Goal: Information Seeking & Learning: Compare options

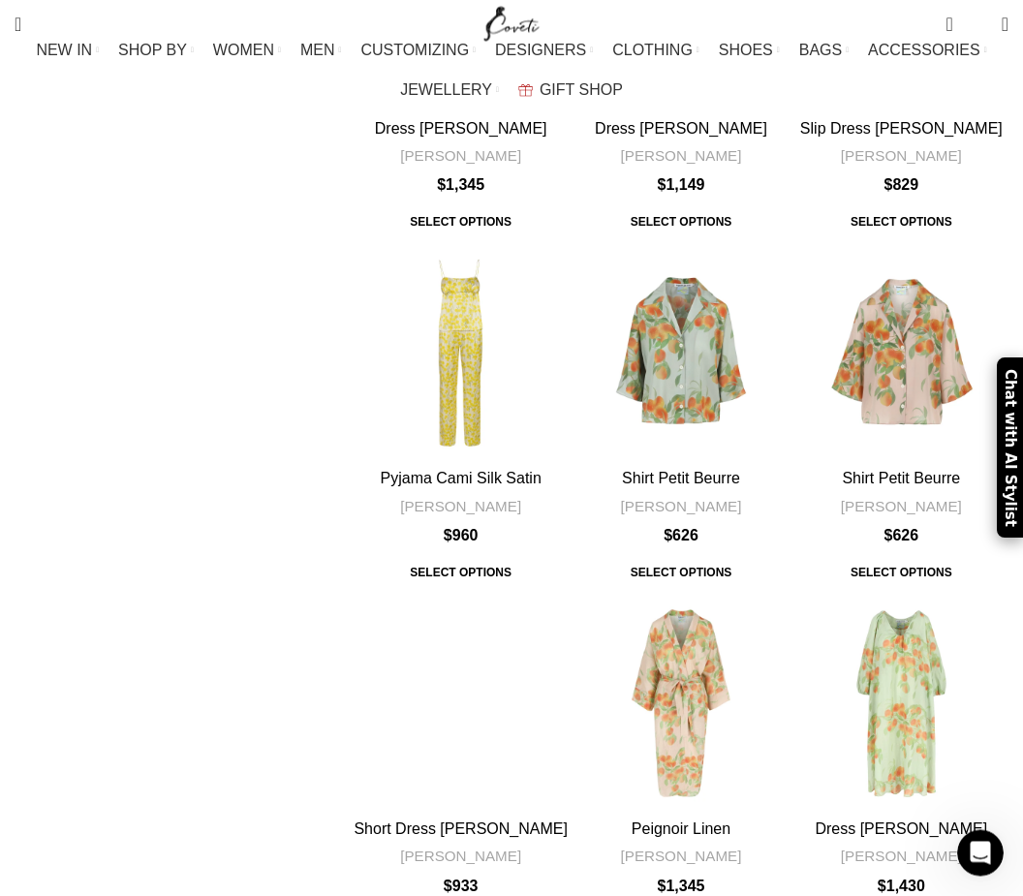
scroll to position [5072, 0]
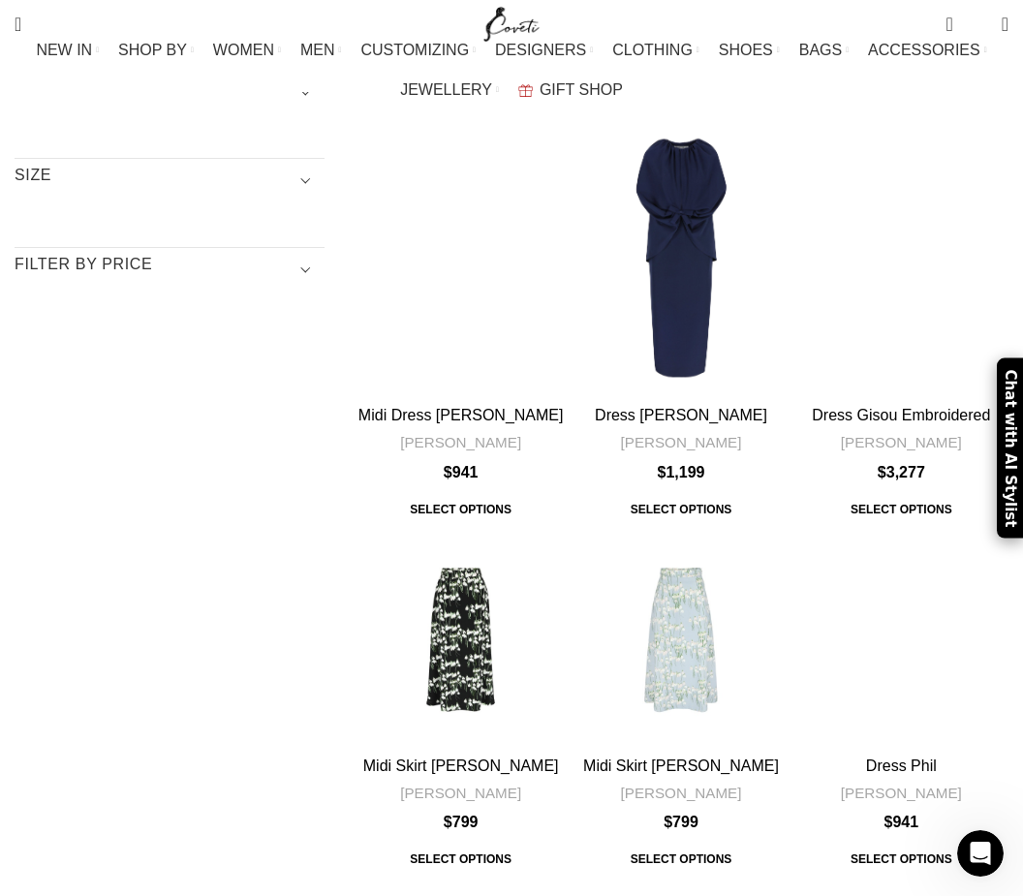
scroll to position [281, 0]
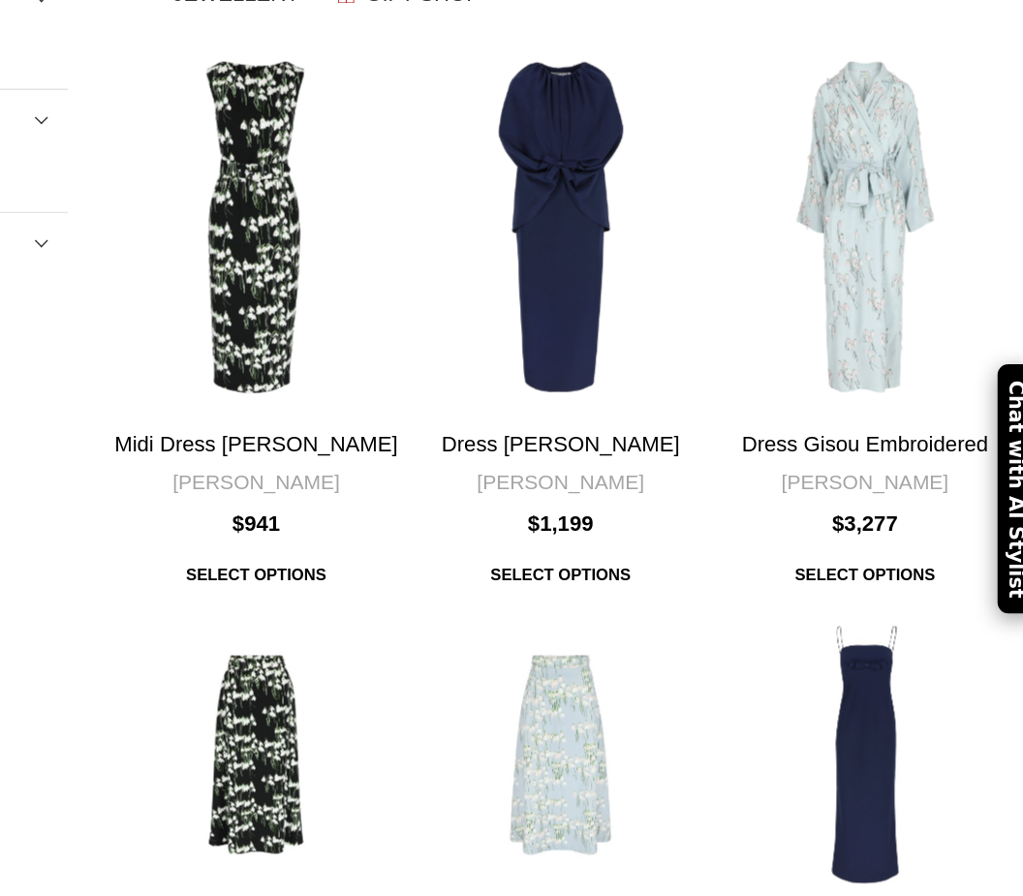
click at [865, 534] on div "Dress Phil" at bounding box center [901, 641] width 72 height 214
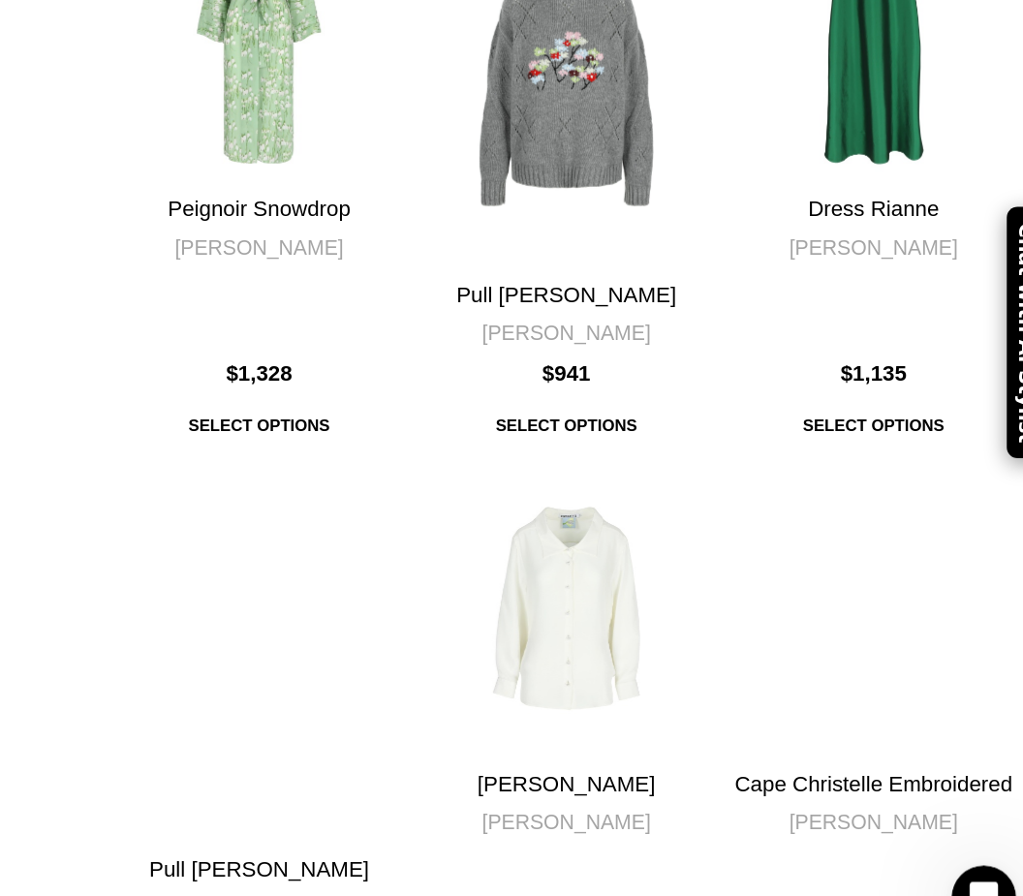
scroll to position [1749, 0]
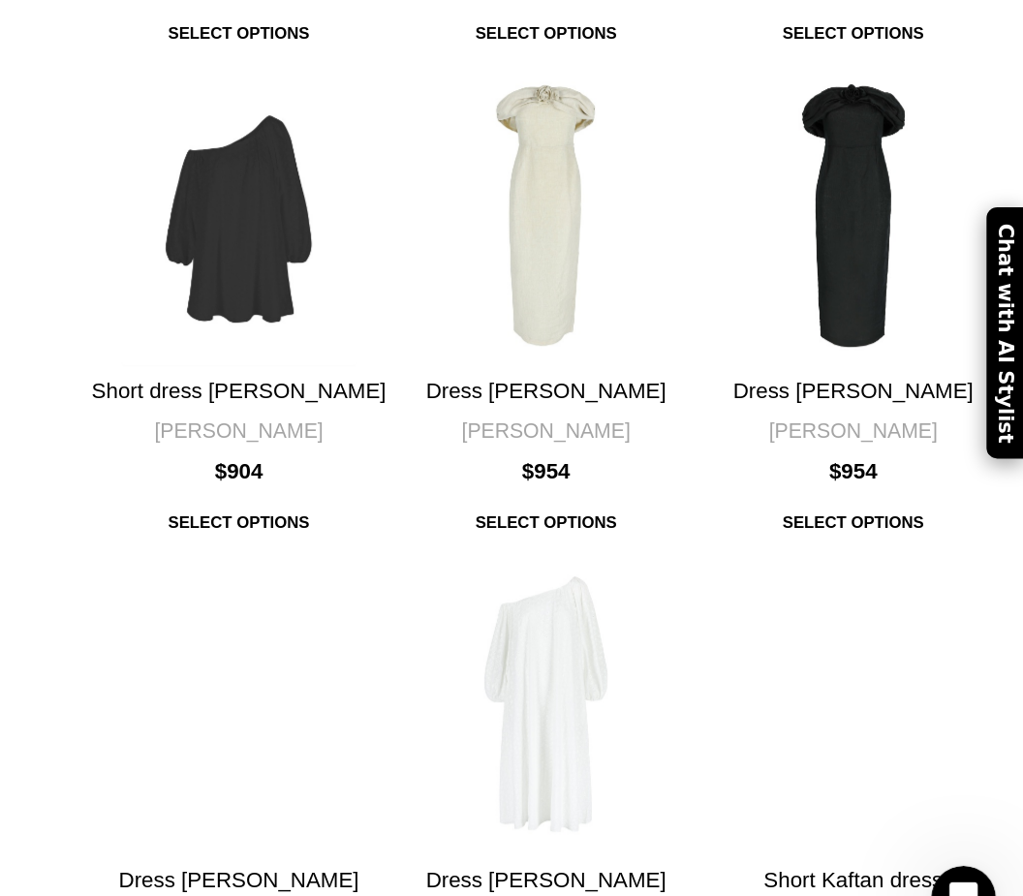
scroll to position [5129, 0]
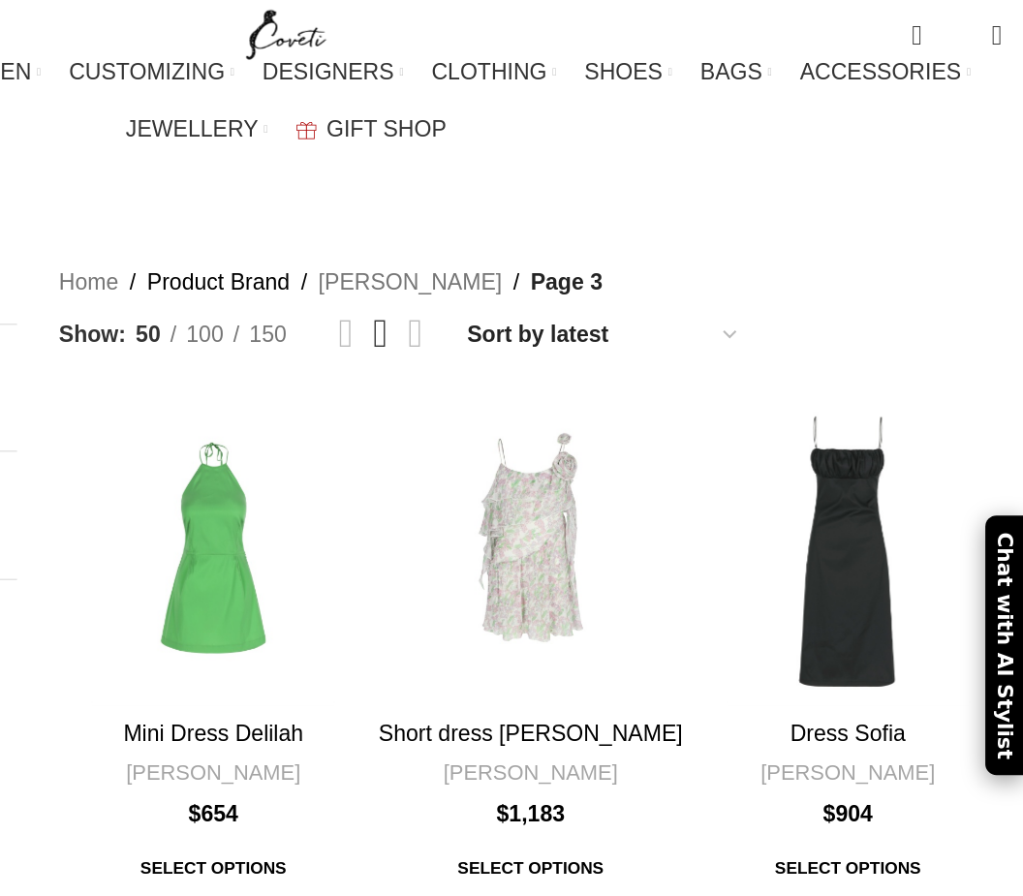
scroll to position [60, 0]
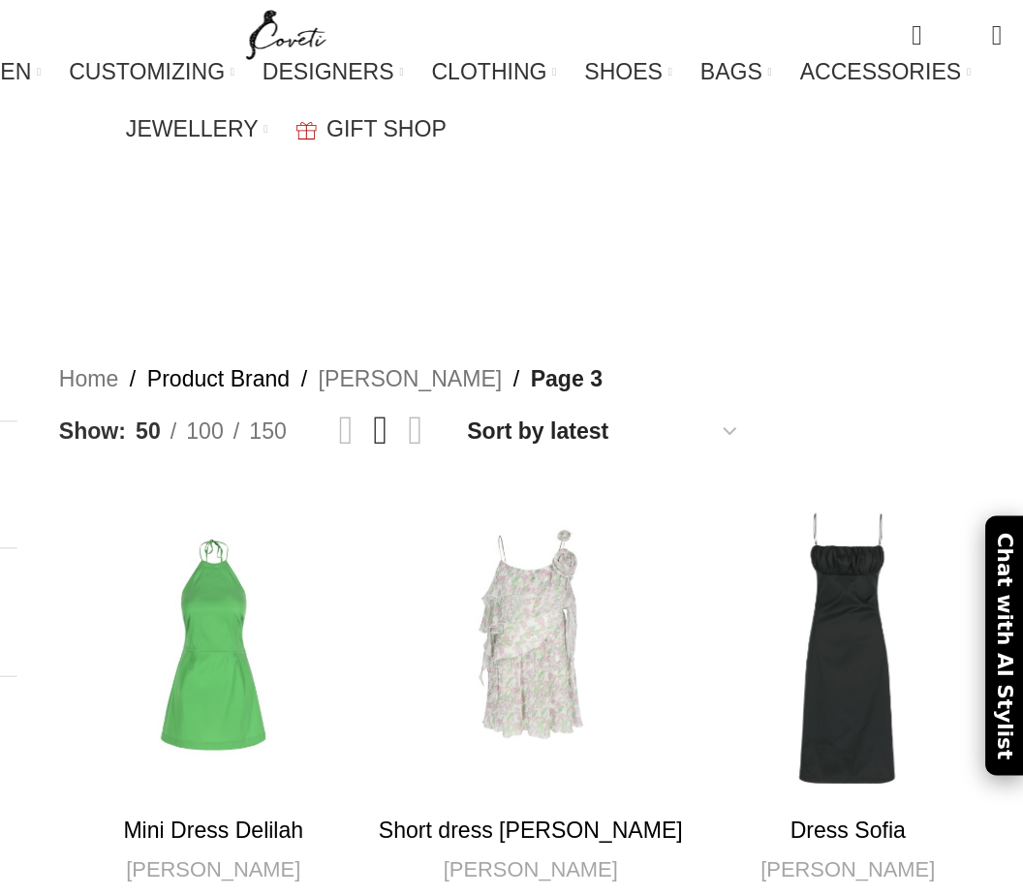
click at [865, 356] on div "Dress Sofia" at bounding box center [901, 449] width 72 height 214
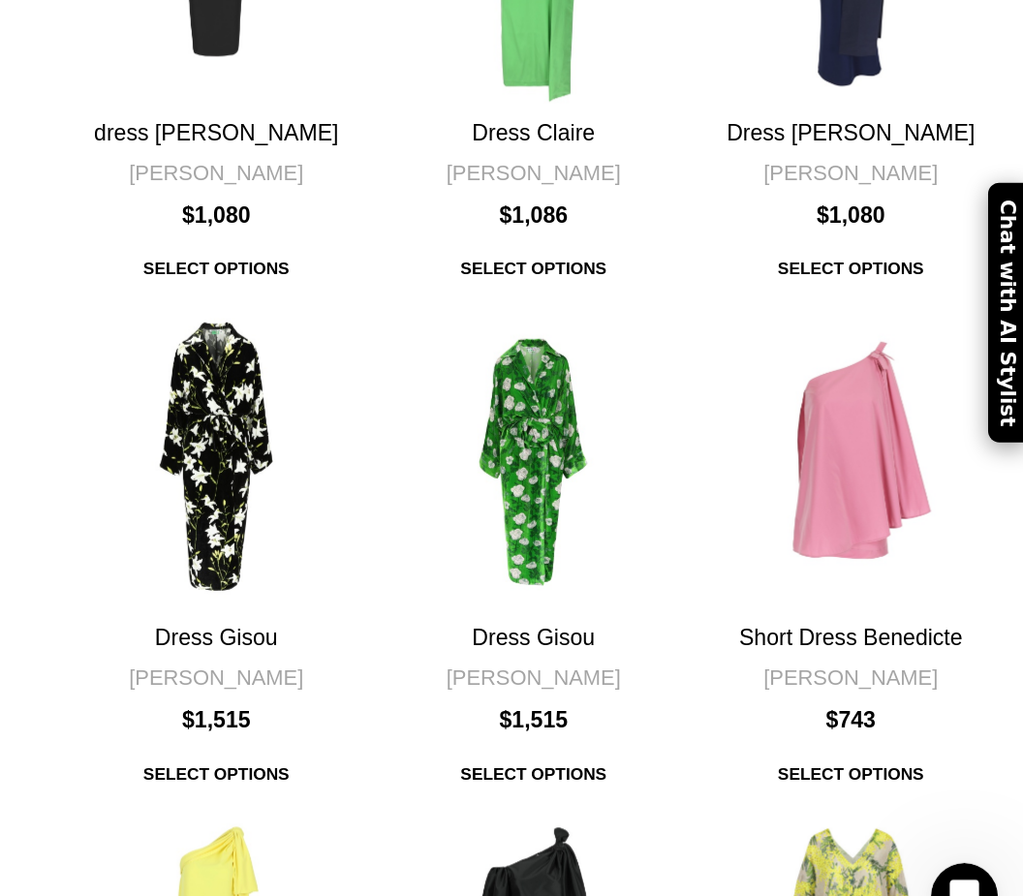
scroll to position [4952, 0]
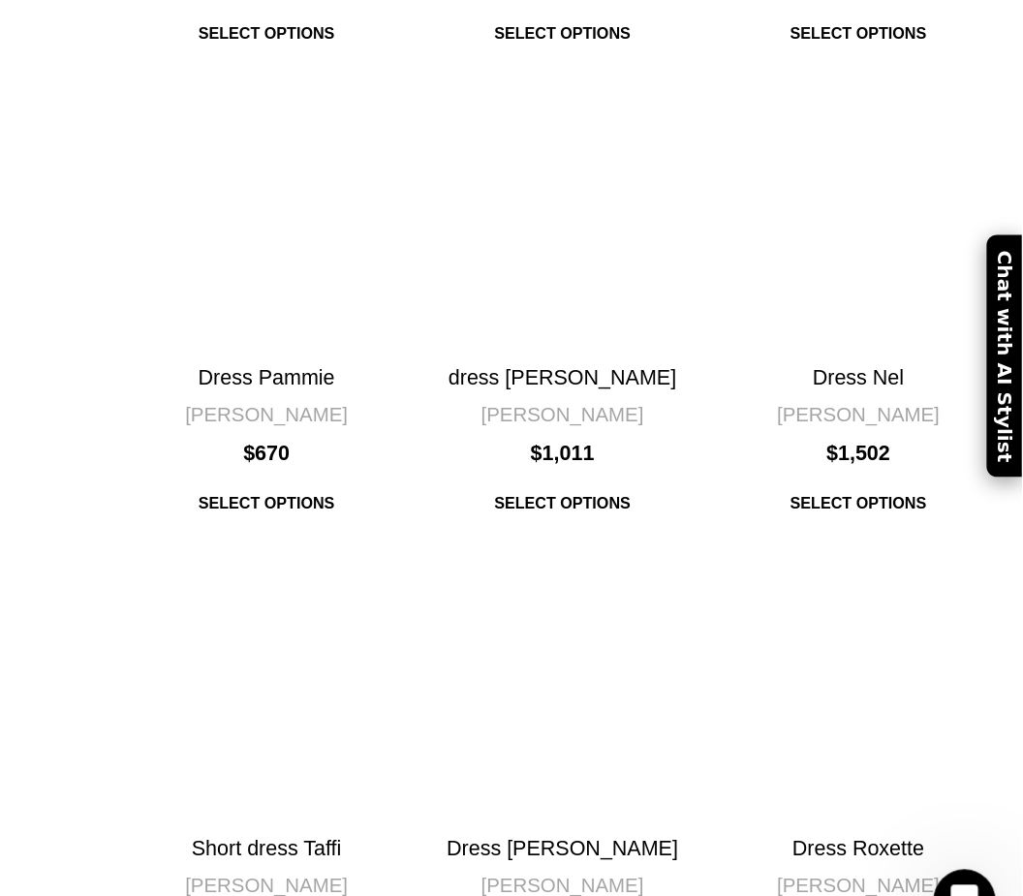
scroll to position [1596, 0]
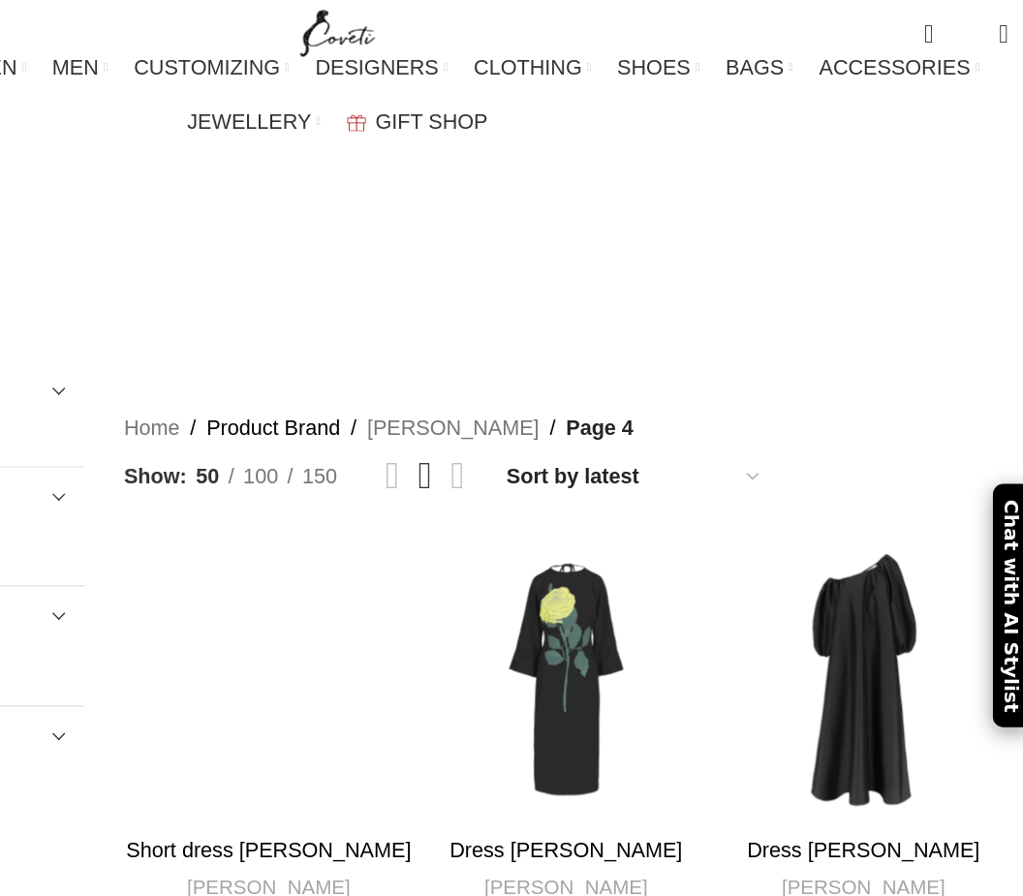
scroll to position [0, 0]
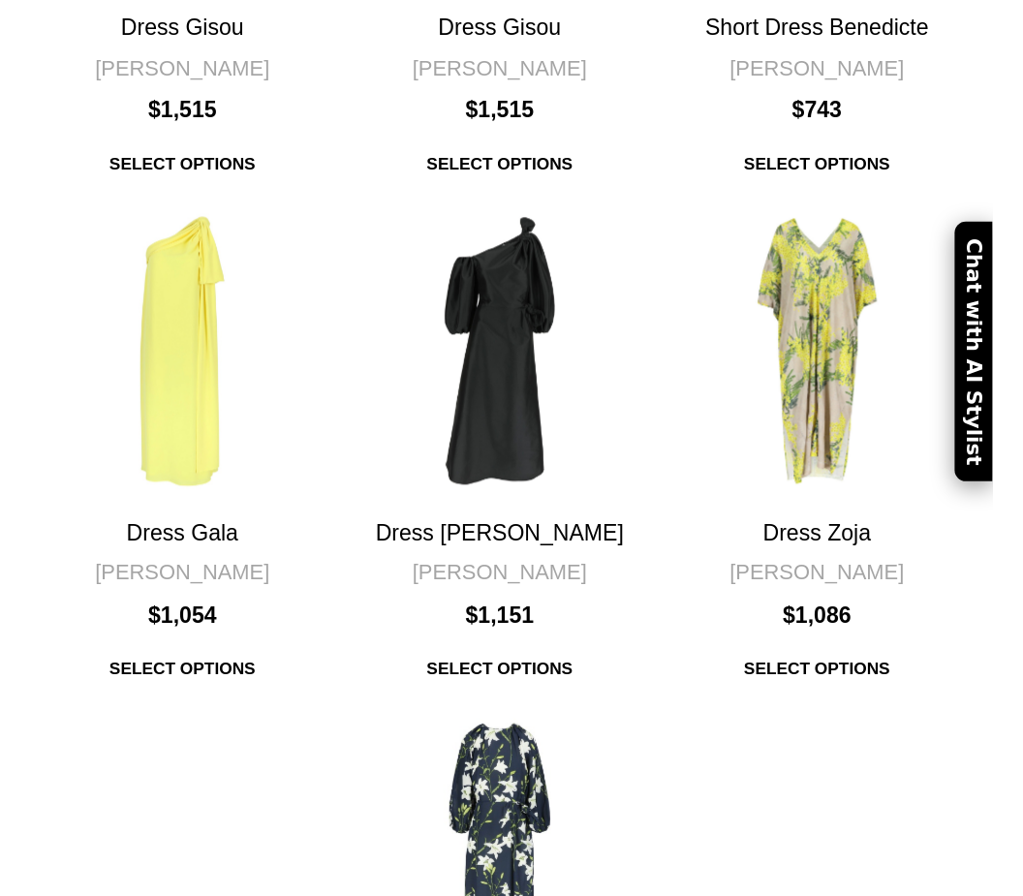
scroll to position [5401, 0]
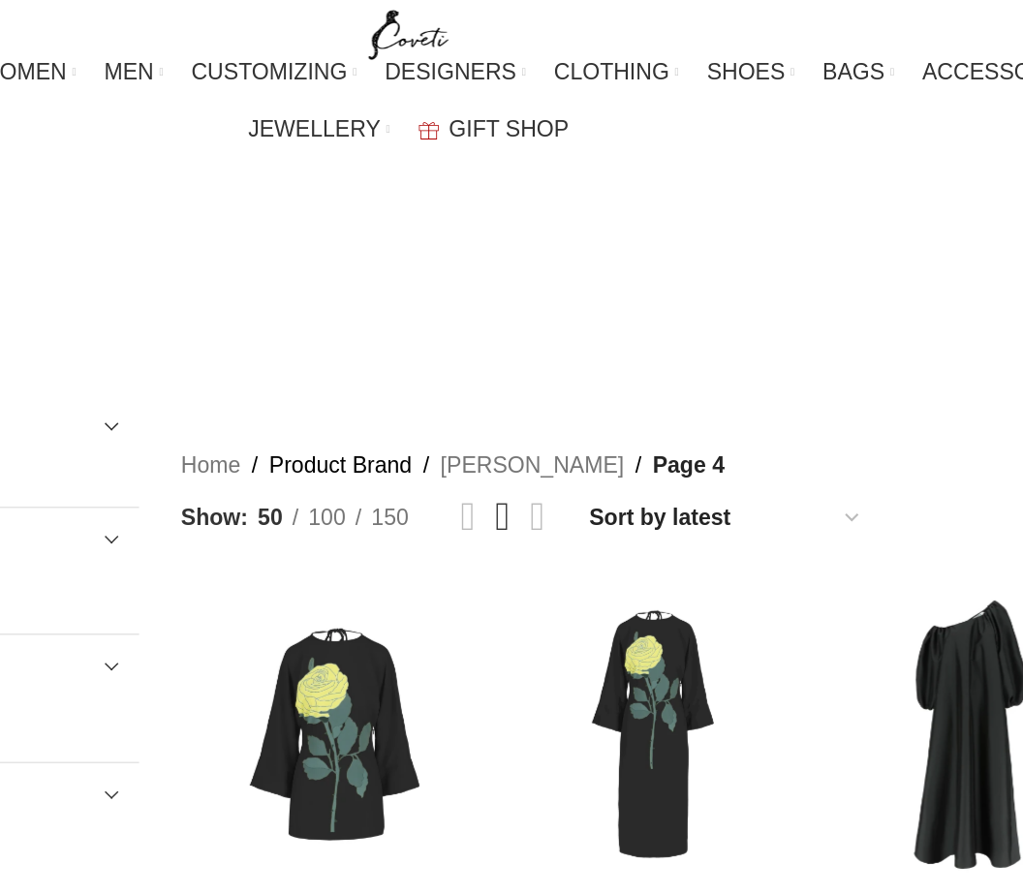
click at [309, 448] on link "VIEW ALL" at bounding box center [339, 456] width 60 height 17
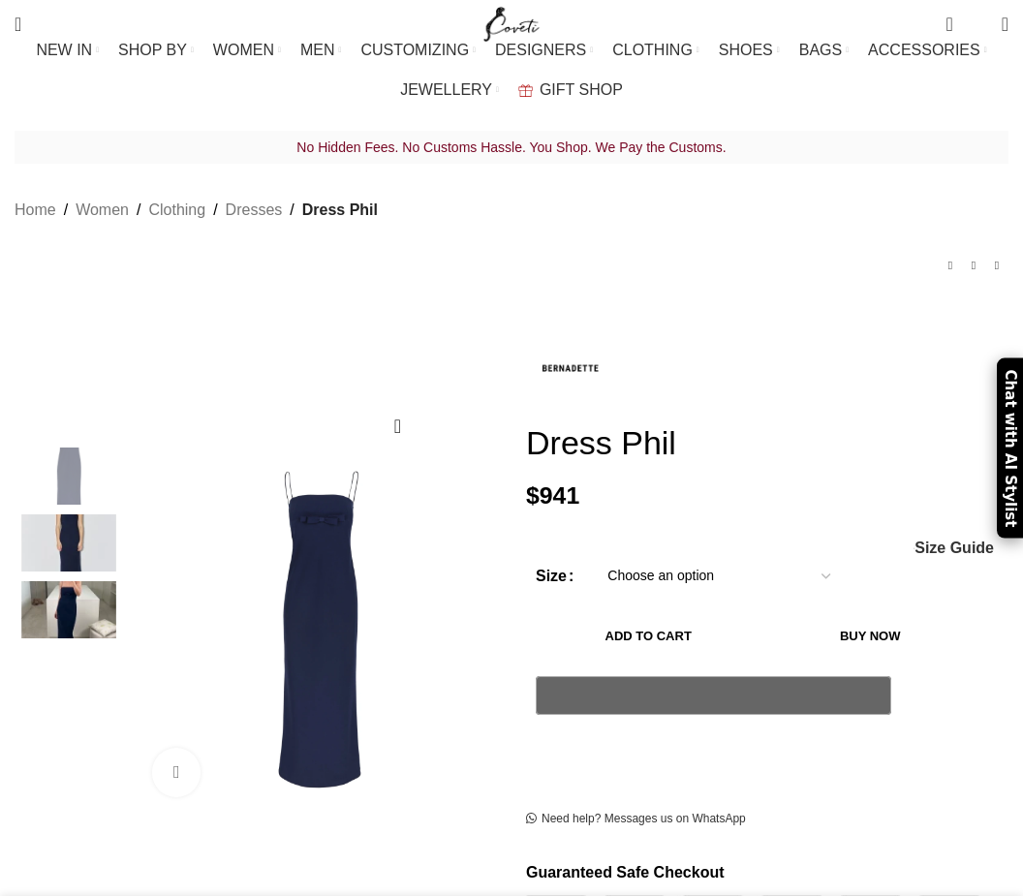
click at [52, 527] on img at bounding box center [69, 543] width 118 height 57
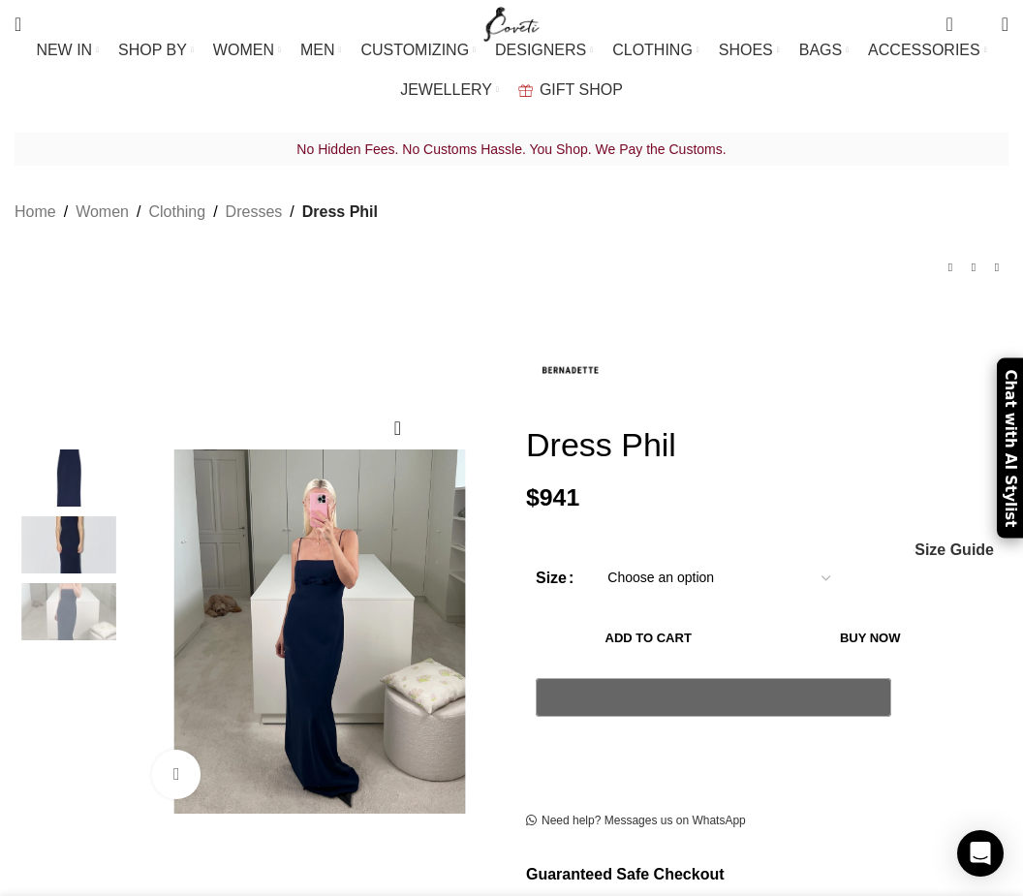
click at [58, 583] on img "3 / 3" at bounding box center [69, 611] width 118 height 57
click at [73, 518] on img "2 / 3" at bounding box center [69, 544] width 118 height 57
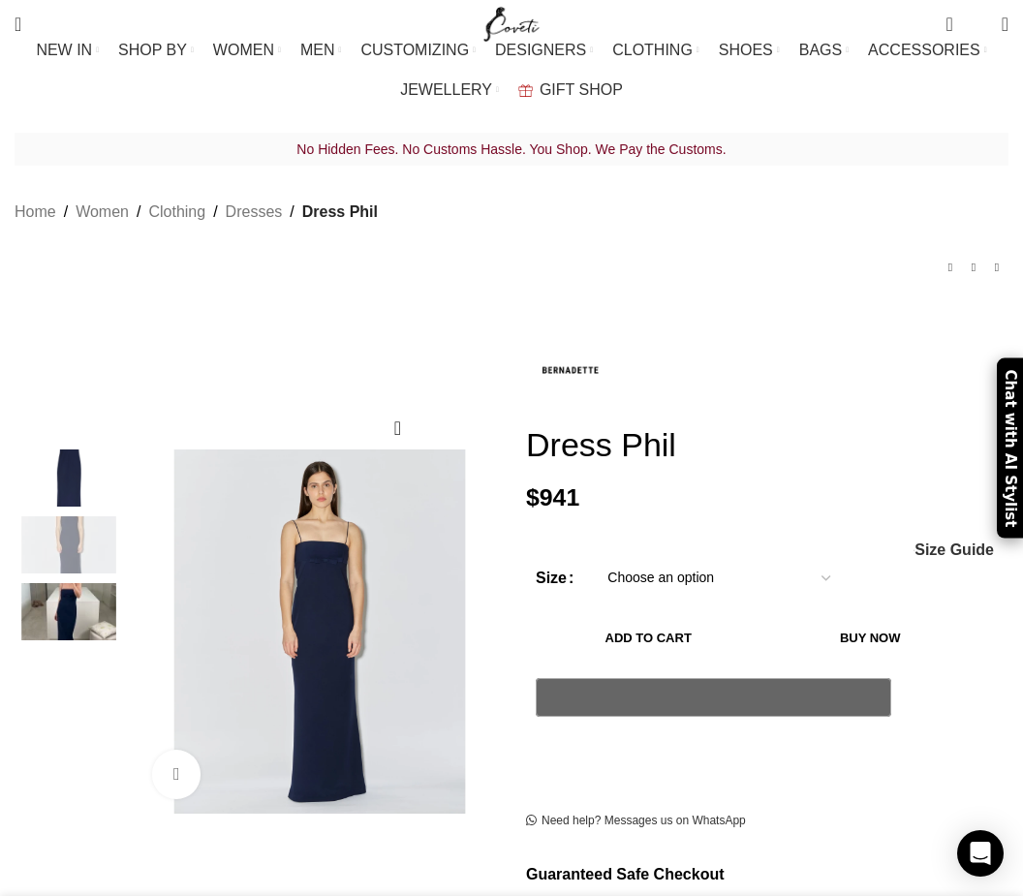
click at [64, 464] on img "1 / 3" at bounding box center [69, 478] width 118 height 57
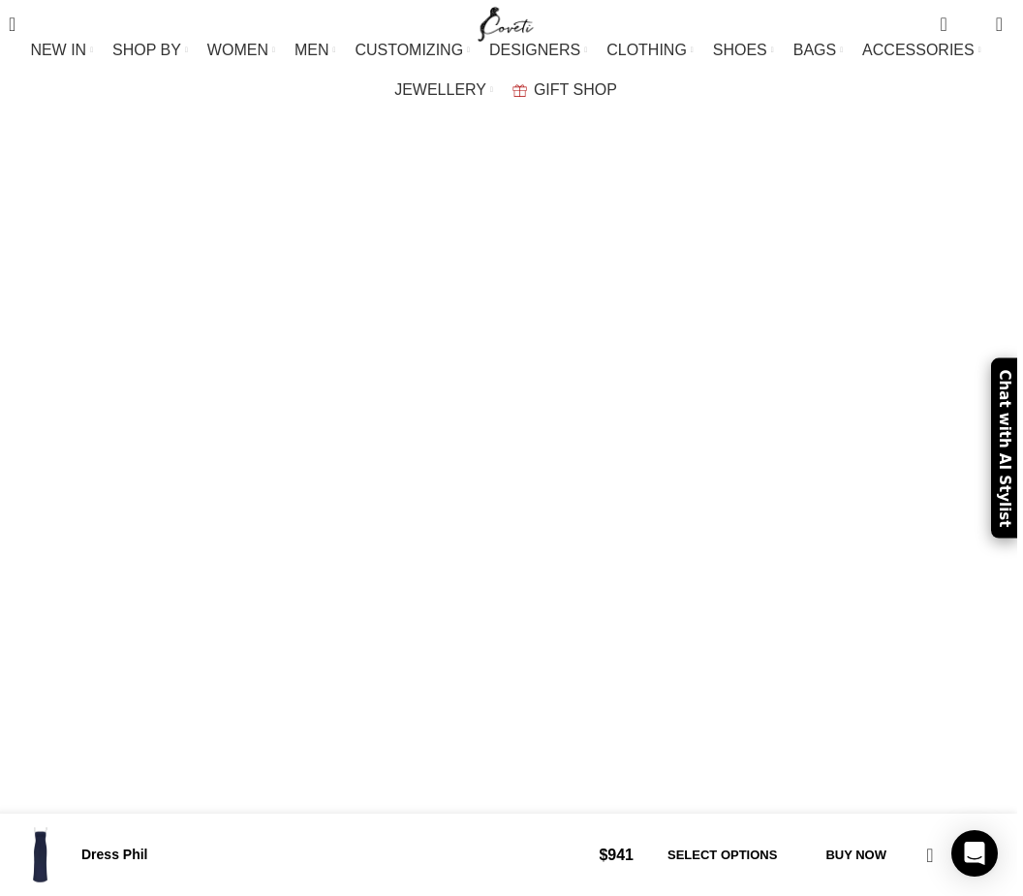
scroll to position [2433, 0]
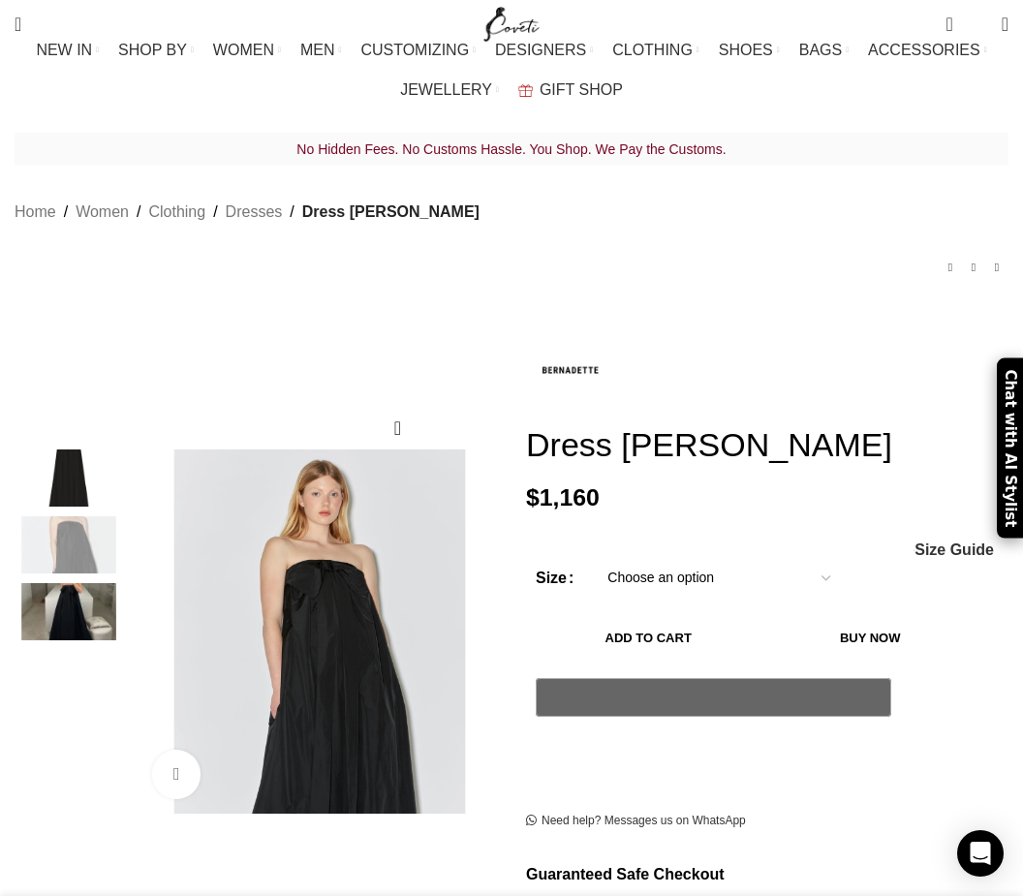
click at [66, 601] on img "3 / 3" at bounding box center [69, 611] width 118 height 57
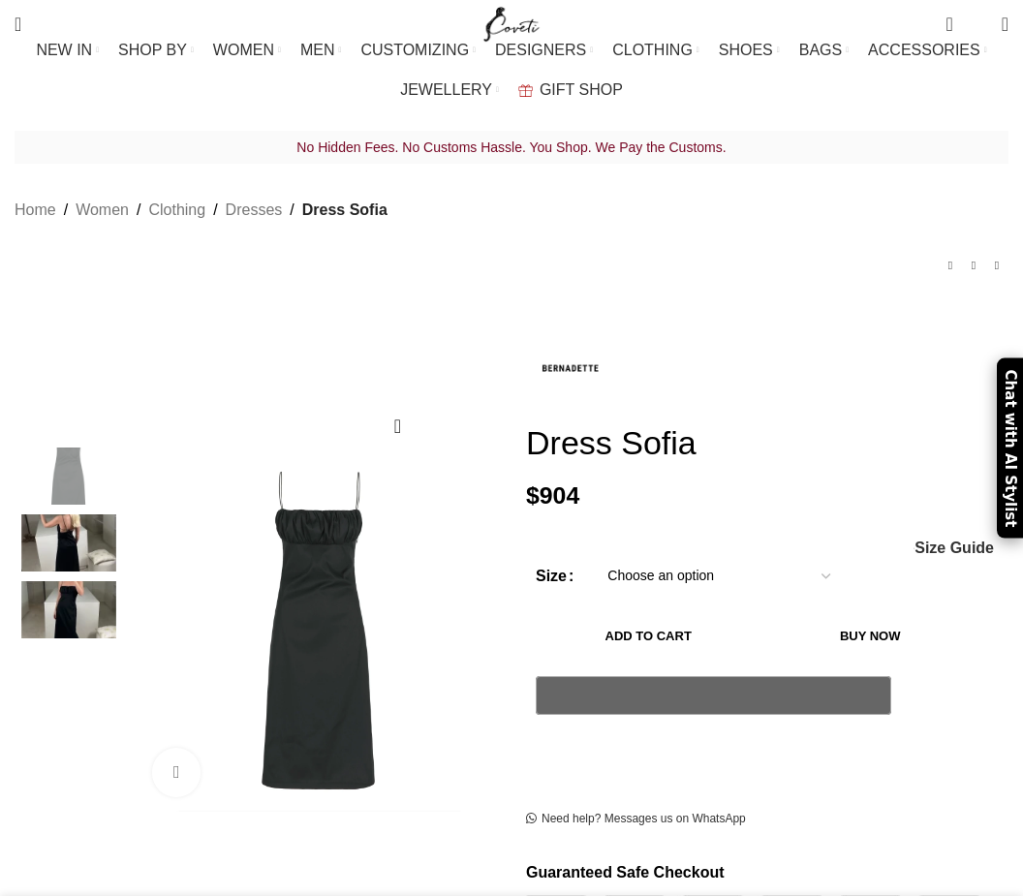
click at [606, 556] on select "Choose an option 4 UK 6 UK 8 UK 10 UK 12 UK 14 UK" at bounding box center [719, 576] width 252 height 41
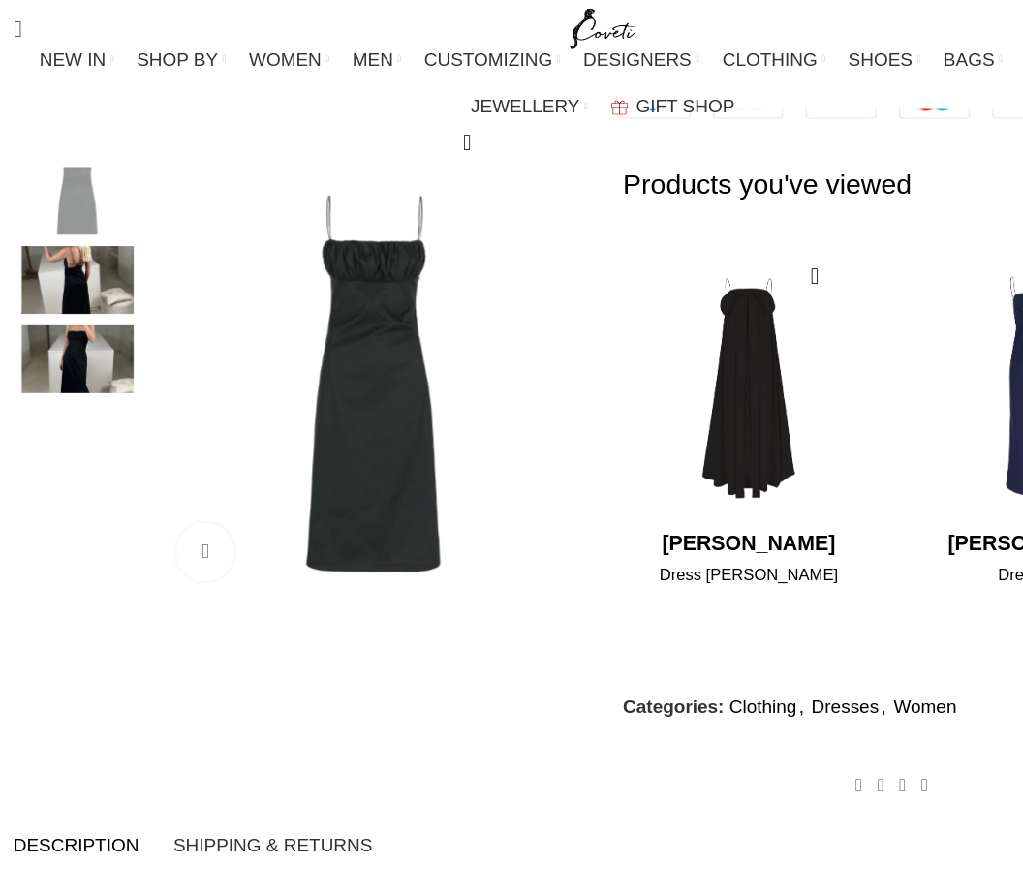
scroll to position [833, 0]
click at [47, 256] on img "2 / 3" at bounding box center [69, 235] width 118 height 57
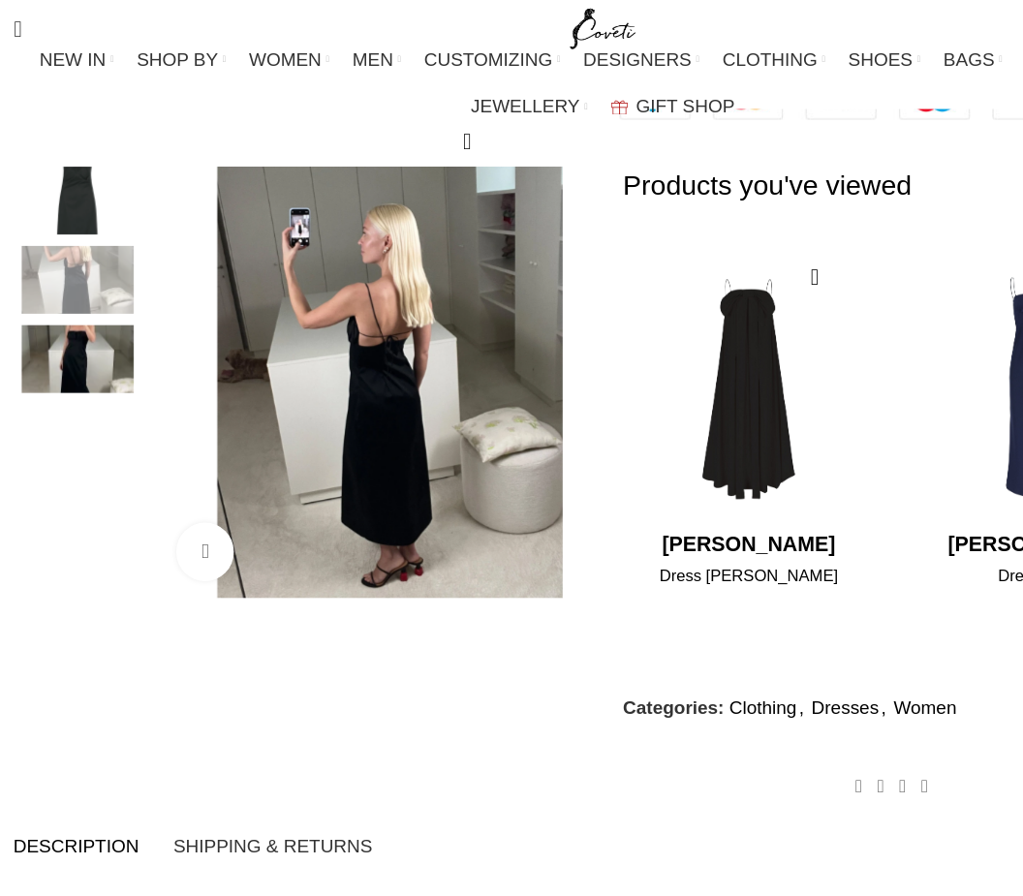
scroll to position [0, 873]
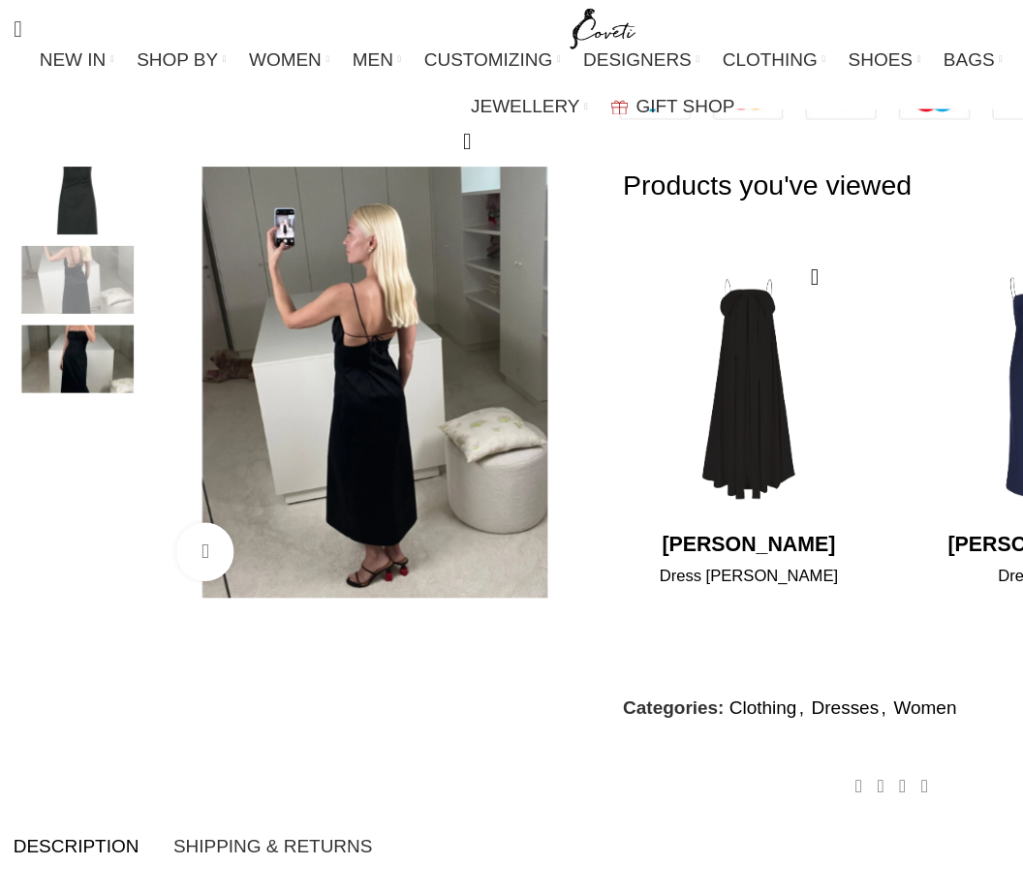
click at [41, 319] on img "3 / 3" at bounding box center [69, 302] width 118 height 57
click at [43, 254] on img "2 / 3" at bounding box center [69, 235] width 118 height 57
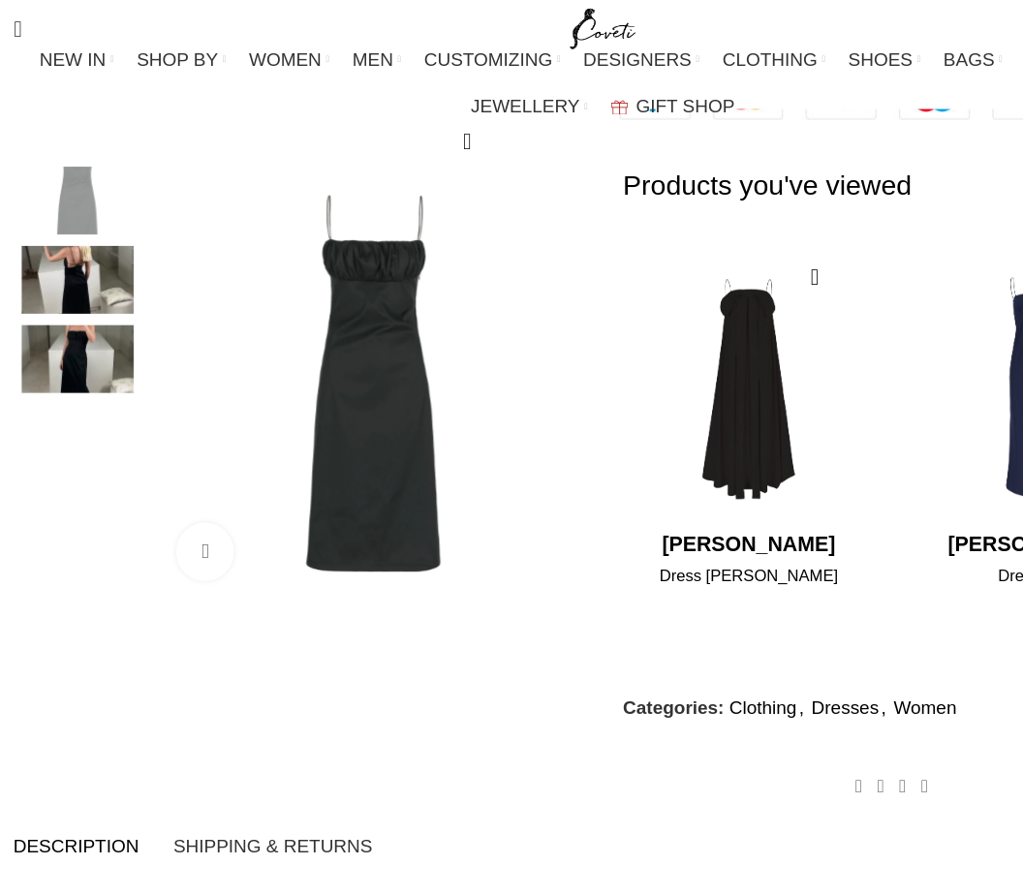
click at [42, 187] on img "1 / 3" at bounding box center [69, 169] width 118 height 57
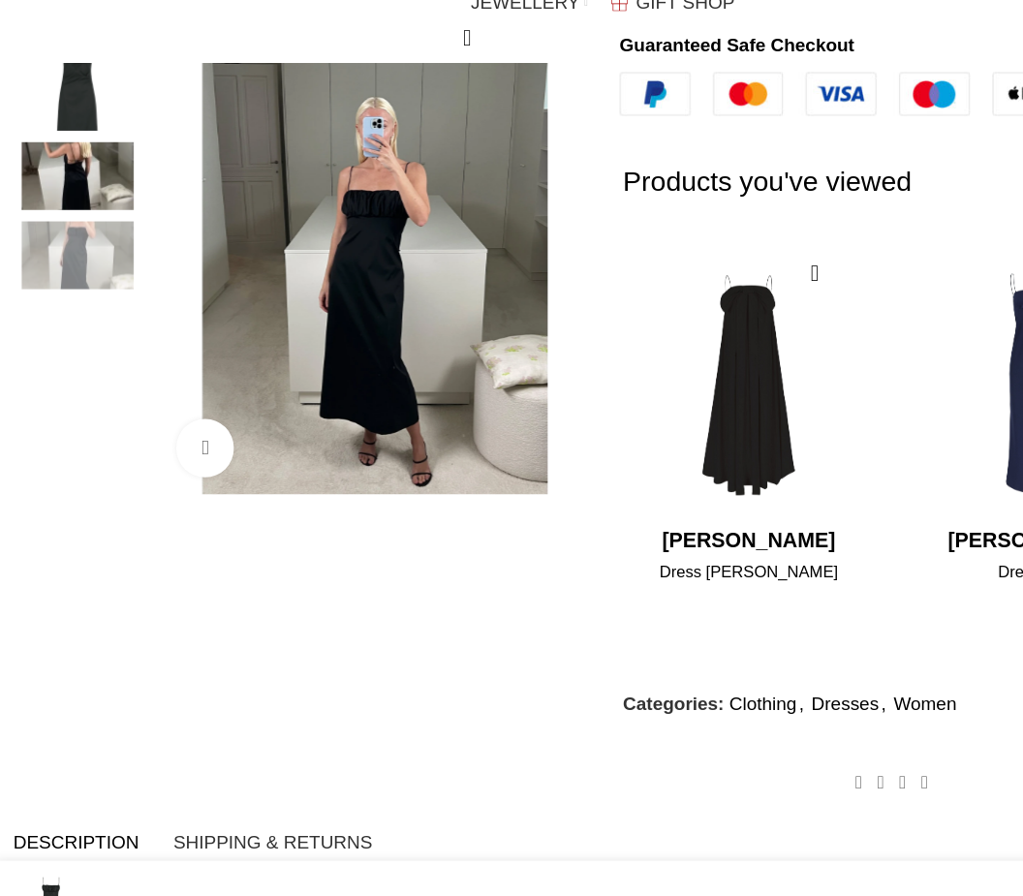
scroll to position [1010, 0]
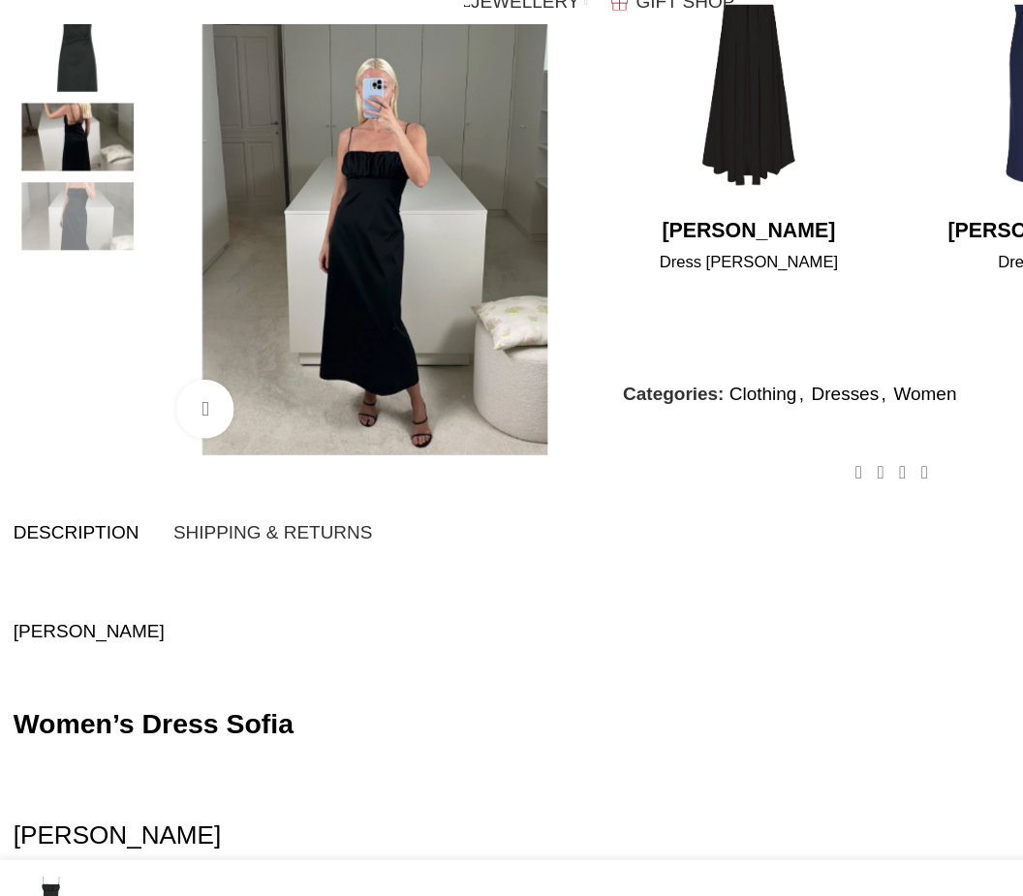
click at [224, 530] on span "Shipping & Returns" at bounding box center [233, 538] width 168 height 16
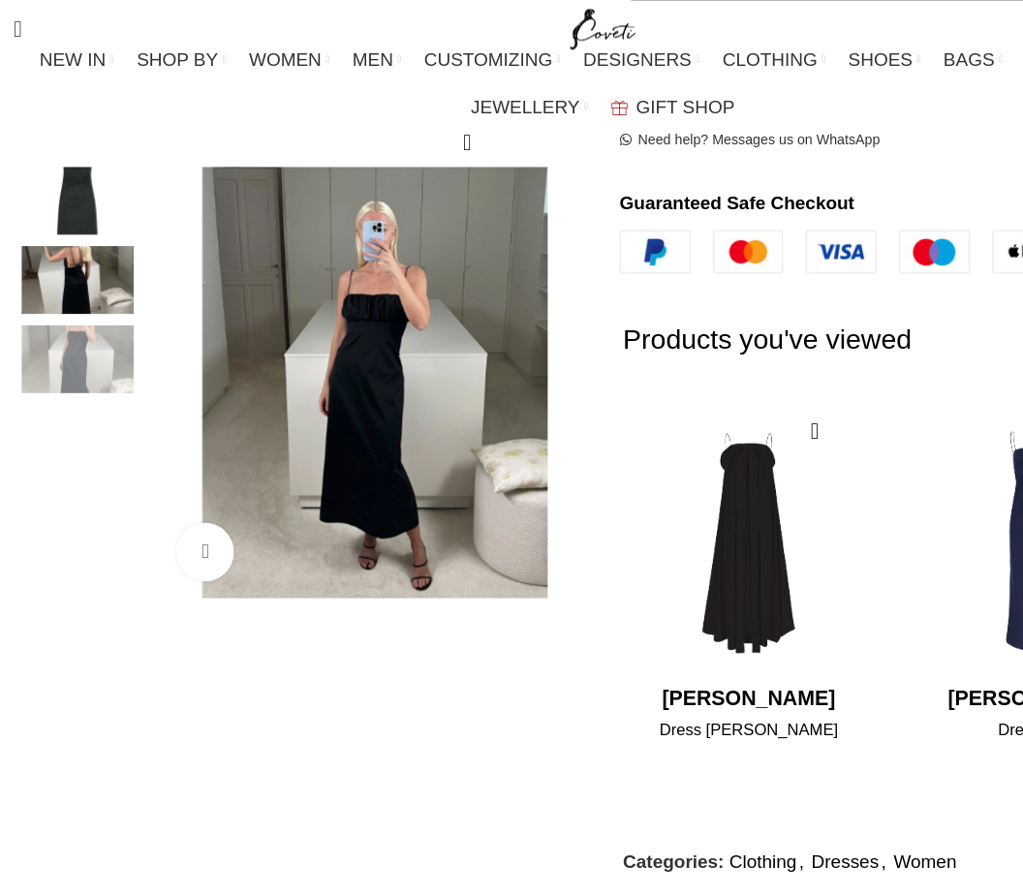
scroll to position [669, 0]
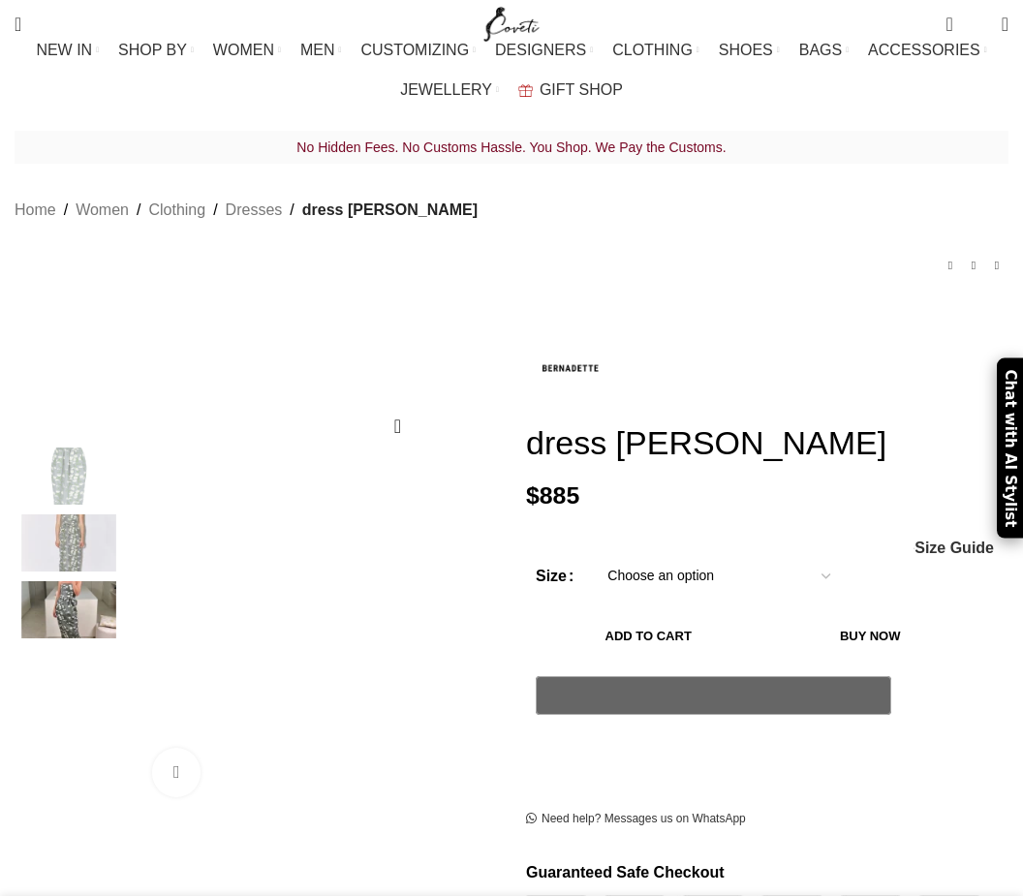
click at [65, 521] on img at bounding box center [69, 543] width 118 height 57
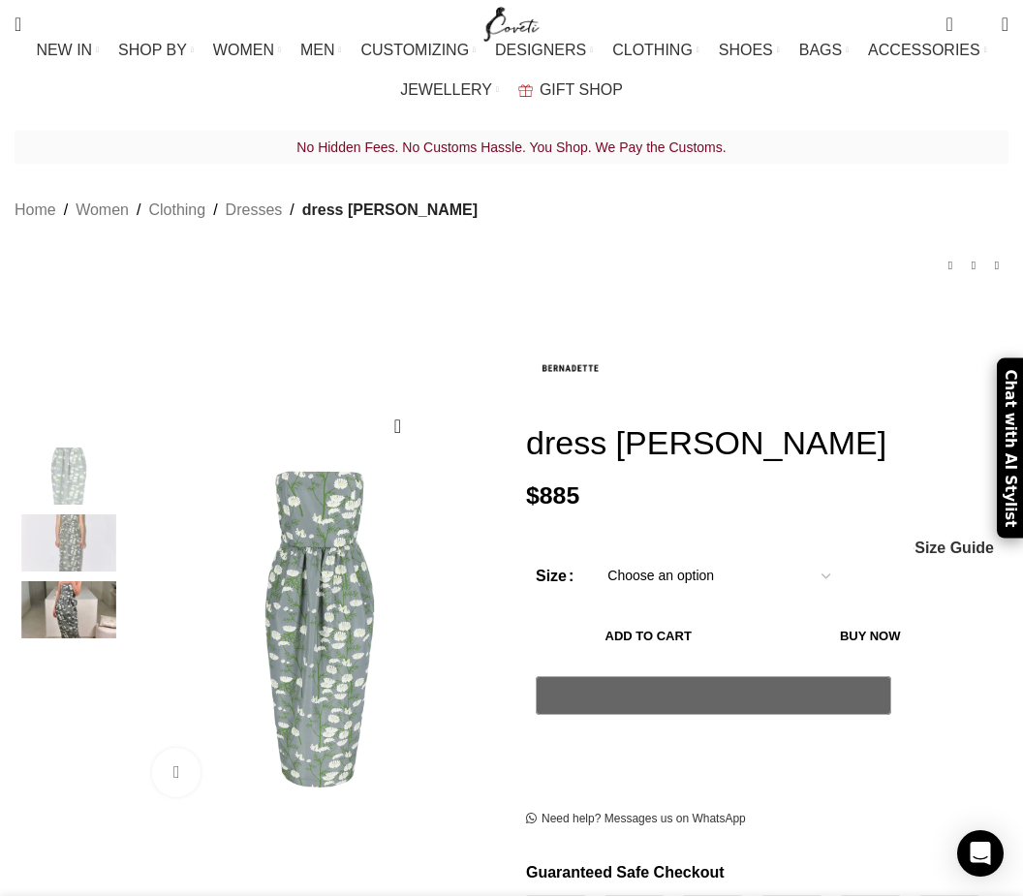
click at [90, 592] on img "3 / 3" at bounding box center [69, 609] width 118 height 57
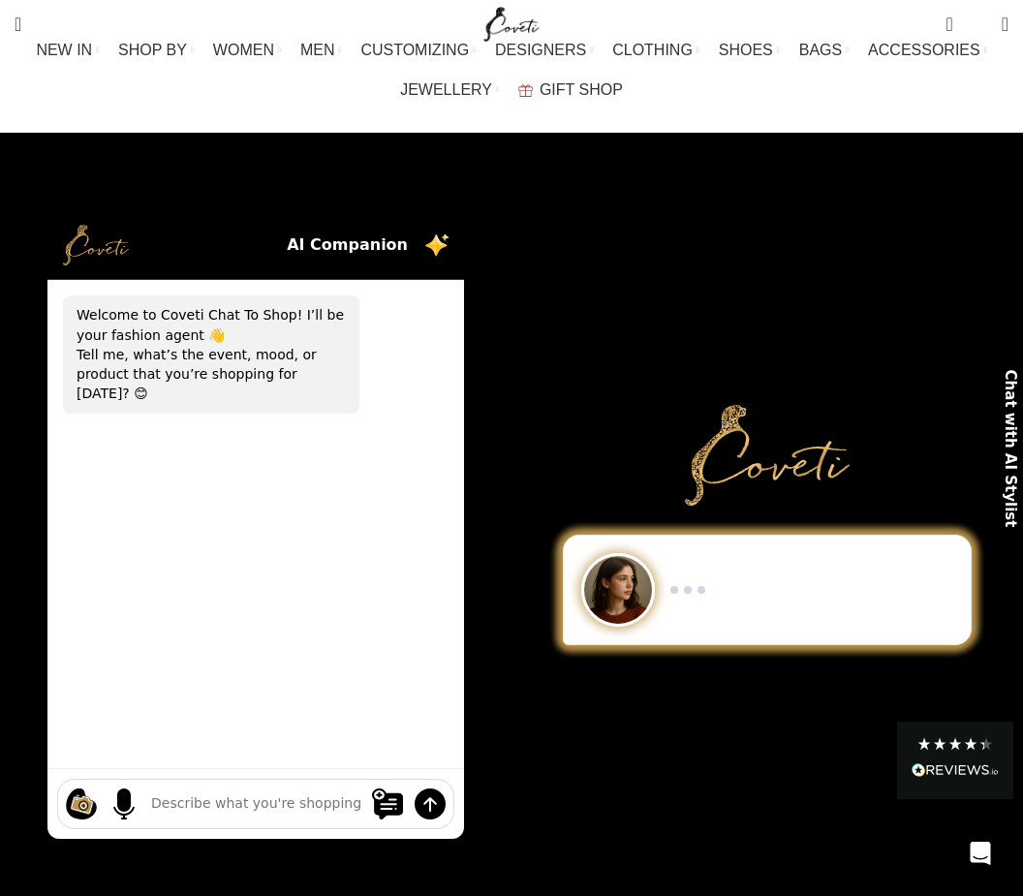
click at [534, 453] on div at bounding box center [767, 455] width 483 height 101
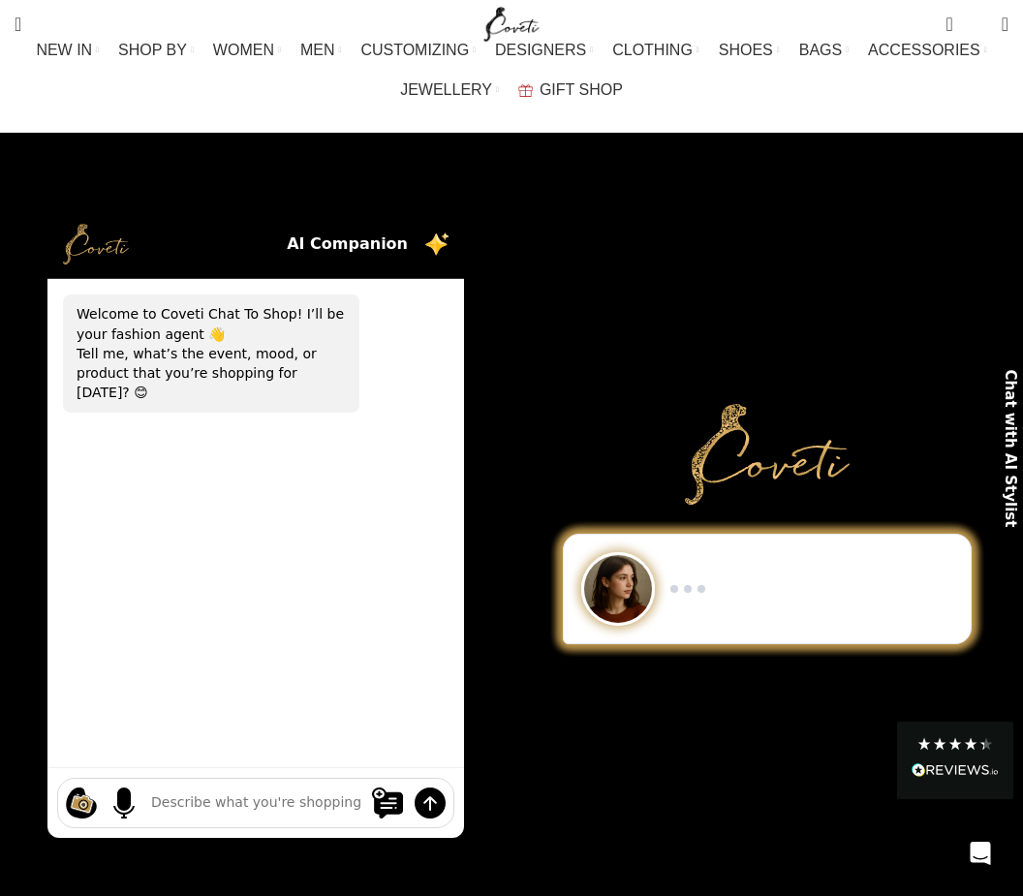
click at [78, 160] on link "The resort collection" at bounding box center [113, 165] width 175 height 33
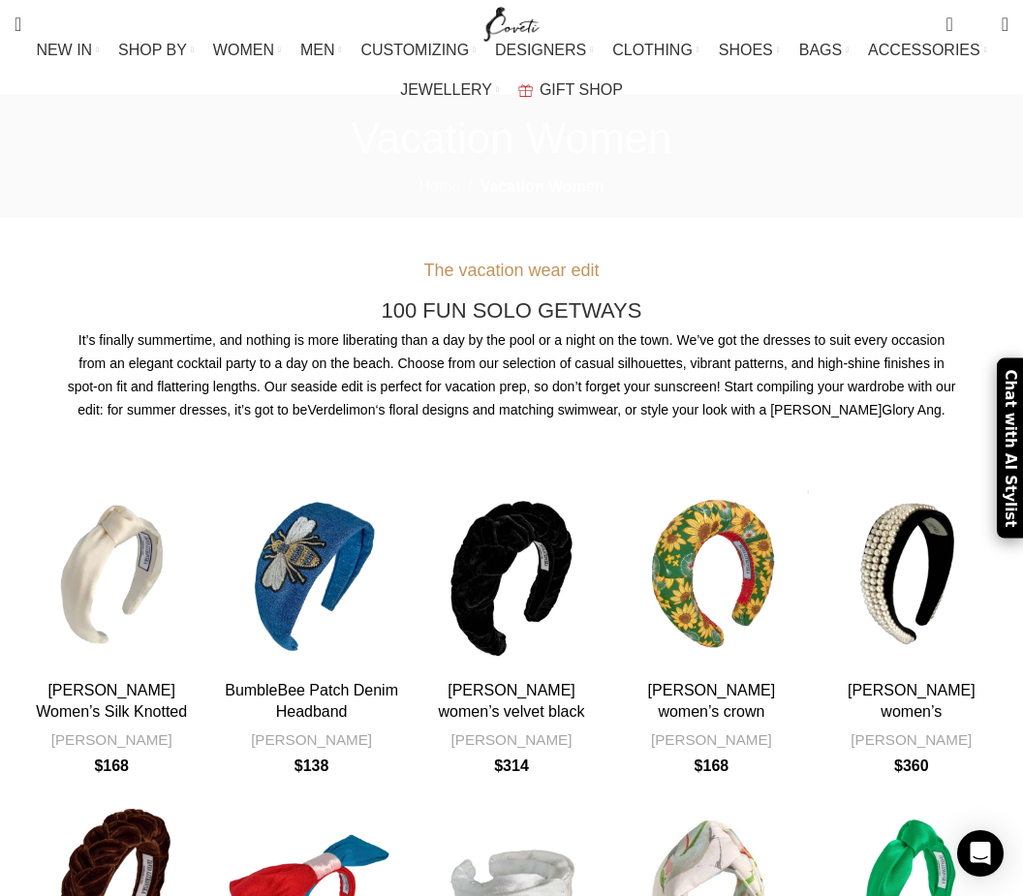
click at [265, 250] on link "Categories" at bounding box center [318, 266] width 175 height 33
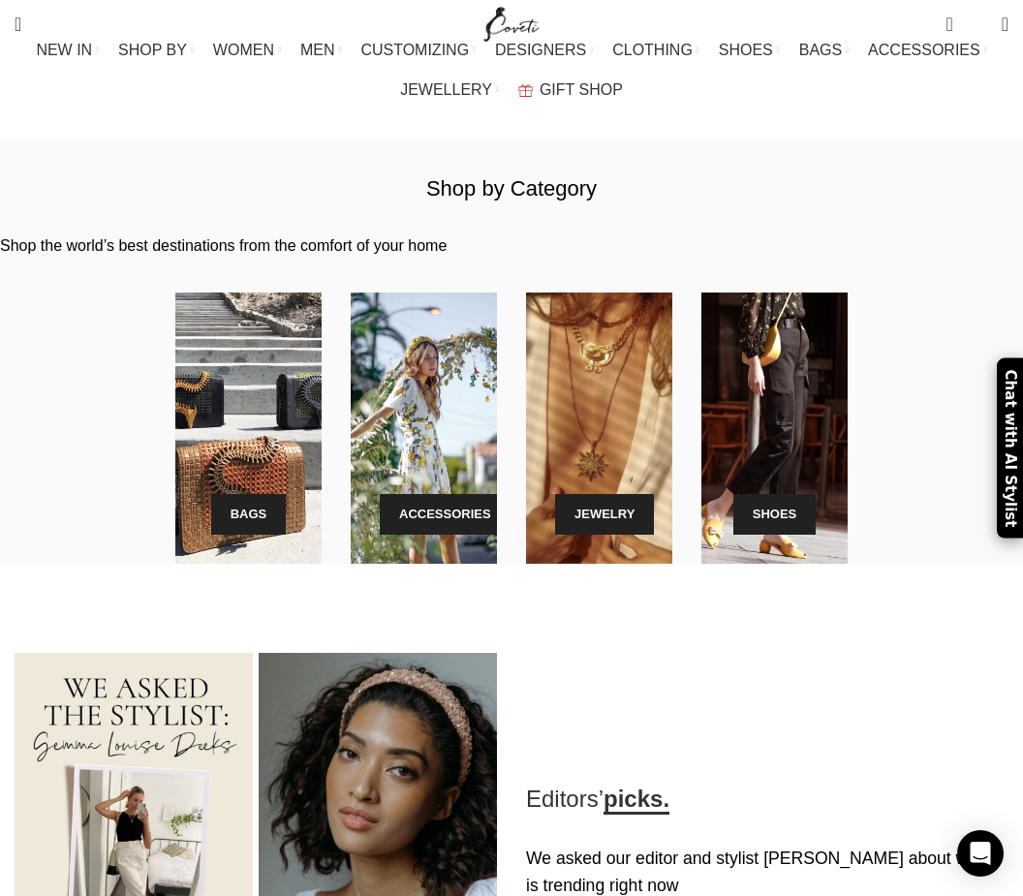
click at [320, 184] on link "[PERSON_NAME]" at bounding box center [433, 190] width 227 height 25
click at [320, 178] on link "[PERSON_NAME]" at bounding box center [433, 190] width 227 height 25
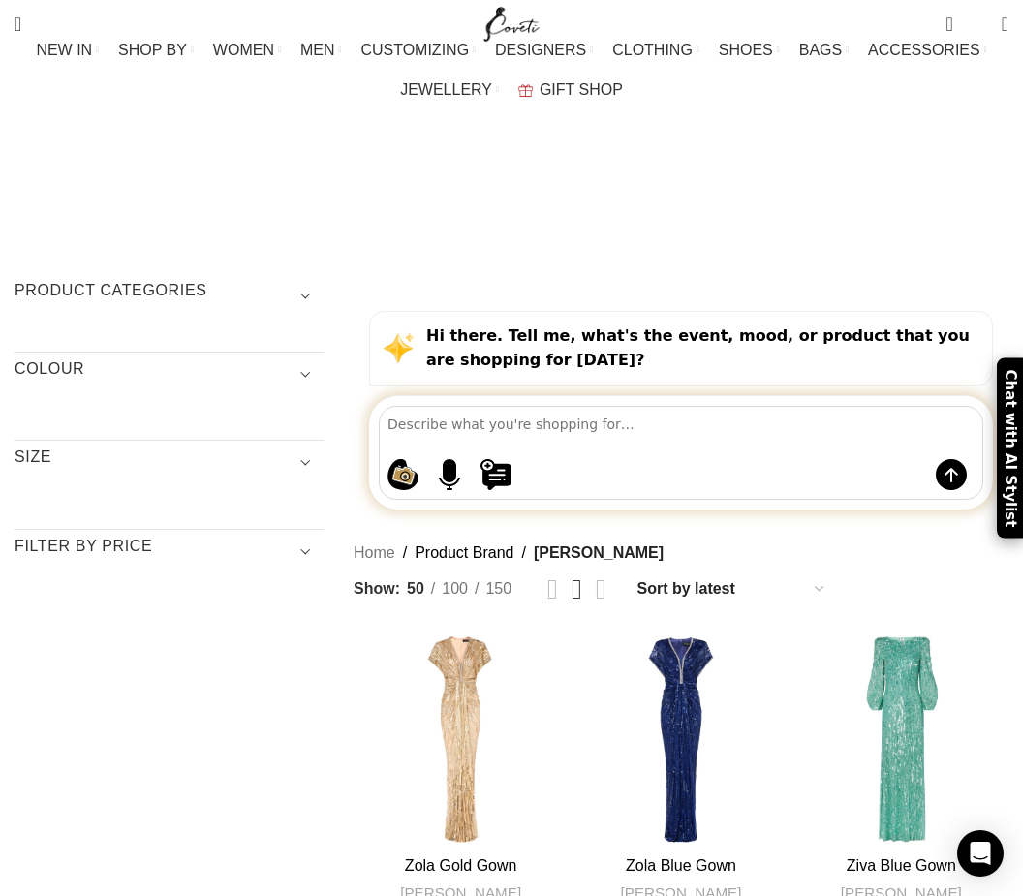
click at [309, 448] on link "VIEW ALL" at bounding box center [339, 456] width 60 height 17
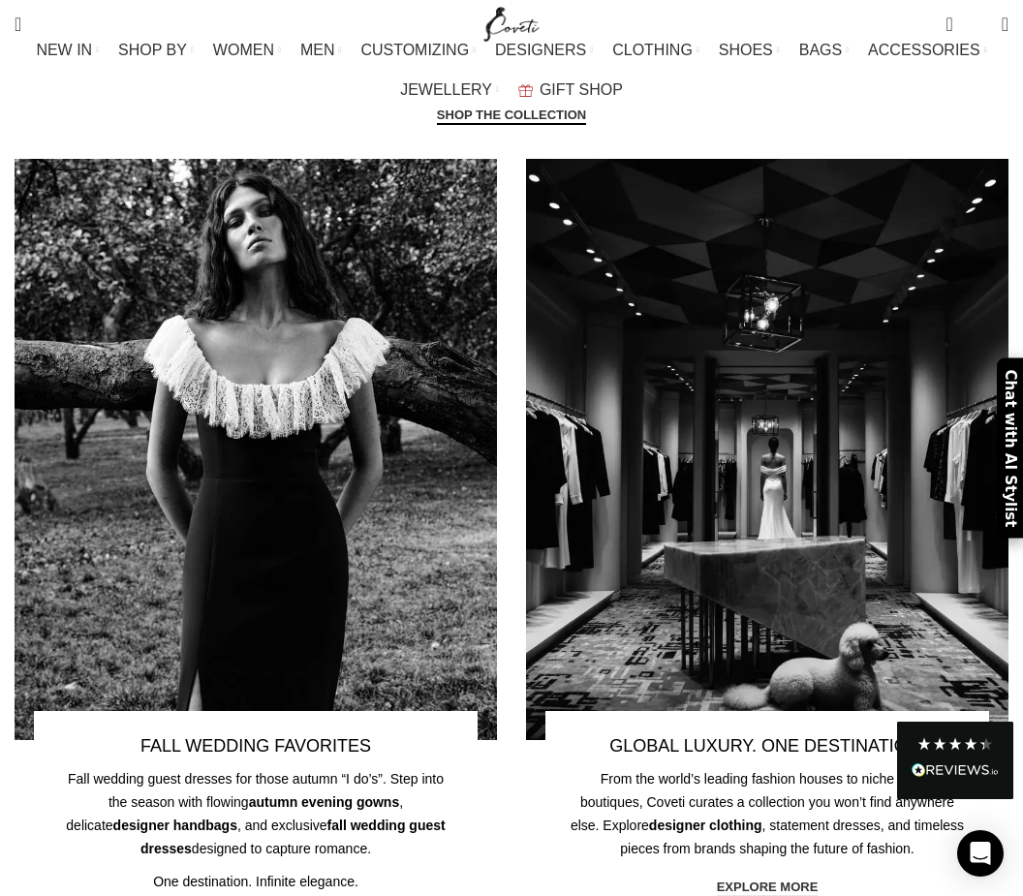
scroll to position [1859, 0]
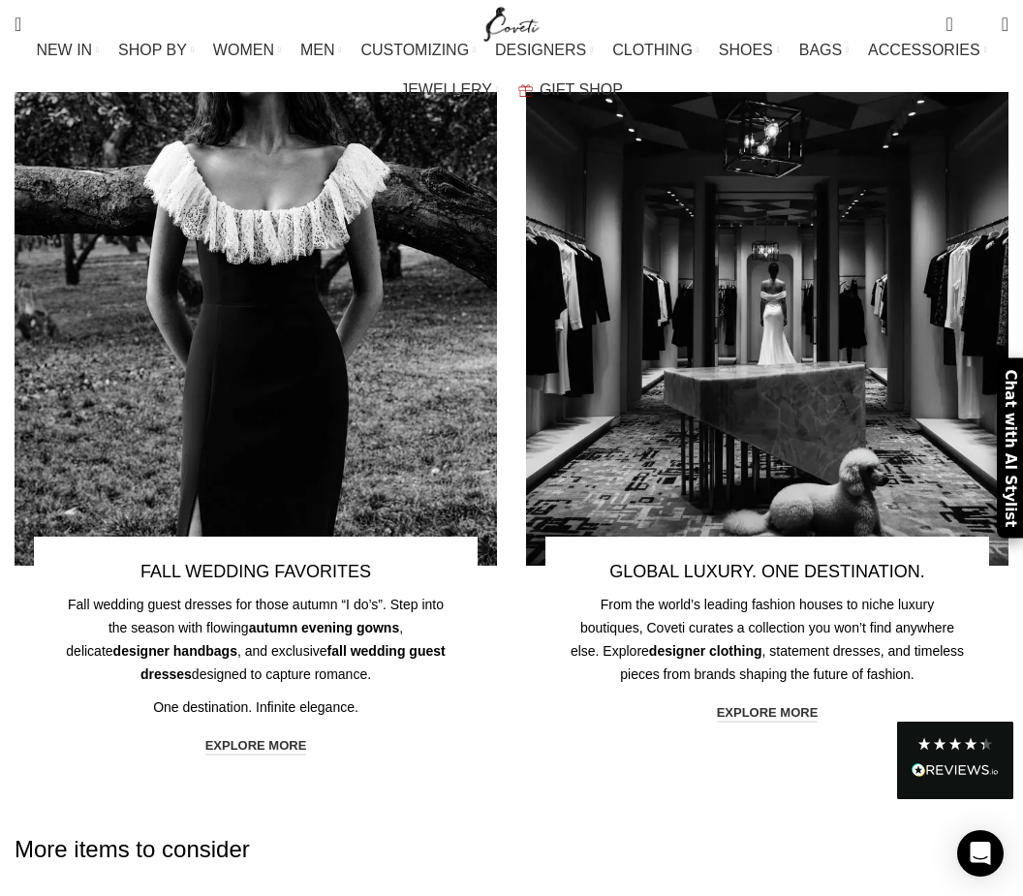
click at [253, 793] on div "FALL WEDDING FAVORITES Fall wedding guest dresses for those autumn “I do’s”. St…" at bounding box center [256, 389] width 512 height 810
click at [252, 756] on link "explore more" at bounding box center [256, 746] width 102 height 17
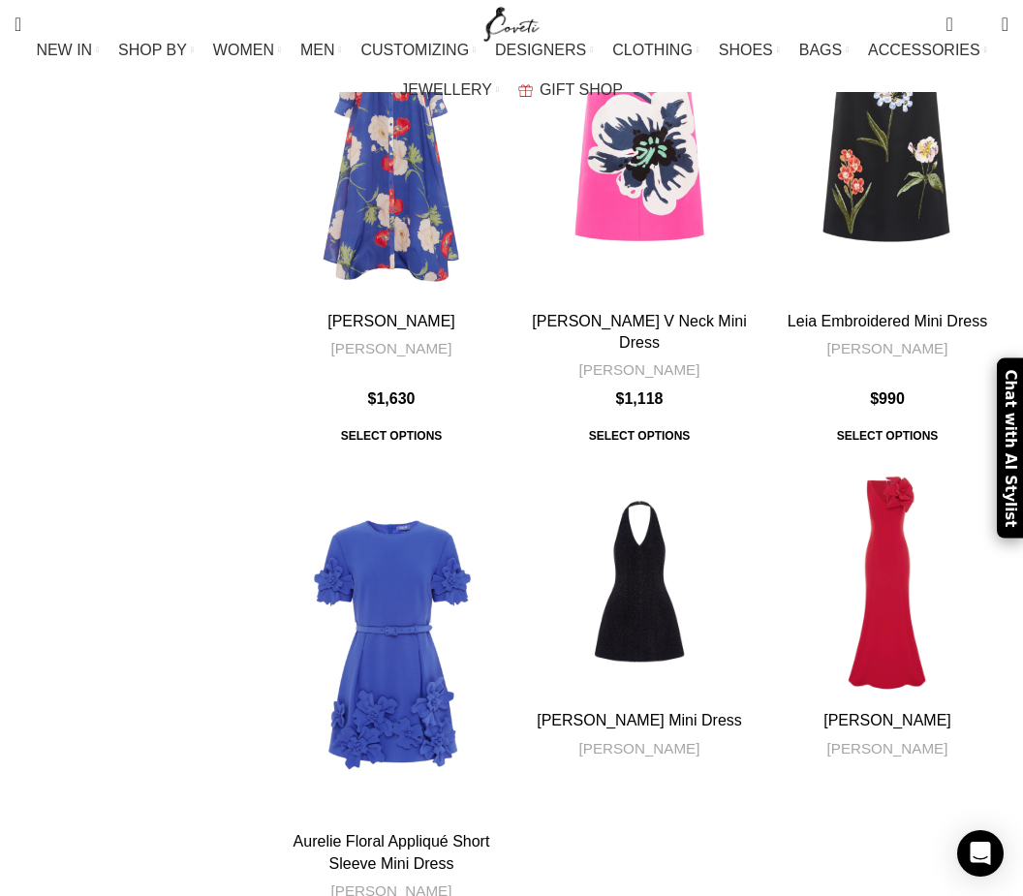
scroll to position [7013, 0]
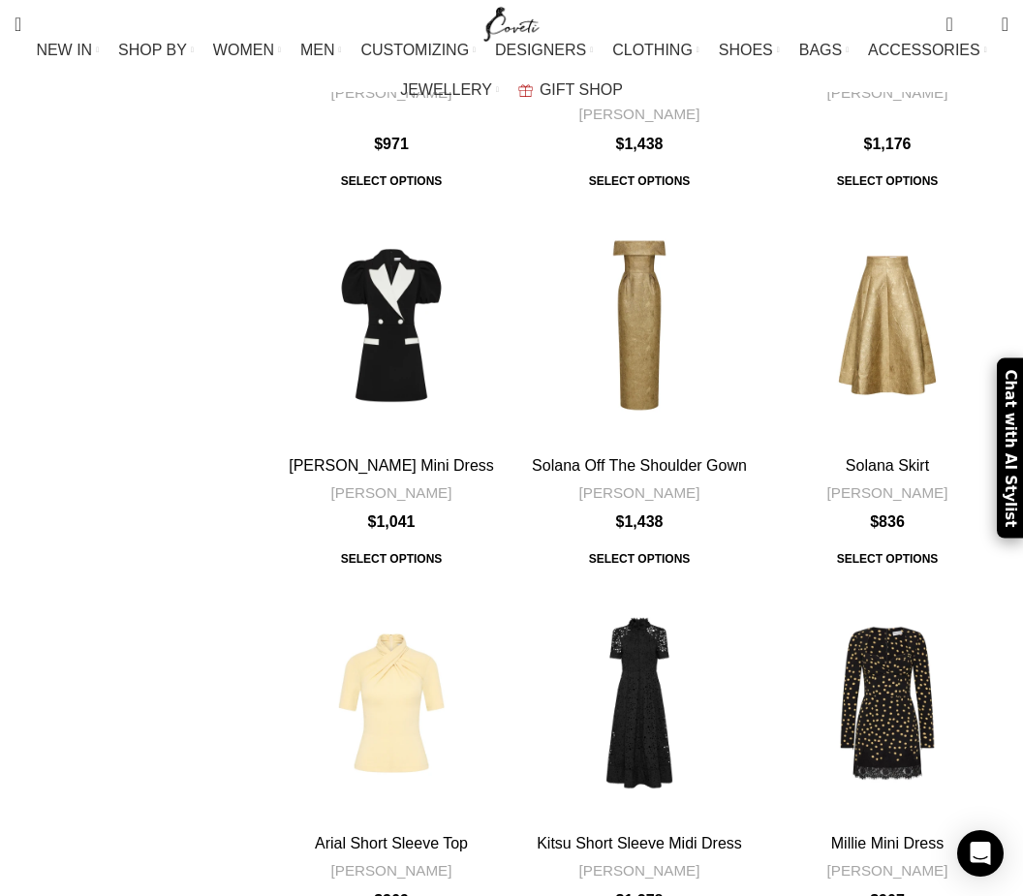
scroll to position [5653, 0]
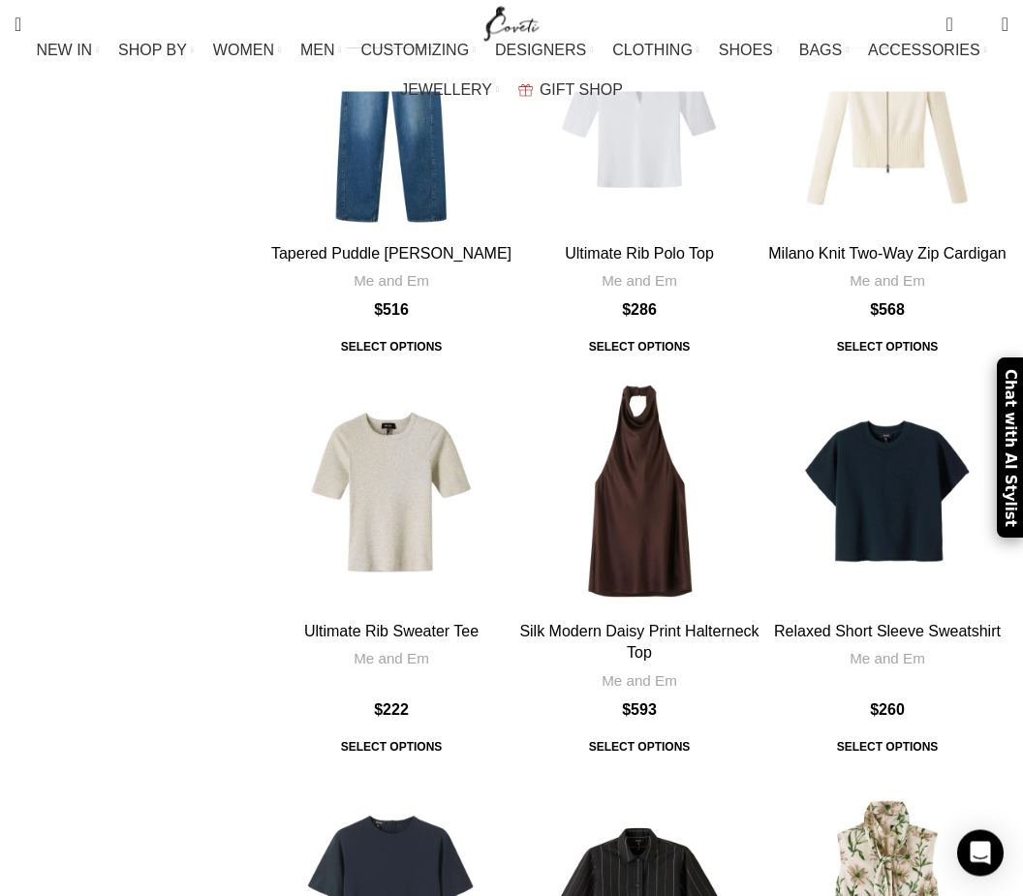
scroll to position [5808, 0]
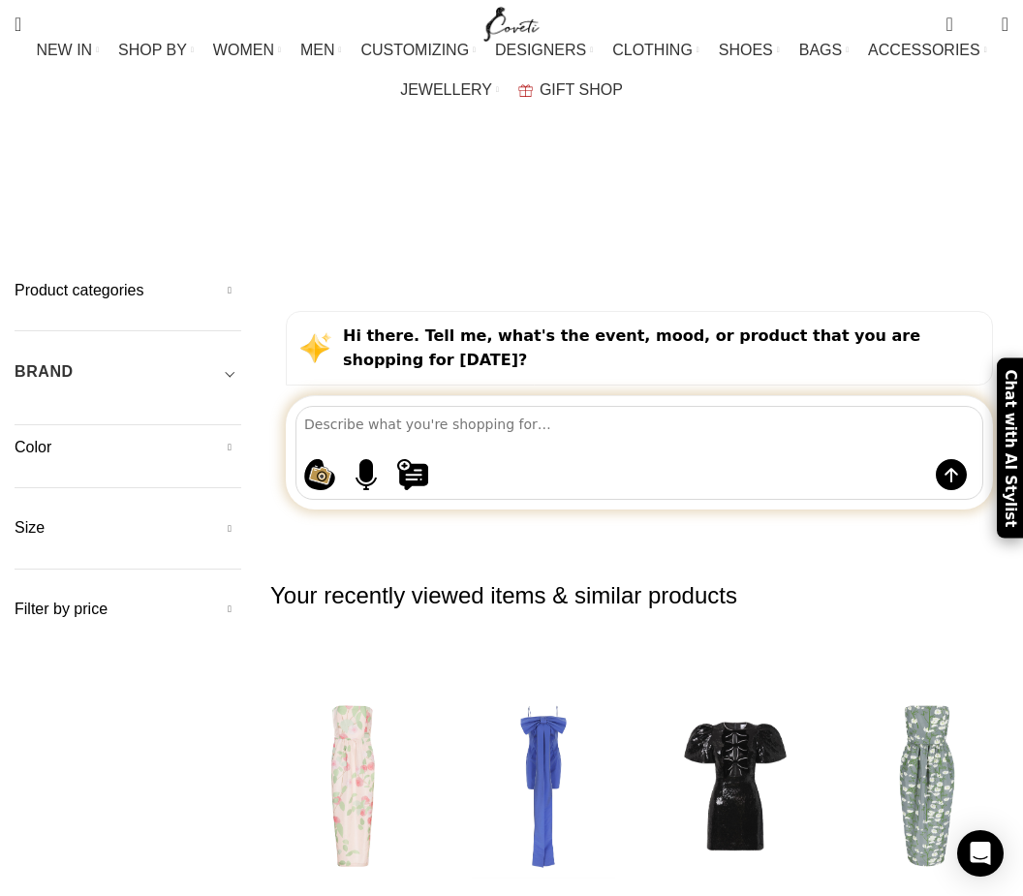
click at [53, 102] on input "Search" at bounding box center [150, 107] width 291 height 68
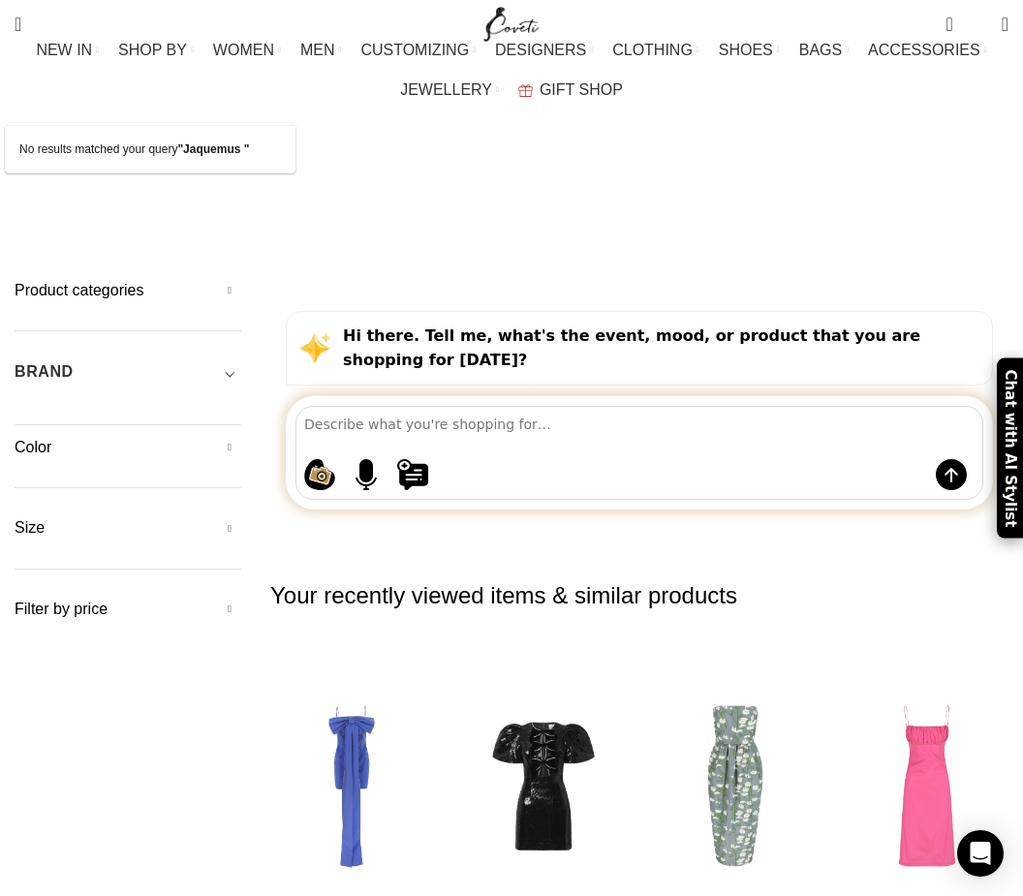
type input "Jaquemus"
click at [273, 94] on button "Search" at bounding box center [273, 107] width 45 height 68
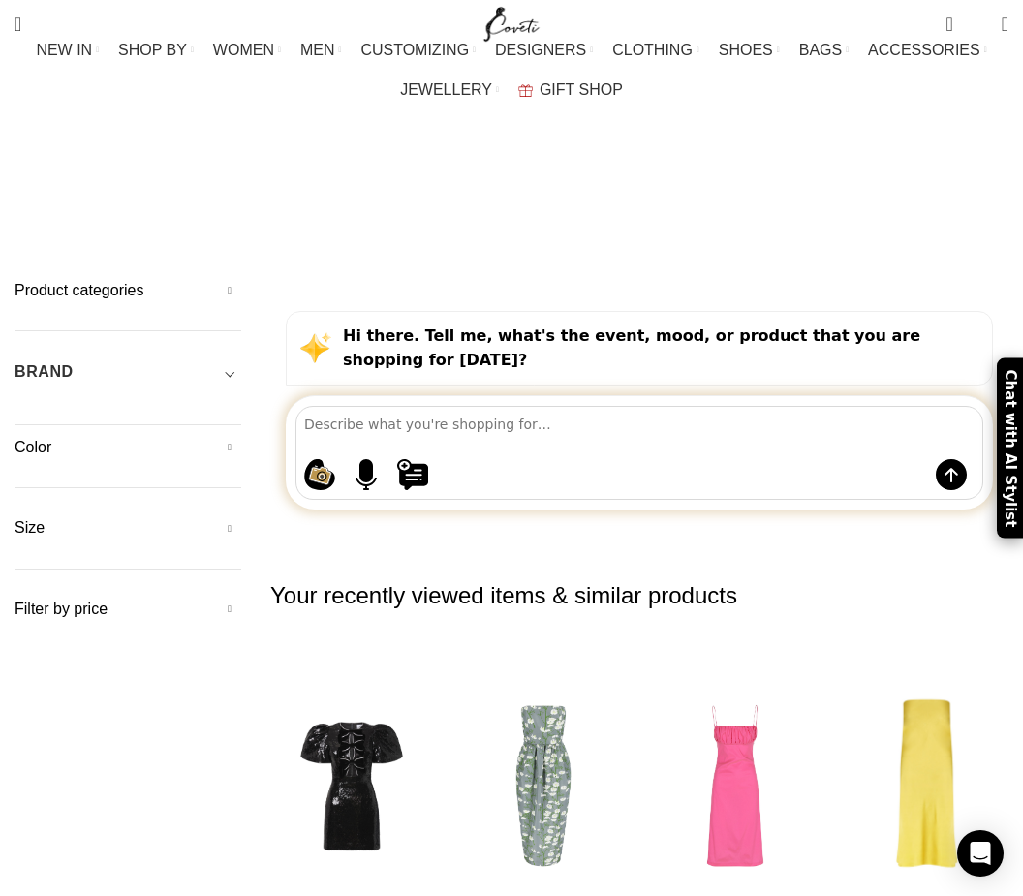
click at [260, 90] on button "Search" at bounding box center [273, 107] width 45 height 68
click at [269, 97] on button "Search" at bounding box center [273, 107] width 45 height 68
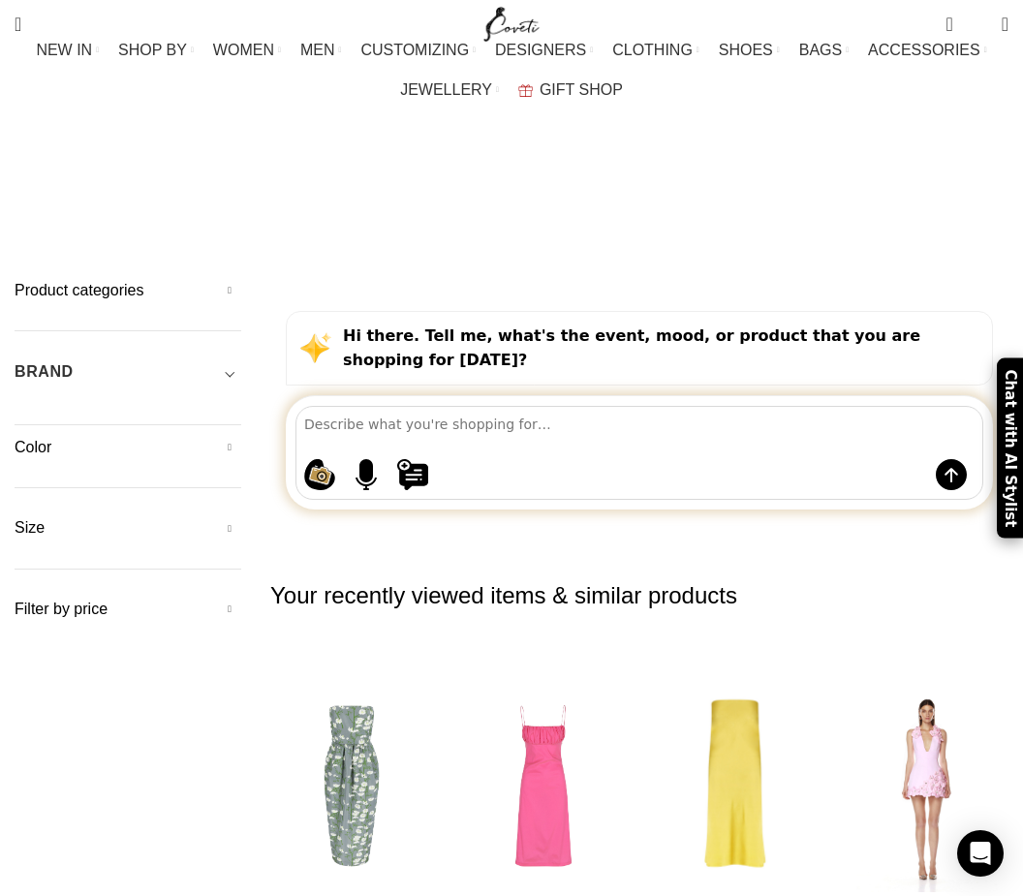
click at [931, 406] on div "Shopping ideas Casual summer dresses that aren't floral Cowgirl chic boots Prin…" at bounding box center [640, 453] width 688 height 94
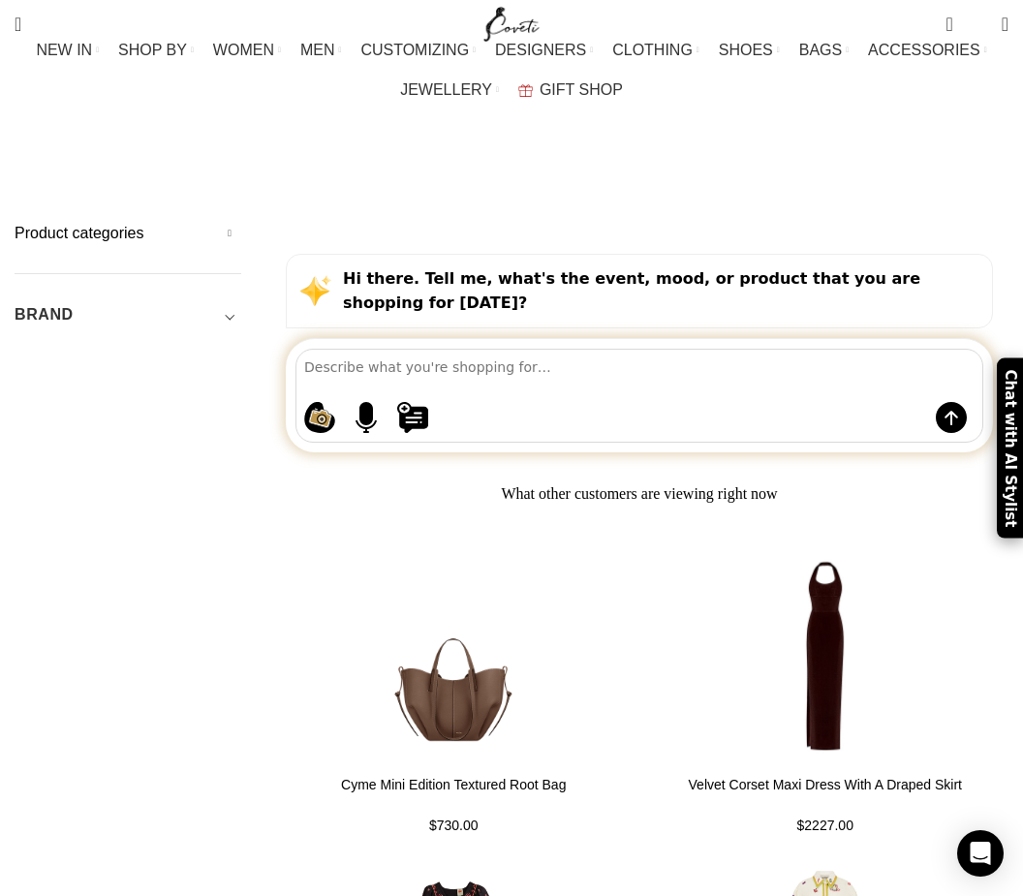
click at [220, 48] on span "WOMEN" at bounding box center [243, 50] width 61 height 18
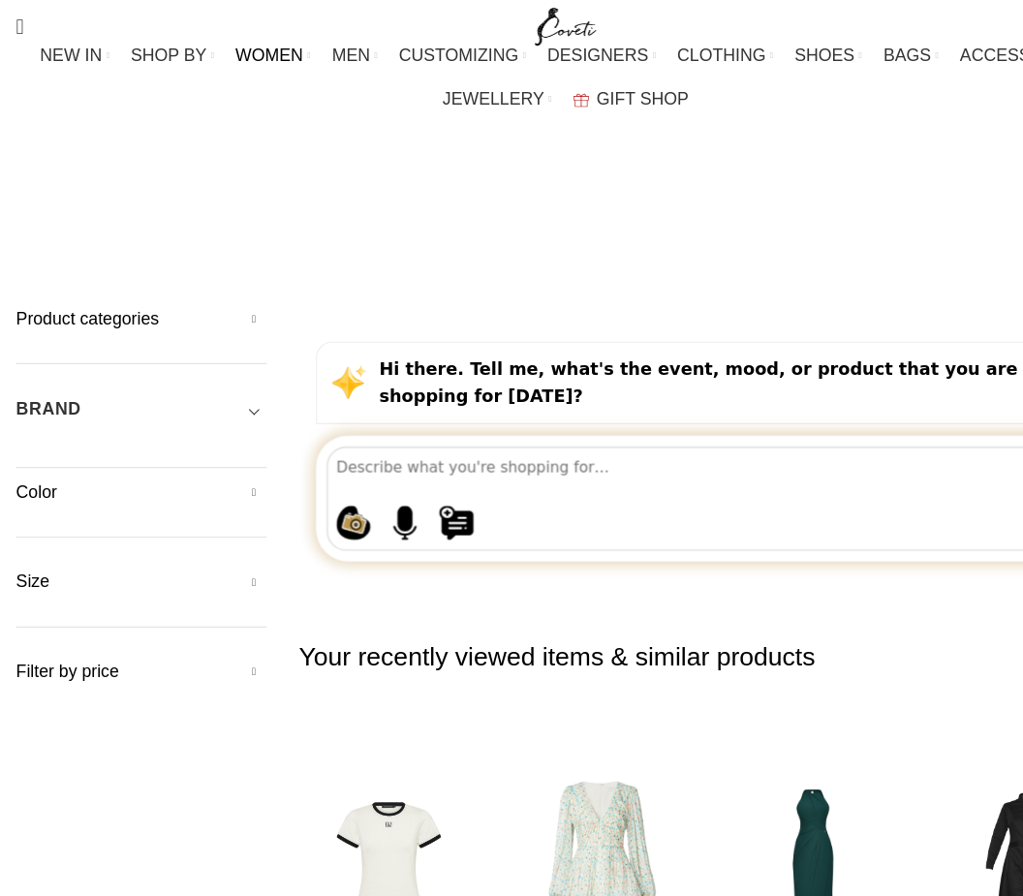
click at [50, 359] on div "BRAND" at bounding box center [128, 376] width 227 height 35
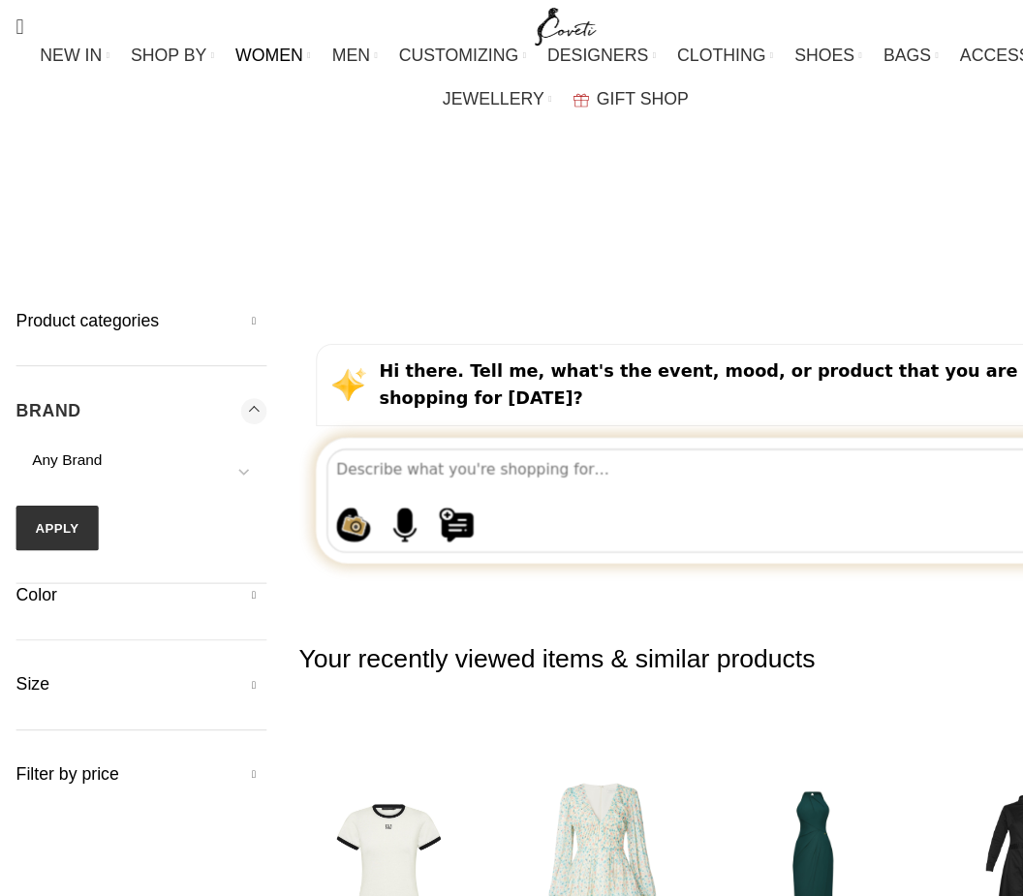
click at [46, 408] on span "Any Brand" at bounding box center [60, 416] width 63 height 16
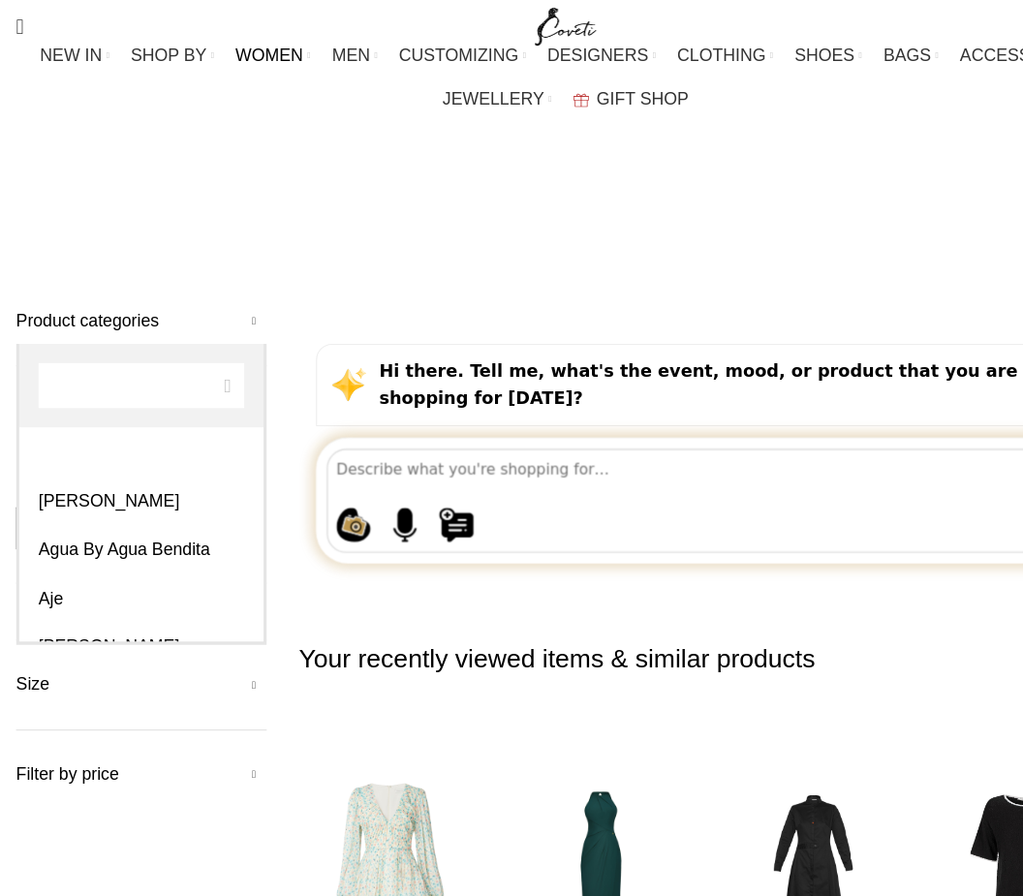
click at [60, 408] on span "Any Brand" at bounding box center [60, 416] width 63 height 16
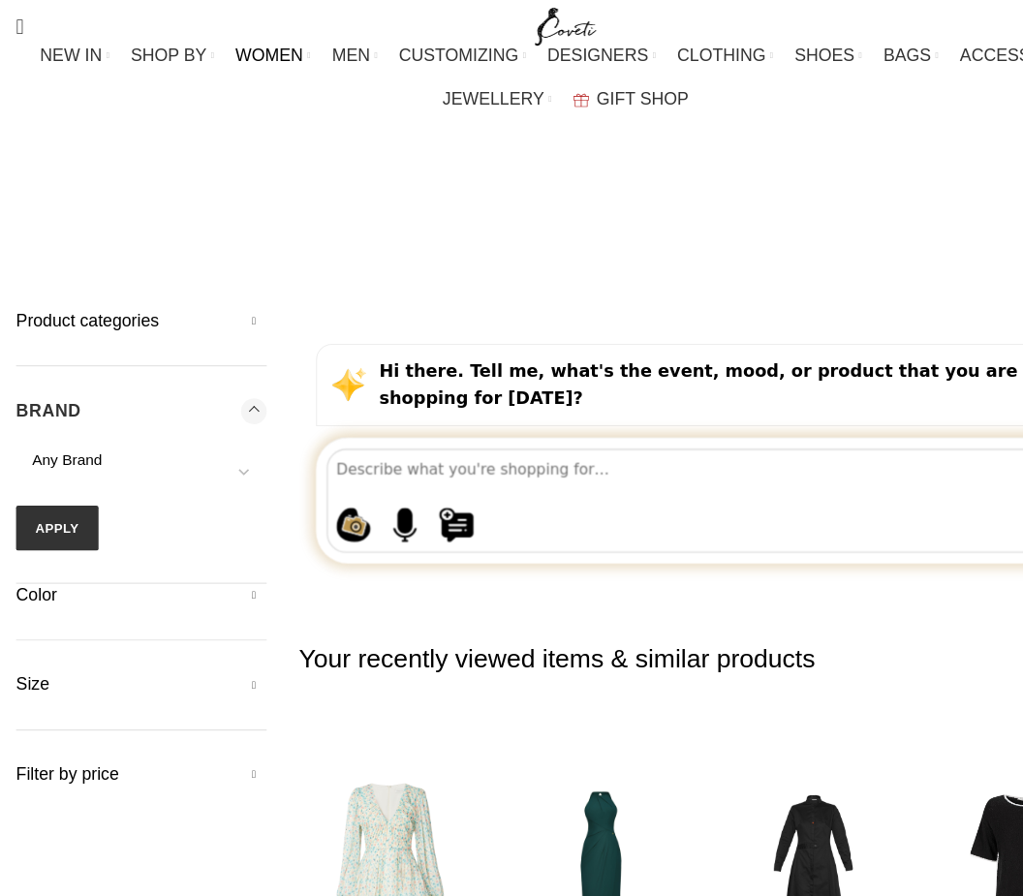
click at [76, 407] on span "Any Brand" at bounding box center [128, 416] width 227 height 19
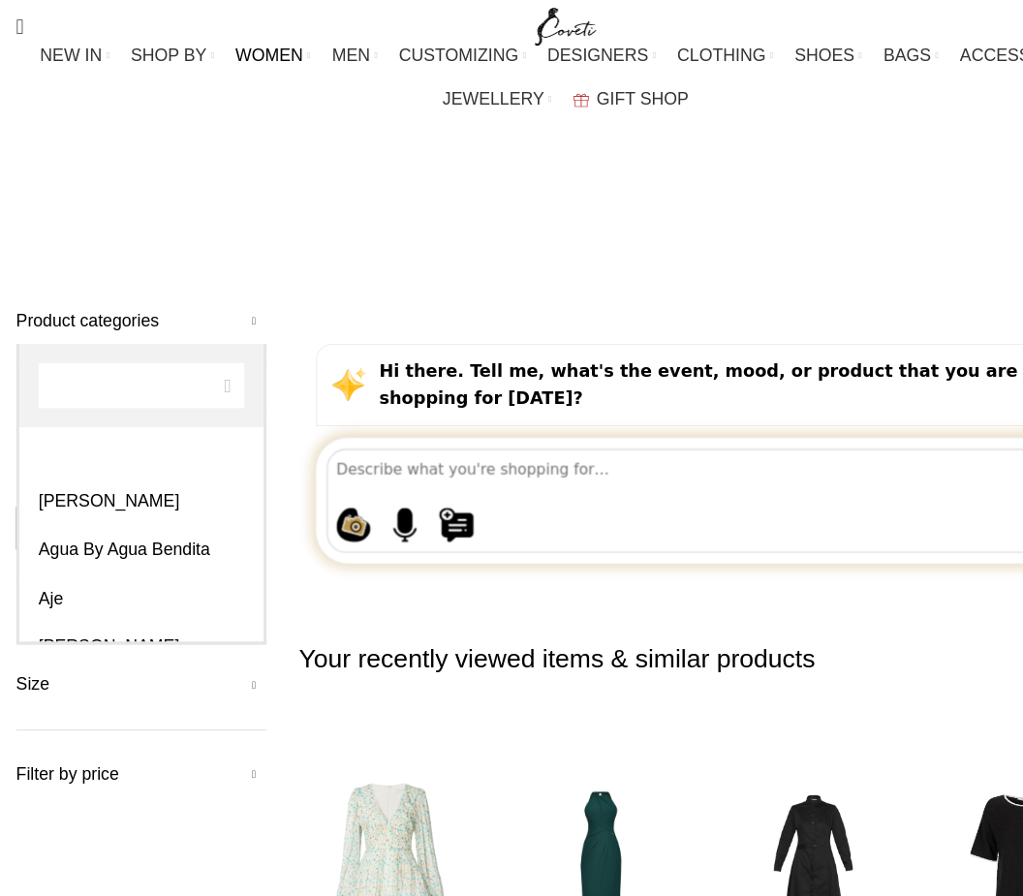
click at [69, 359] on input "Search" at bounding box center [128, 348] width 186 height 41
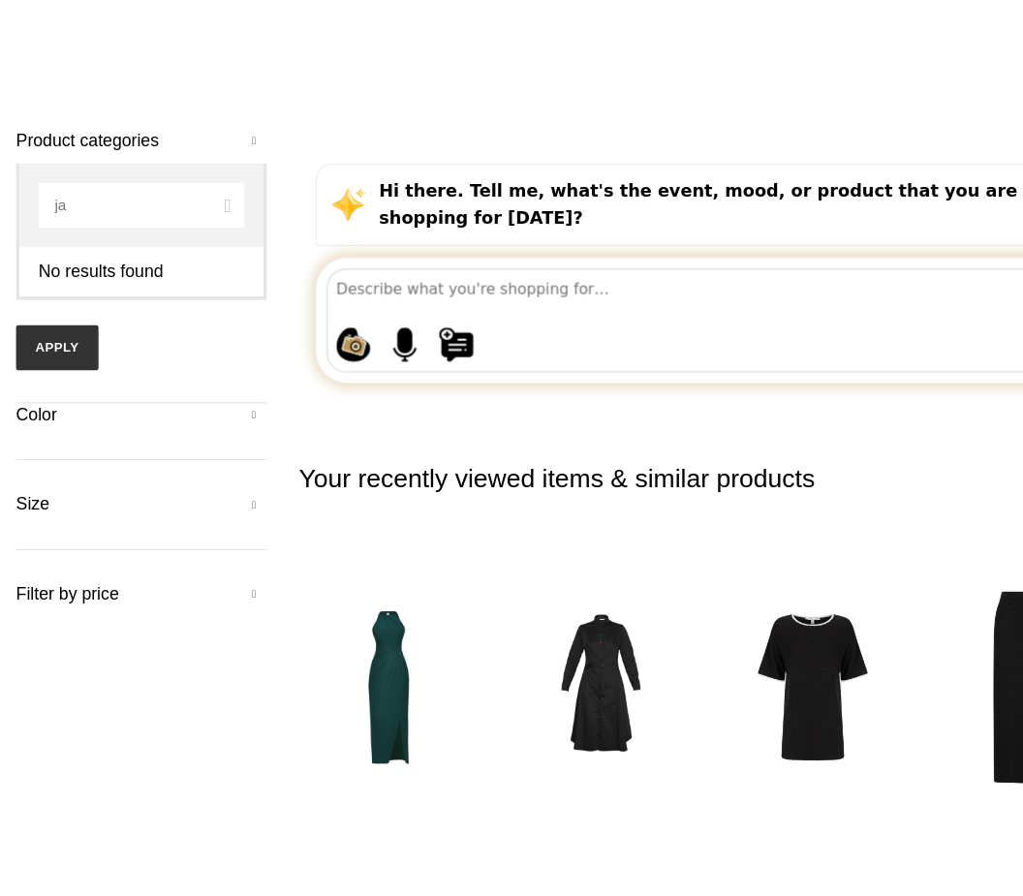
type input "j"
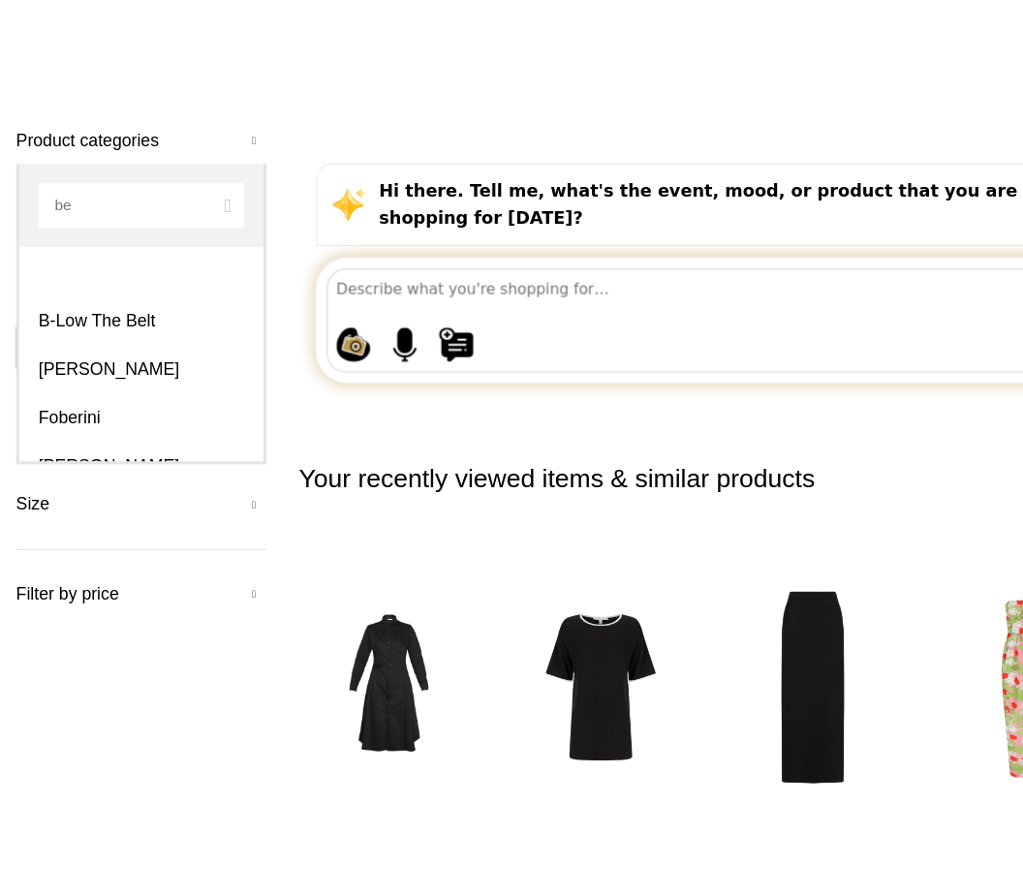
type input "b"
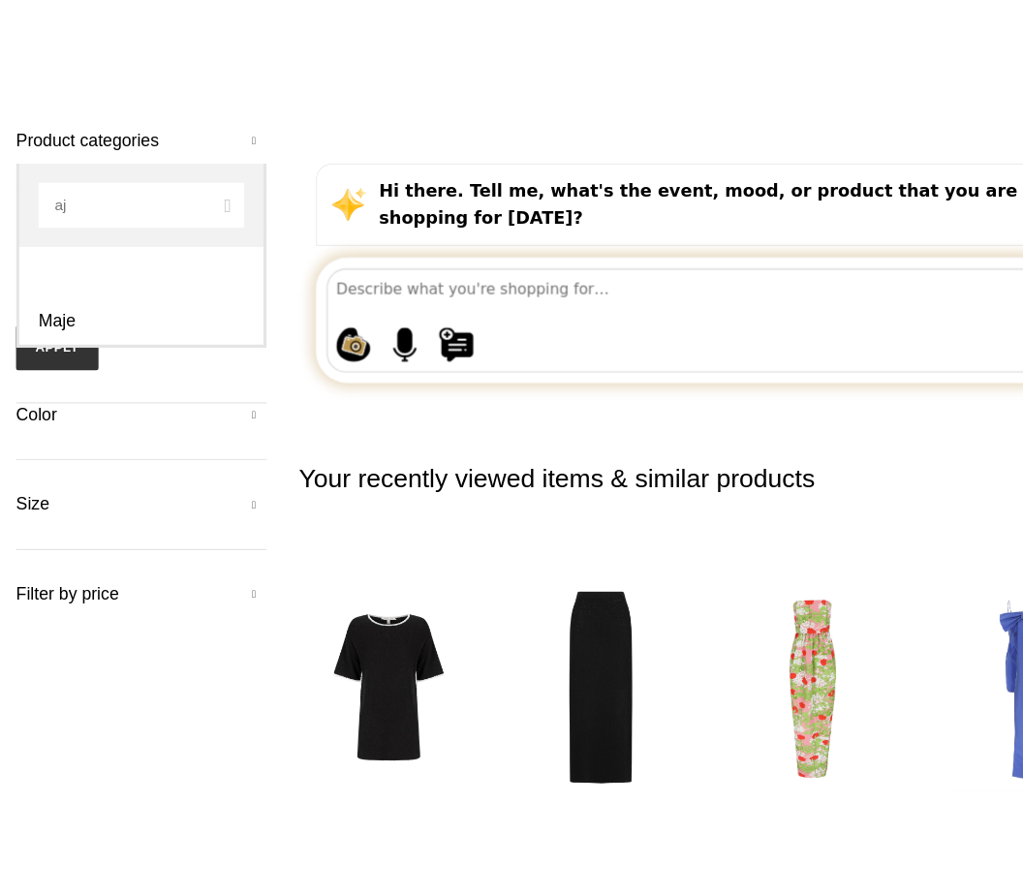
type input "aje"
select select "aje"
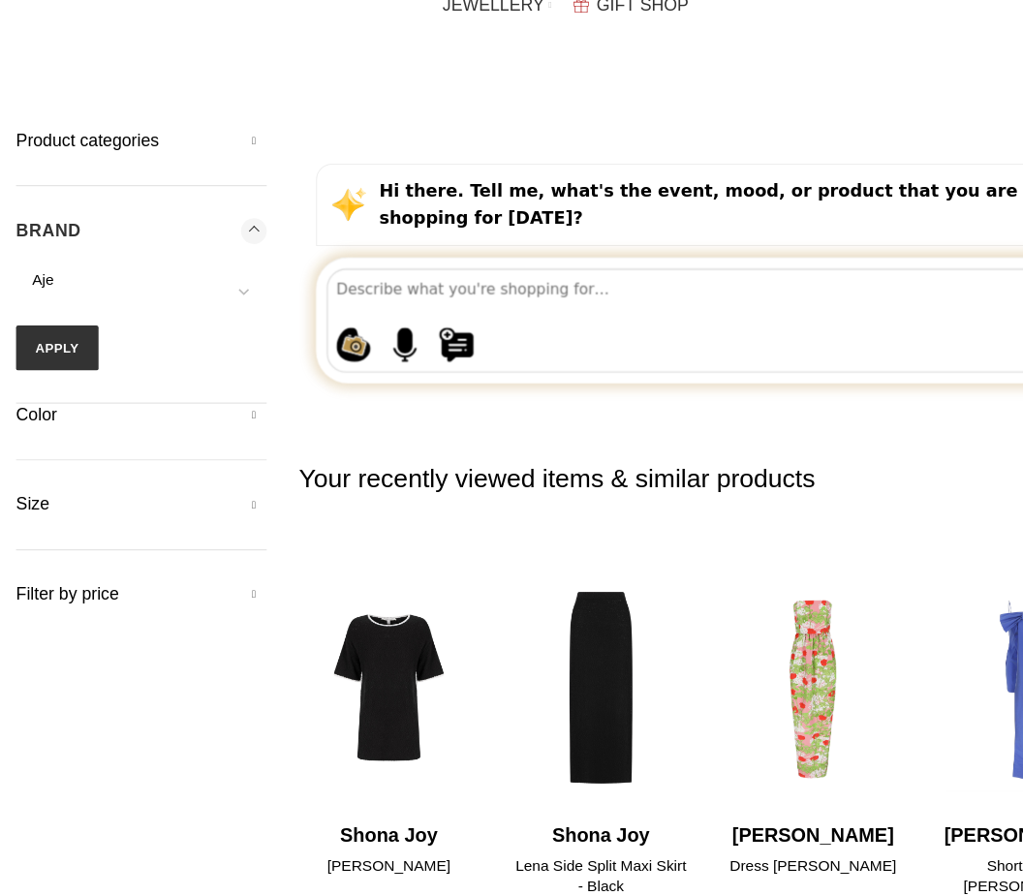
click at [52, 380] on button "Apply" at bounding box center [52, 400] width 75 height 41
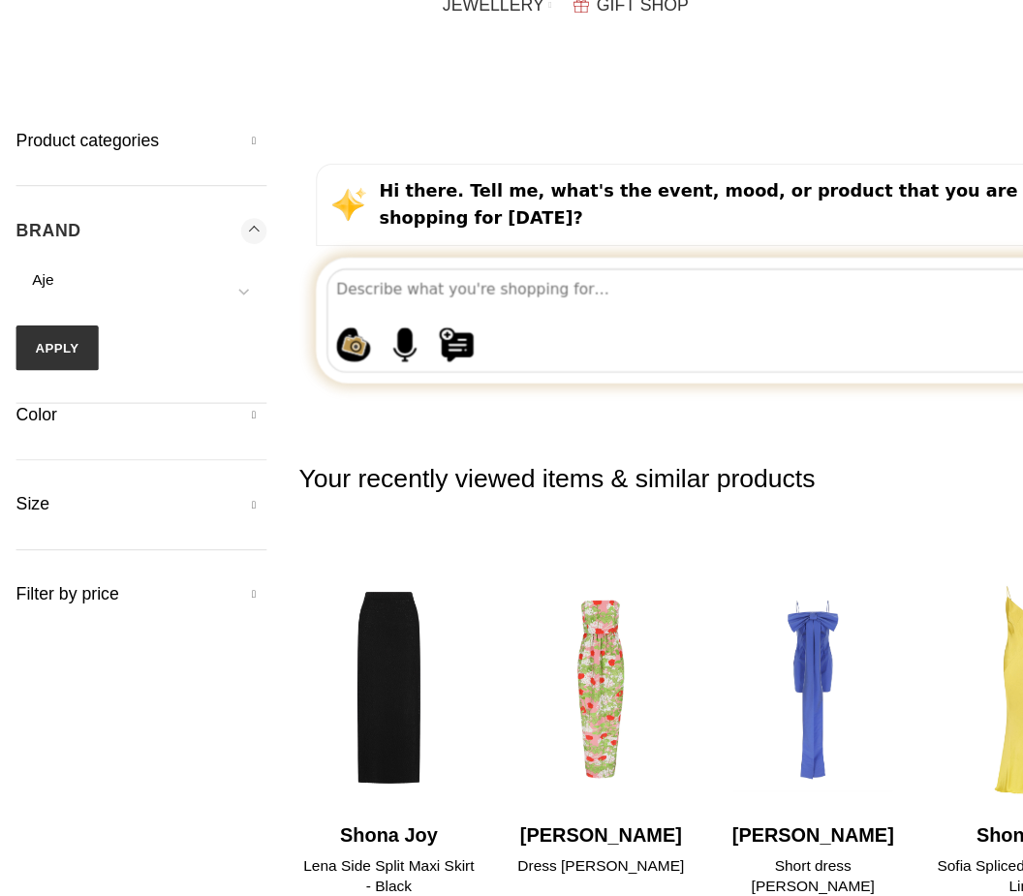
click at [44, 380] on button "Apply" at bounding box center [52, 400] width 75 height 41
click at [53, 451] on div "Color Beige Beige 323 Black Black 3987 Blue Blue 2396 Brown Brown 1134 Gold Gol…" at bounding box center [128, 476] width 227 height 51
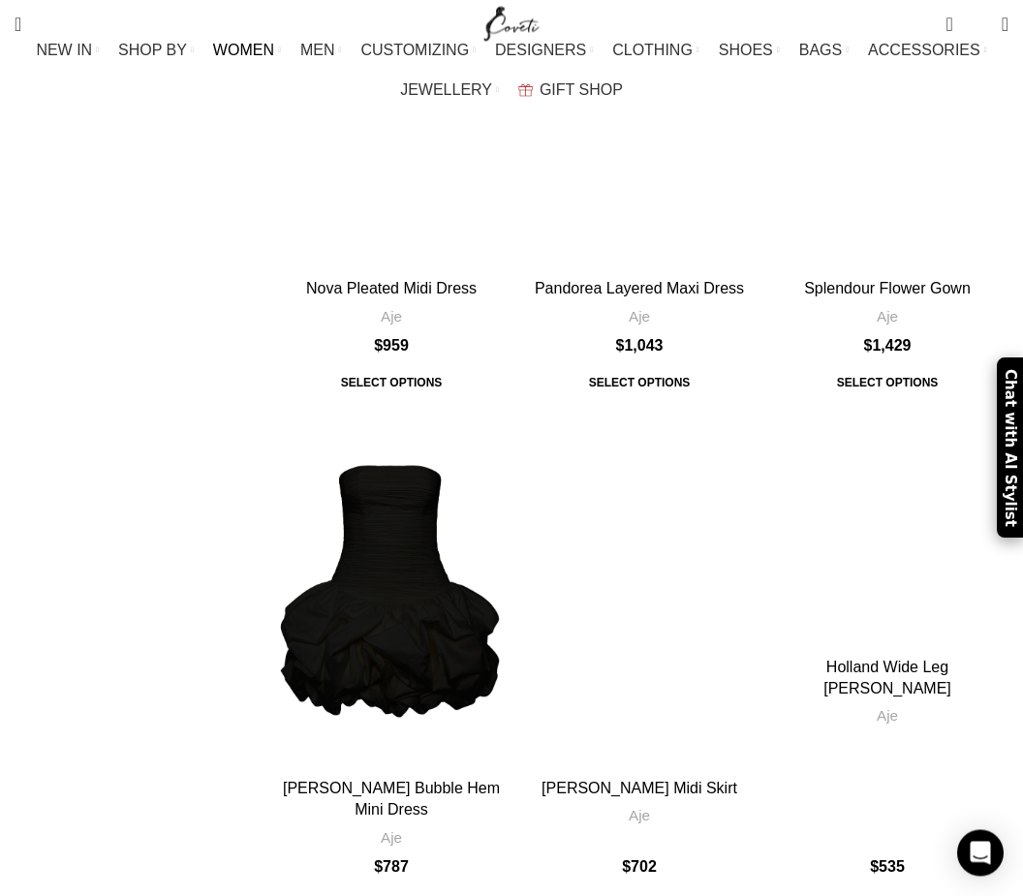
scroll to position [6763, 0]
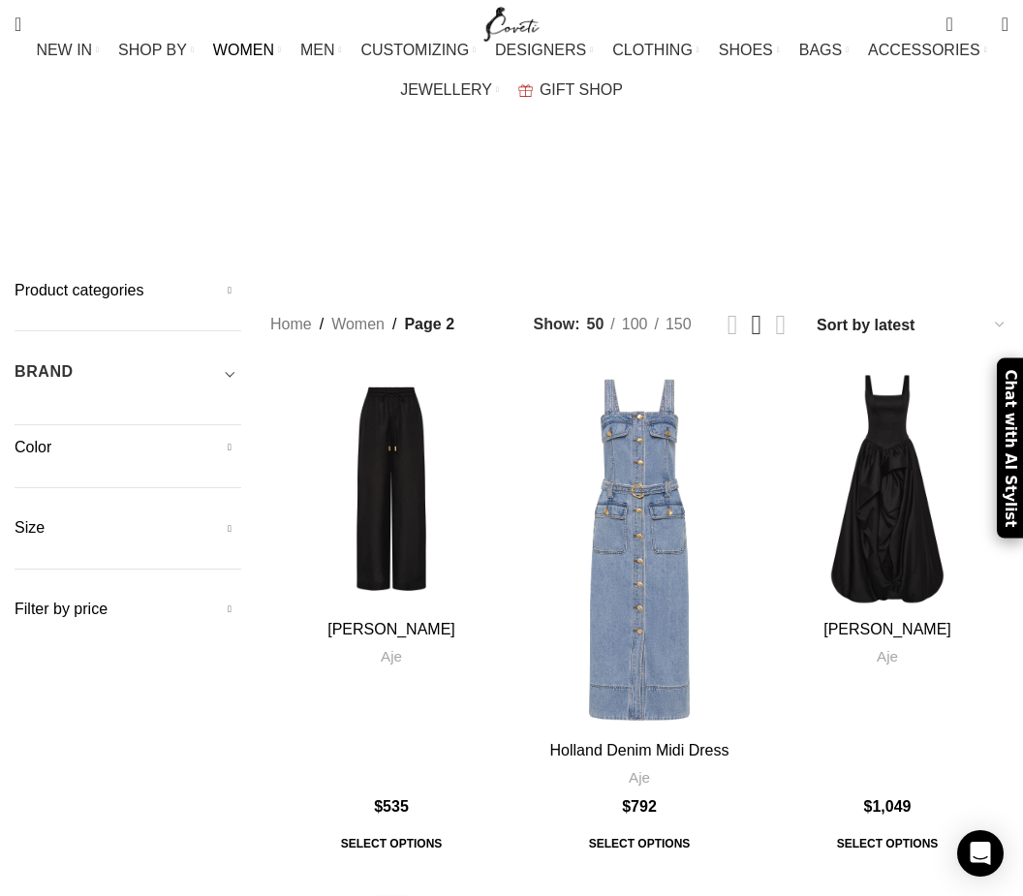
click at [53, 280] on h5 "Product categories" at bounding box center [128, 290] width 227 height 21
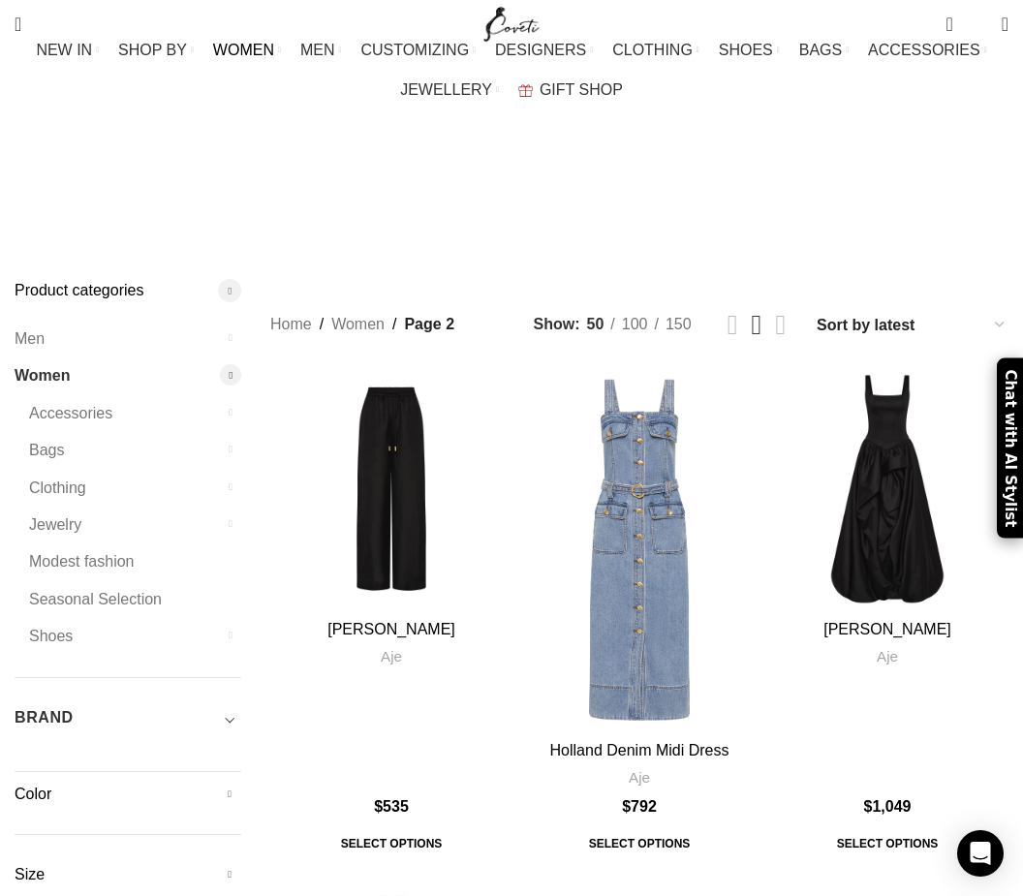
click at [27, 321] on link "Men" at bounding box center [116, 339] width 203 height 37
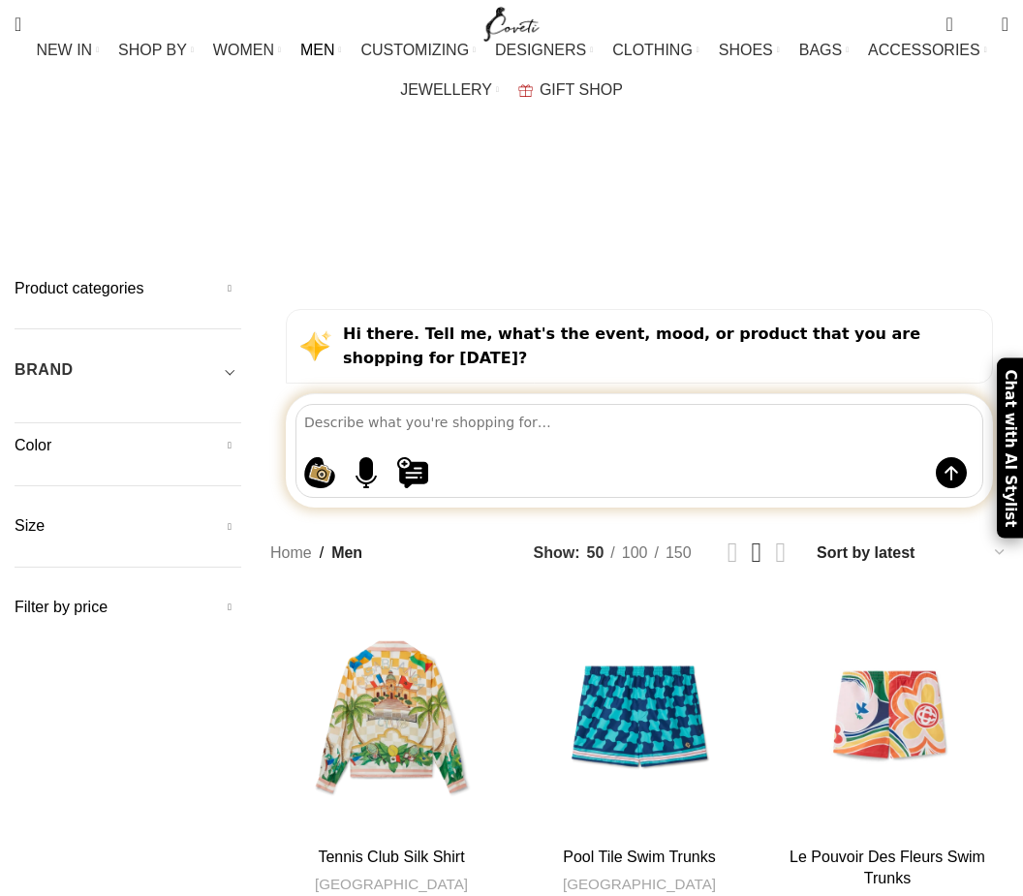
click at [61, 359] on h5 "BRAND" at bounding box center [44, 369] width 59 height 21
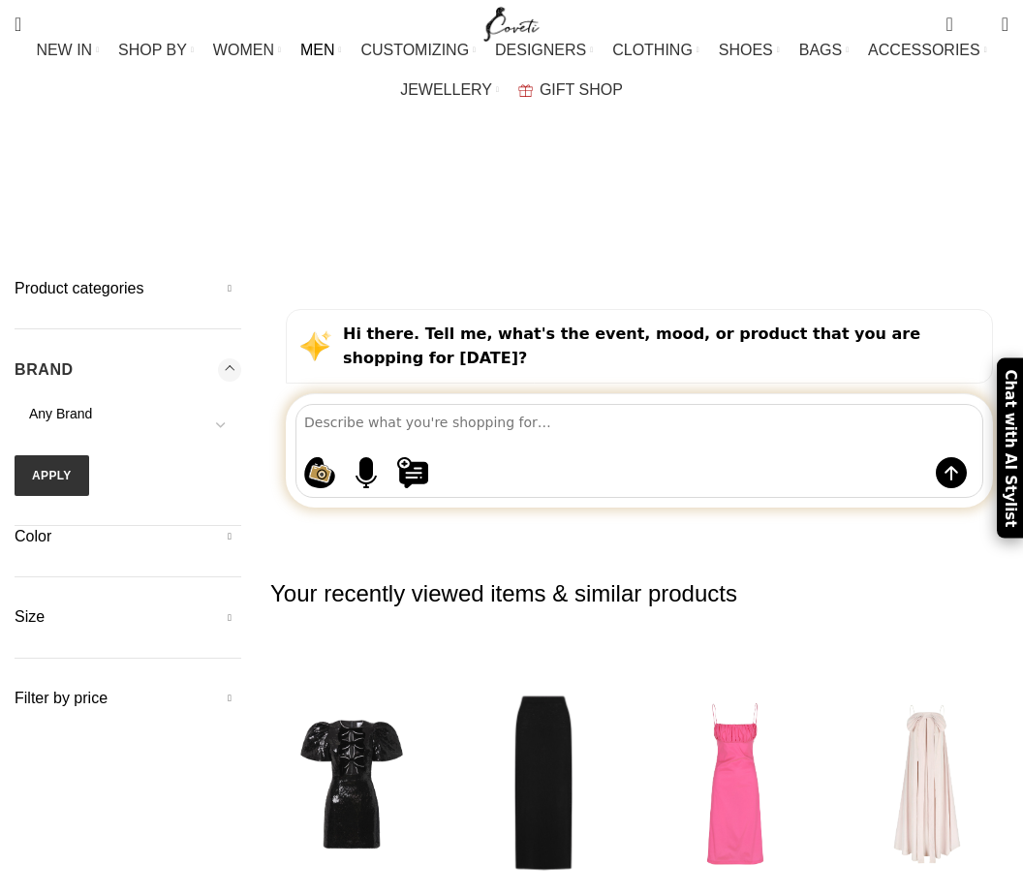
click at [50, 405] on span "Any Brand" at bounding box center [128, 414] width 227 height 19
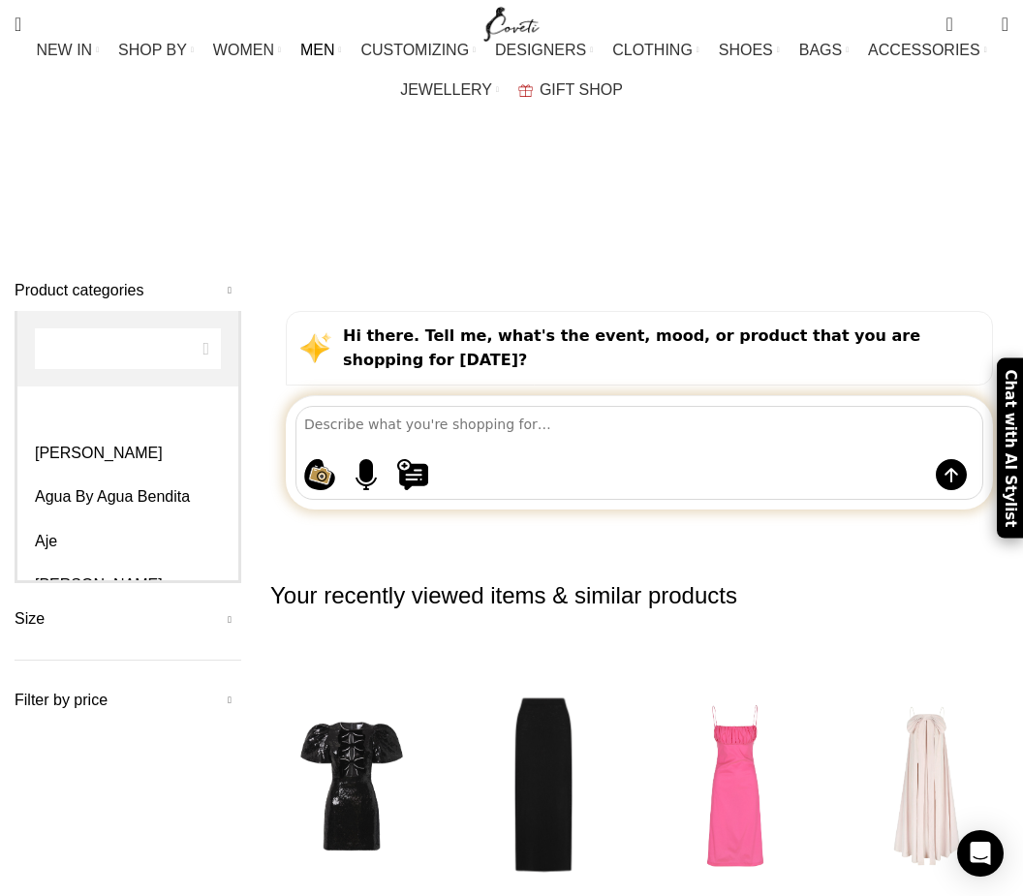
click at [49, 408] on span "Any Brand" at bounding box center [60, 416] width 63 height 16
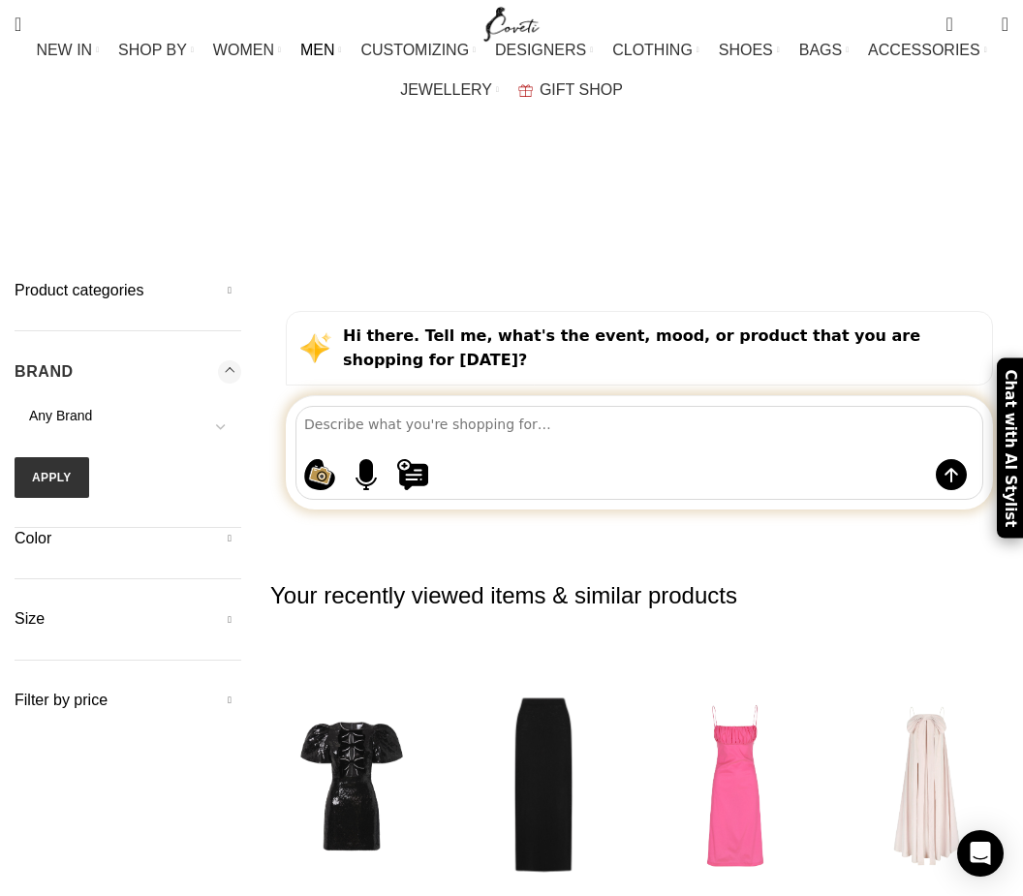
click at [47, 407] on span "Any Brand" at bounding box center [128, 416] width 227 height 19
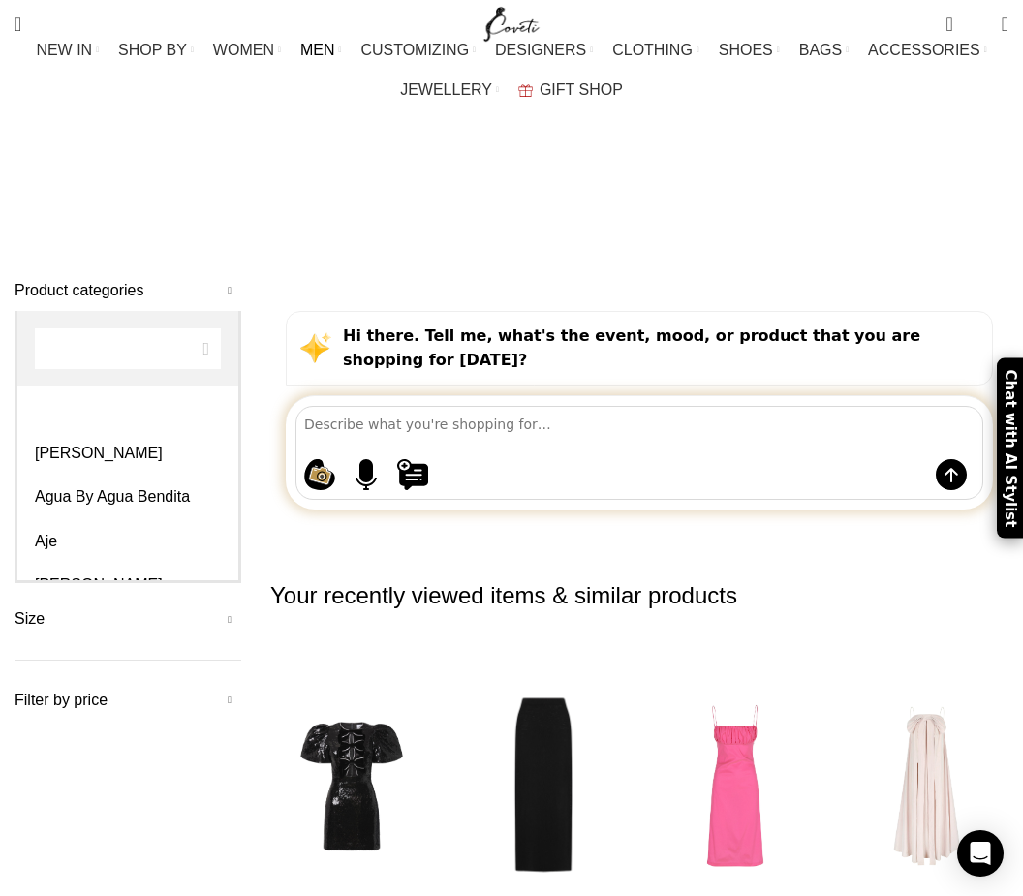
click at [63, 356] on input "Search" at bounding box center [128, 348] width 186 height 41
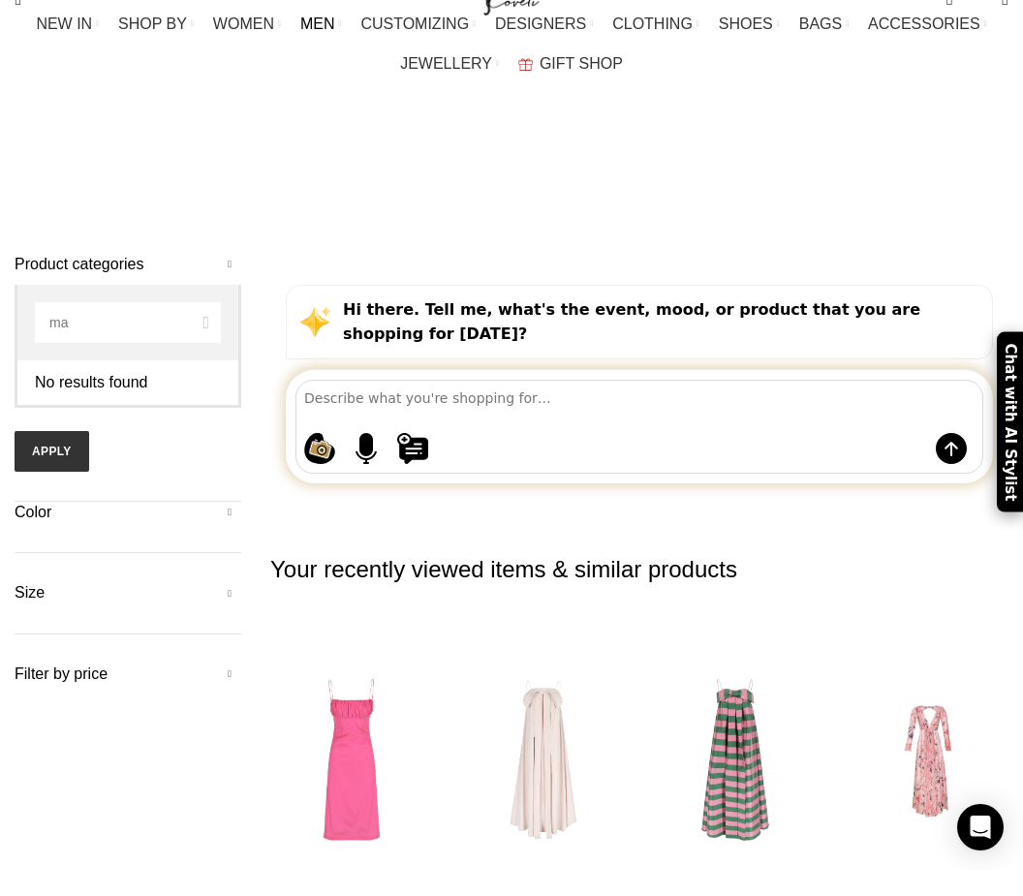
type input "m"
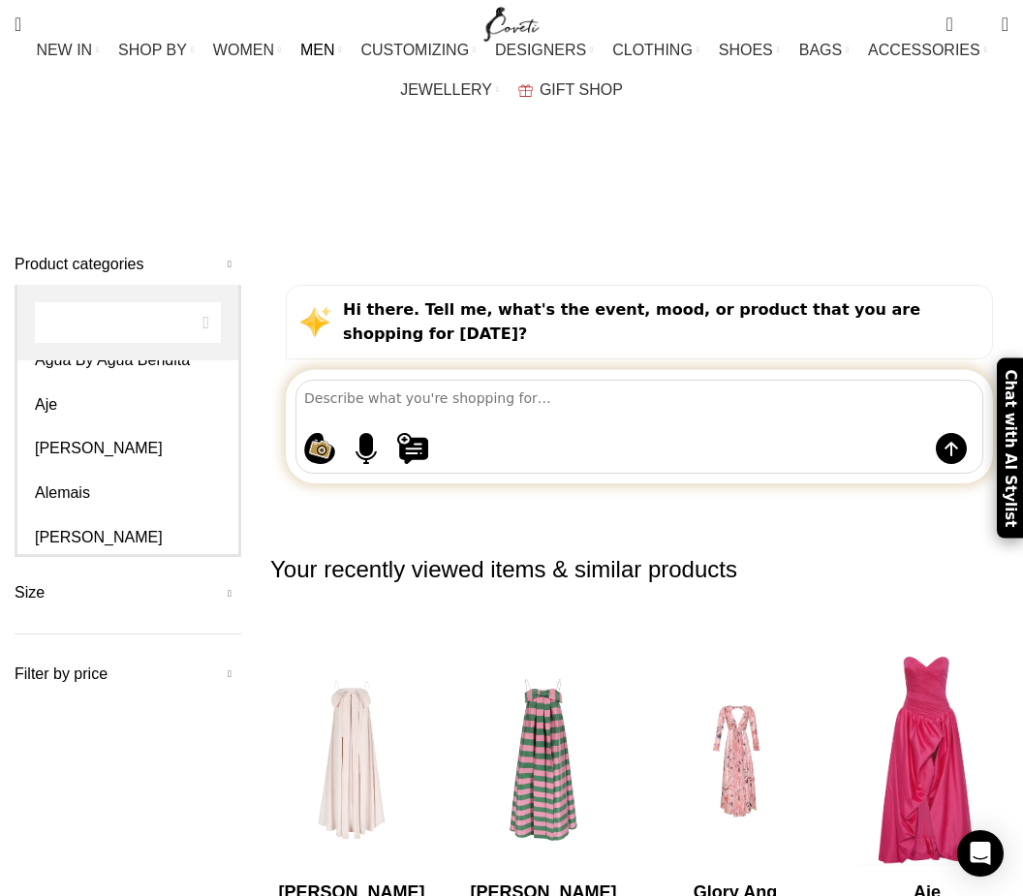
scroll to position [130, 0]
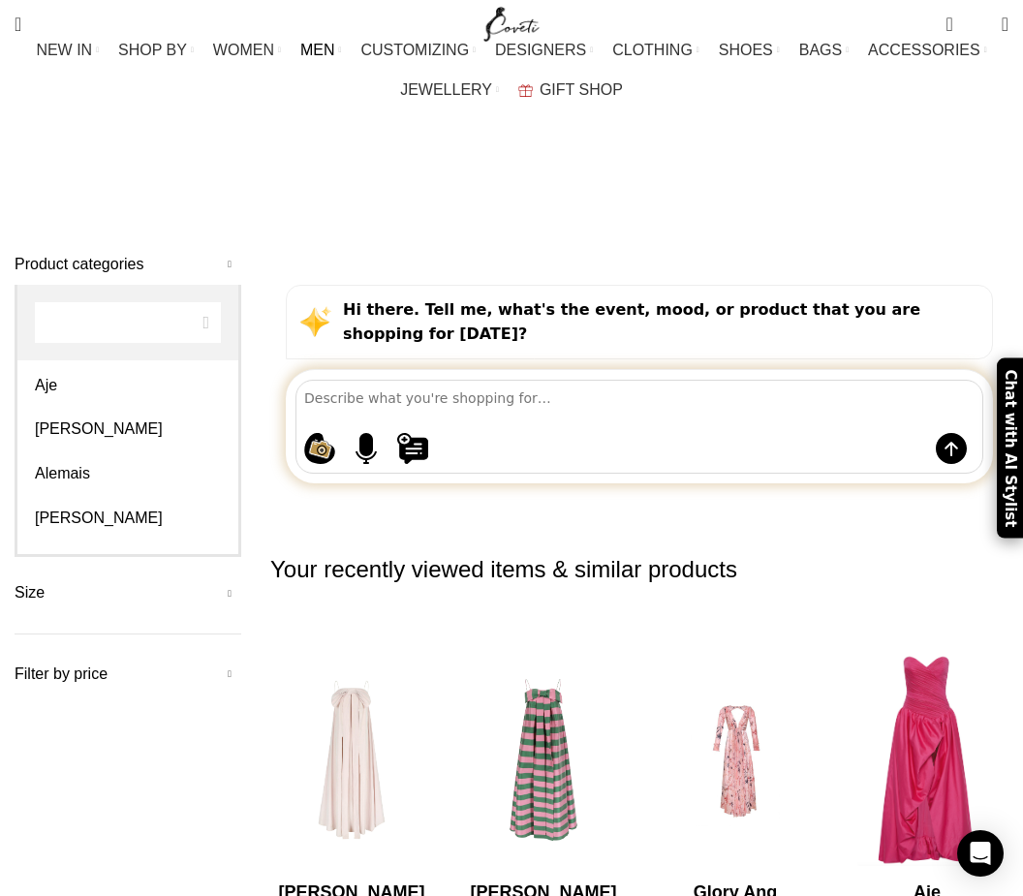
select select "alemais"
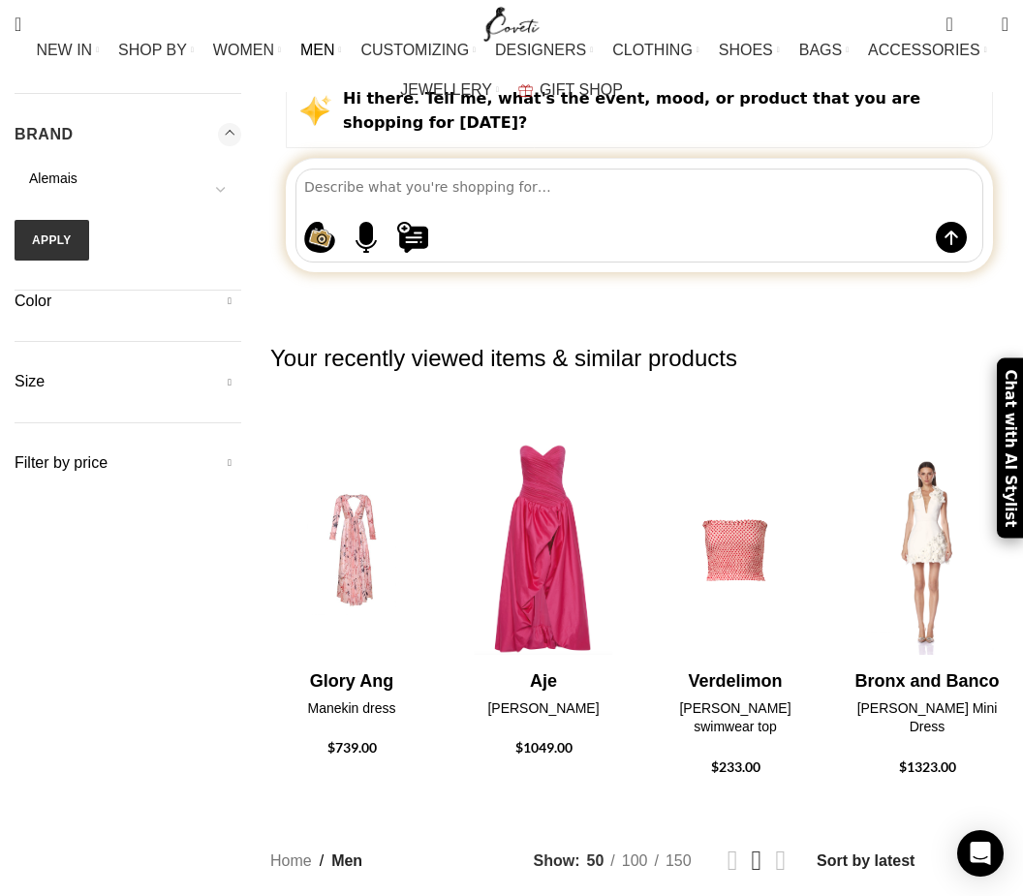
scroll to position [0, 0]
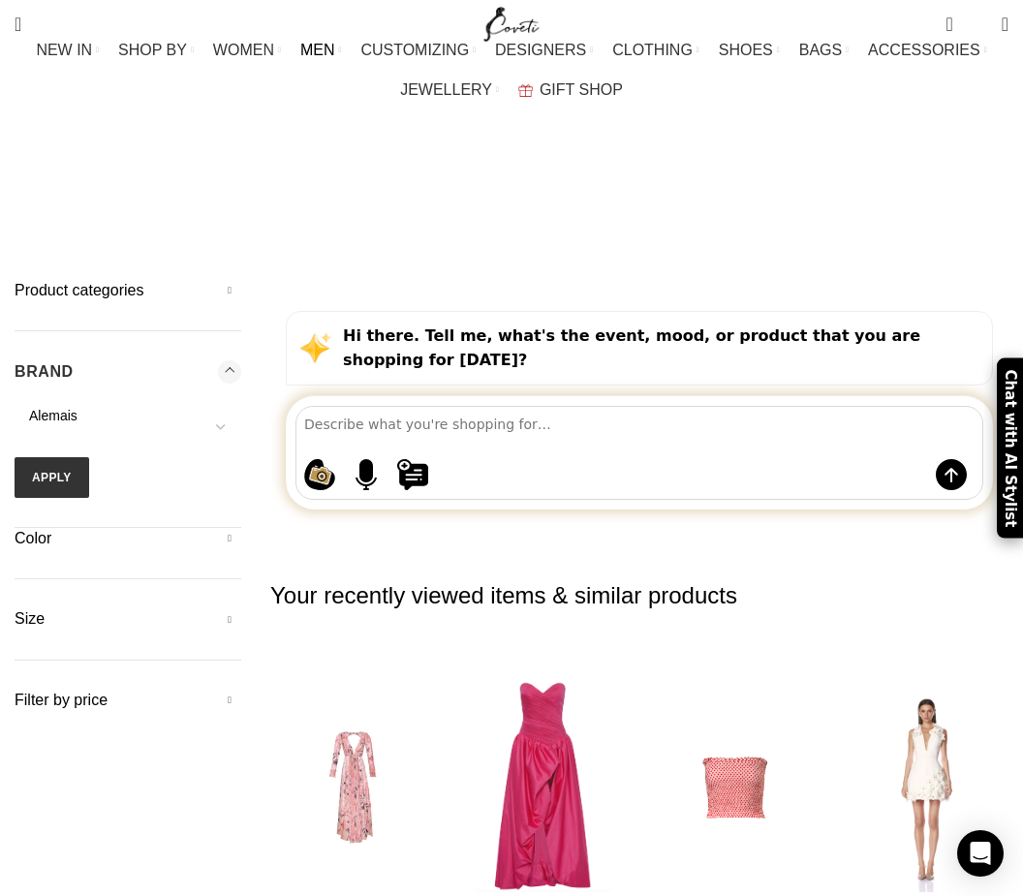
click at [48, 457] on button "Apply" at bounding box center [52, 477] width 75 height 41
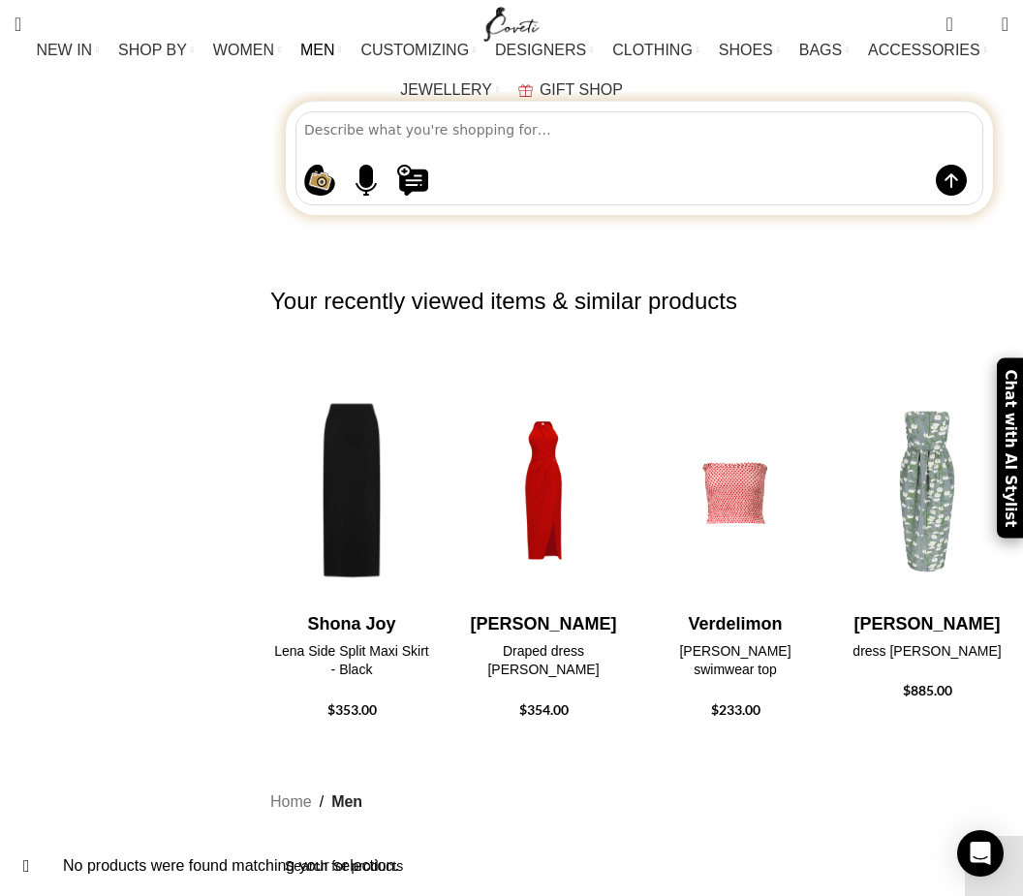
scroll to position [179, 0]
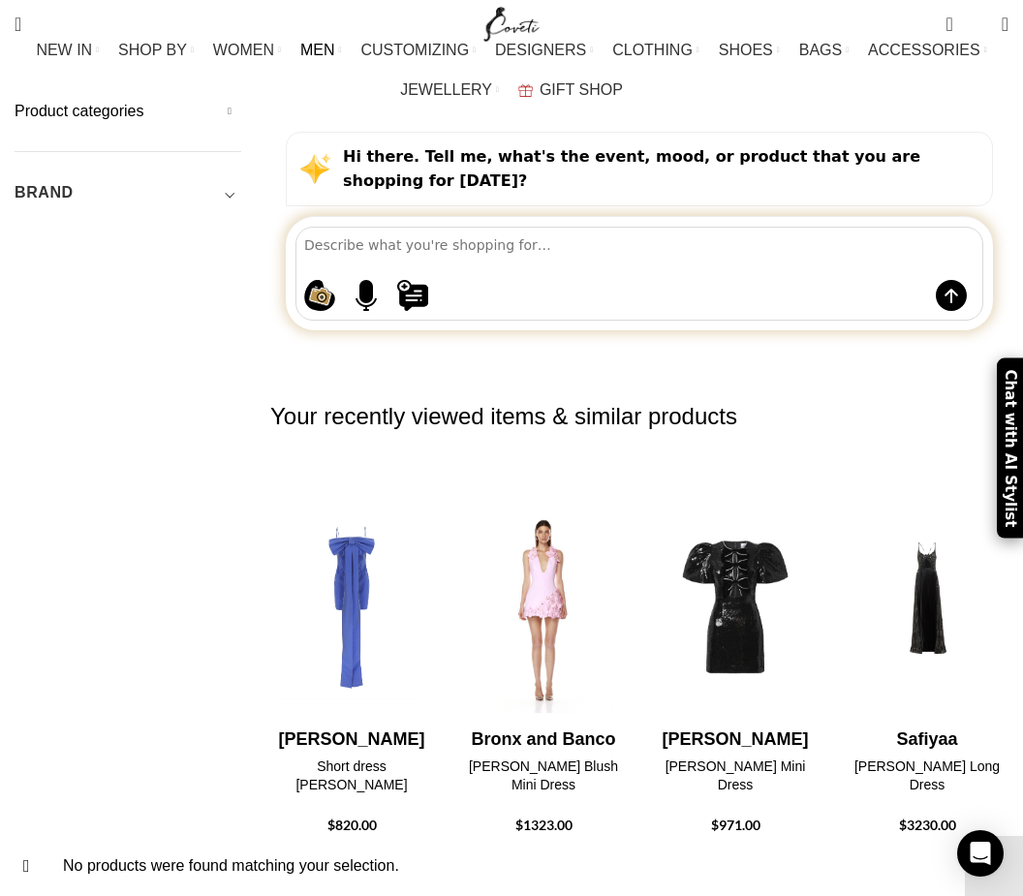
click at [922, 723] on img "11 / 30" at bounding box center [927, 839] width 163 height 233
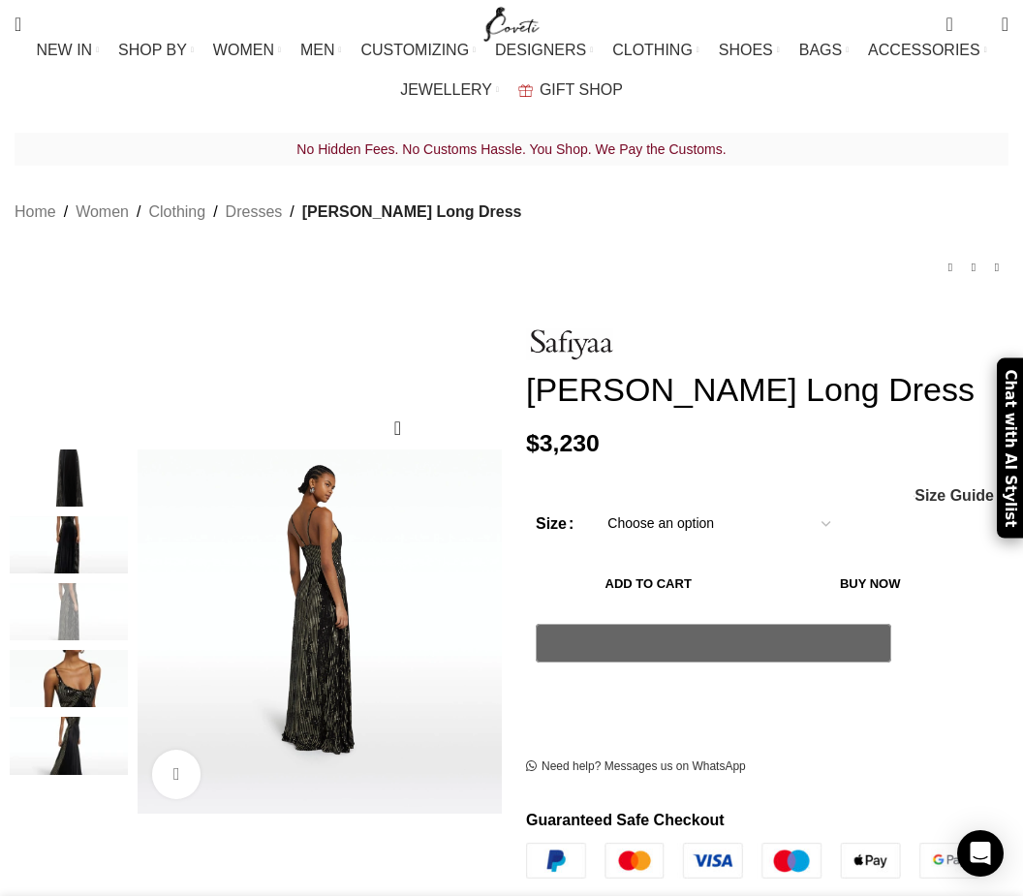
click at [65, 583] on img "3 / 5" at bounding box center [69, 611] width 118 height 57
click at [72, 608] on img "3 / 5" at bounding box center [69, 611] width 118 height 57
click at [89, 662] on img "4 / 5" at bounding box center [69, 678] width 118 height 57
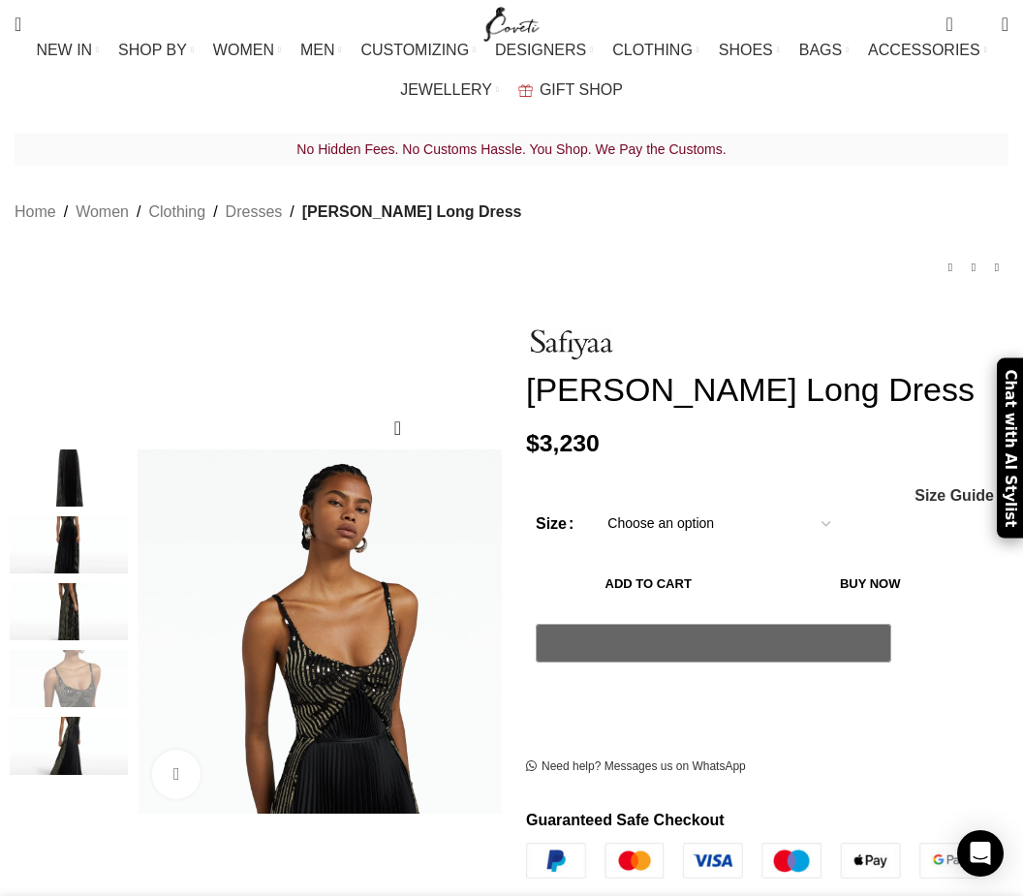
click at [102, 583] on img "3 / 5" at bounding box center [69, 611] width 118 height 57
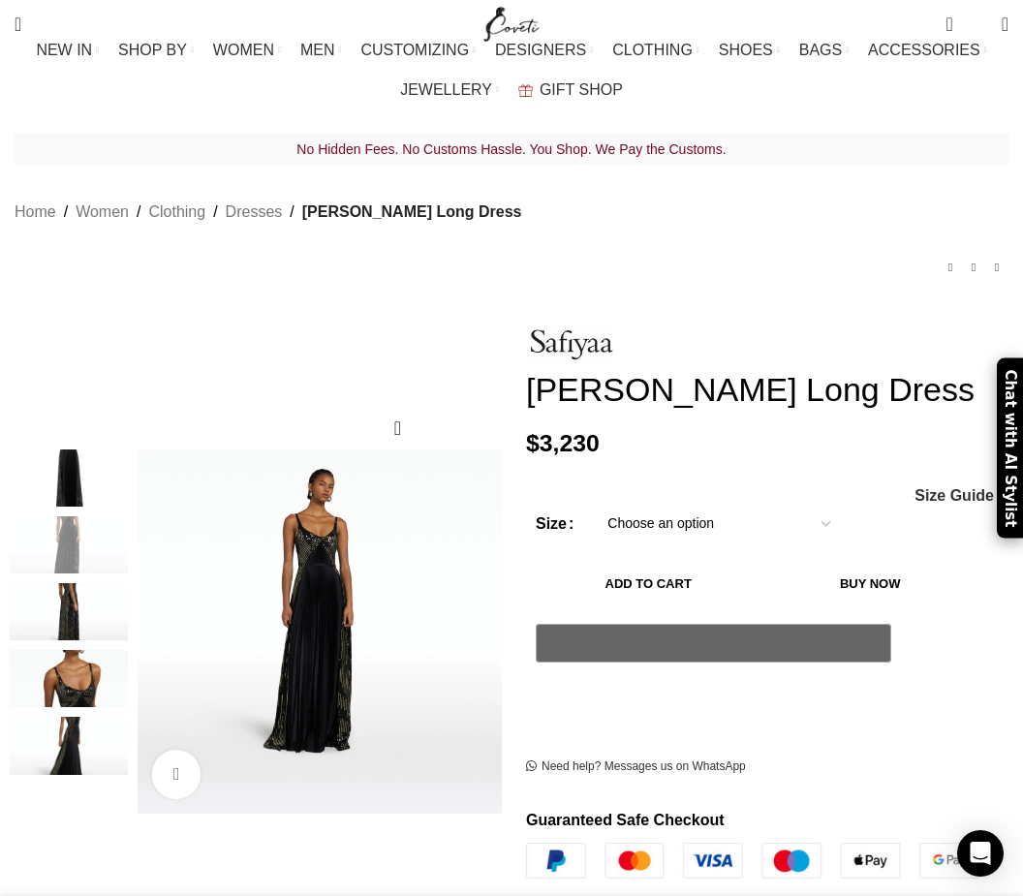
click at [148, 200] on link "Clothing" at bounding box center [176, 212] width 57 height 25
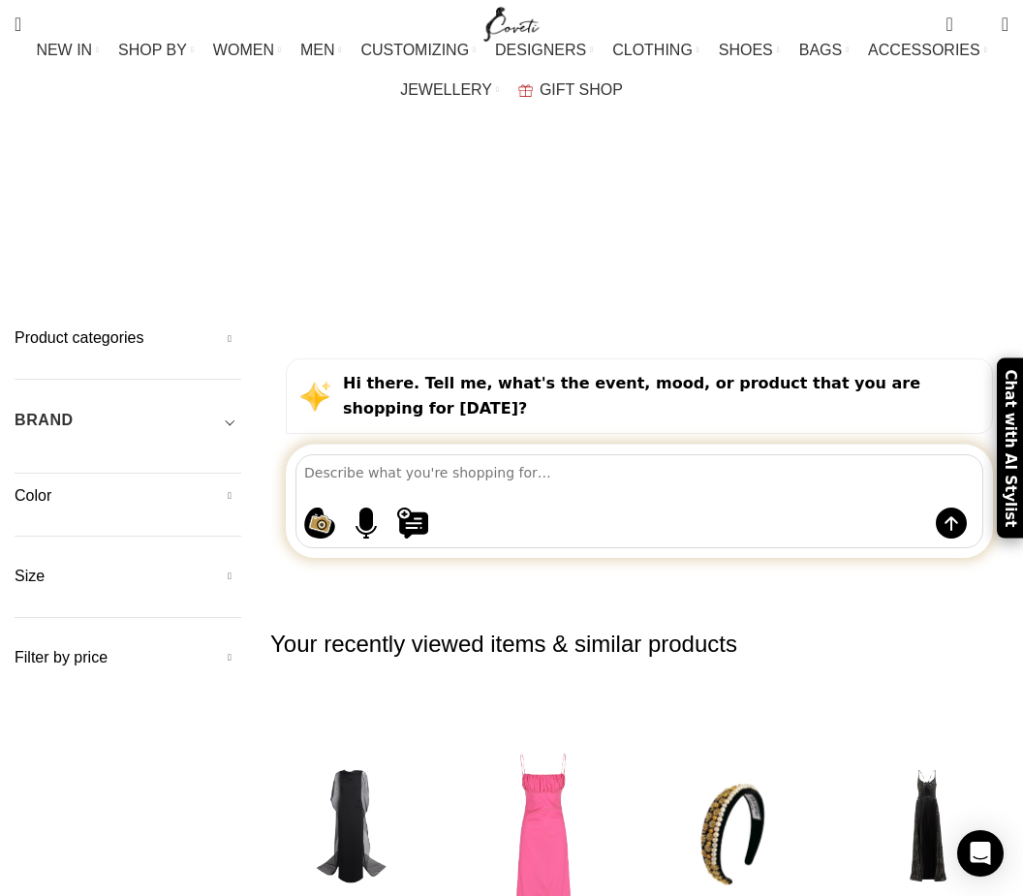
click at [45, 566] on h5 "Size" at bounding box center [128, 576] width 227 height 21
click at [38, 566] on h5 "Size" at bounding box center [128, 576] width 227 height 21
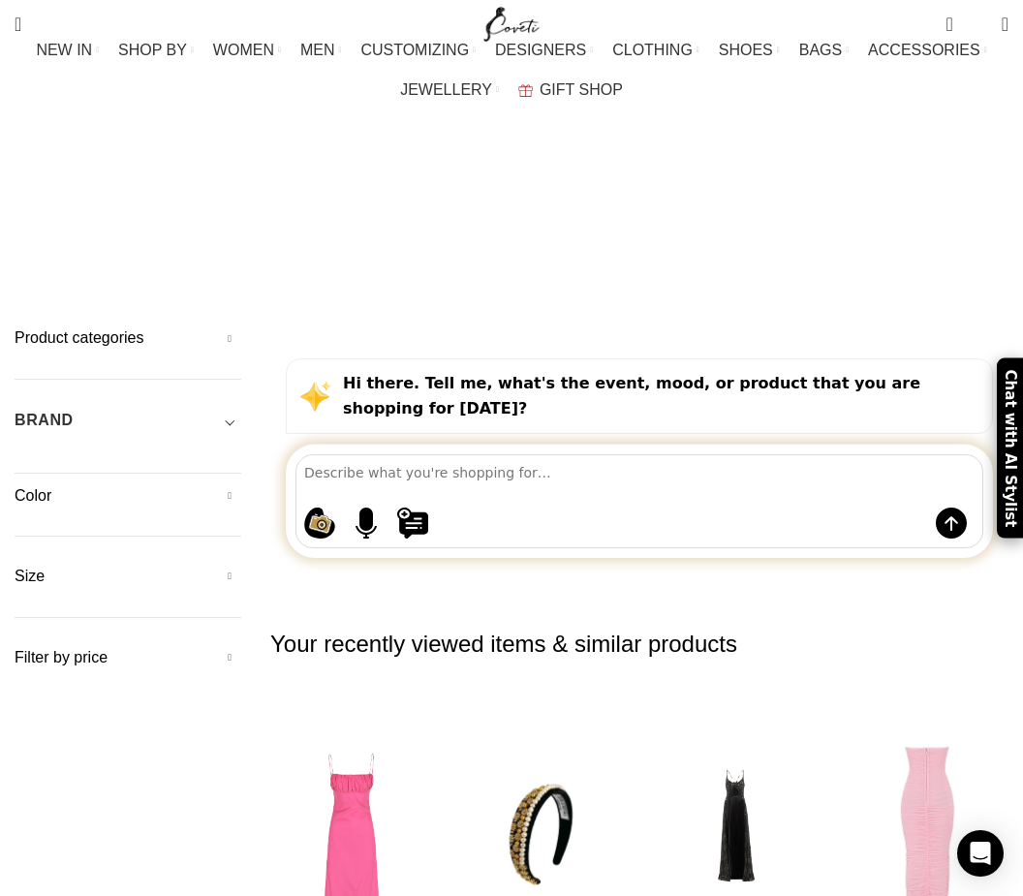
click at [36, 485] on h5 "Color" at bounding box center [128, 495] width 227 height 21
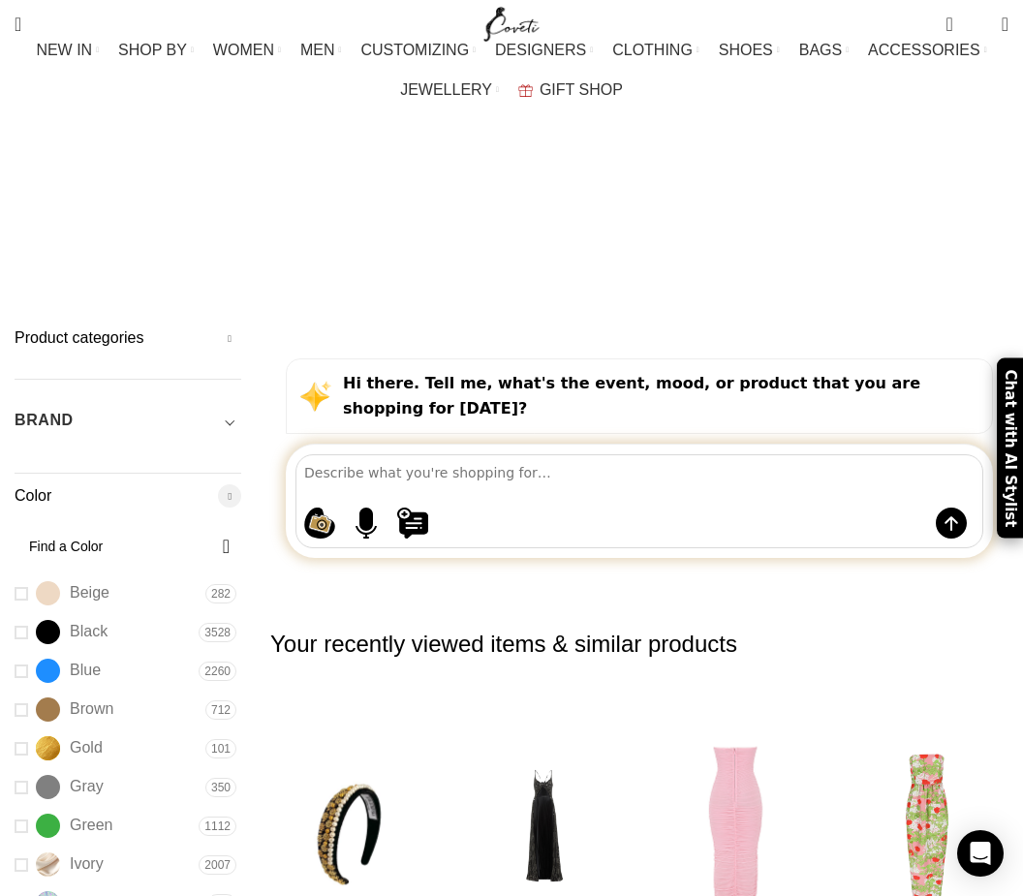
click at [67, 526] on input "Find a Color" at bounding box center [128, 546] width 227 height 41
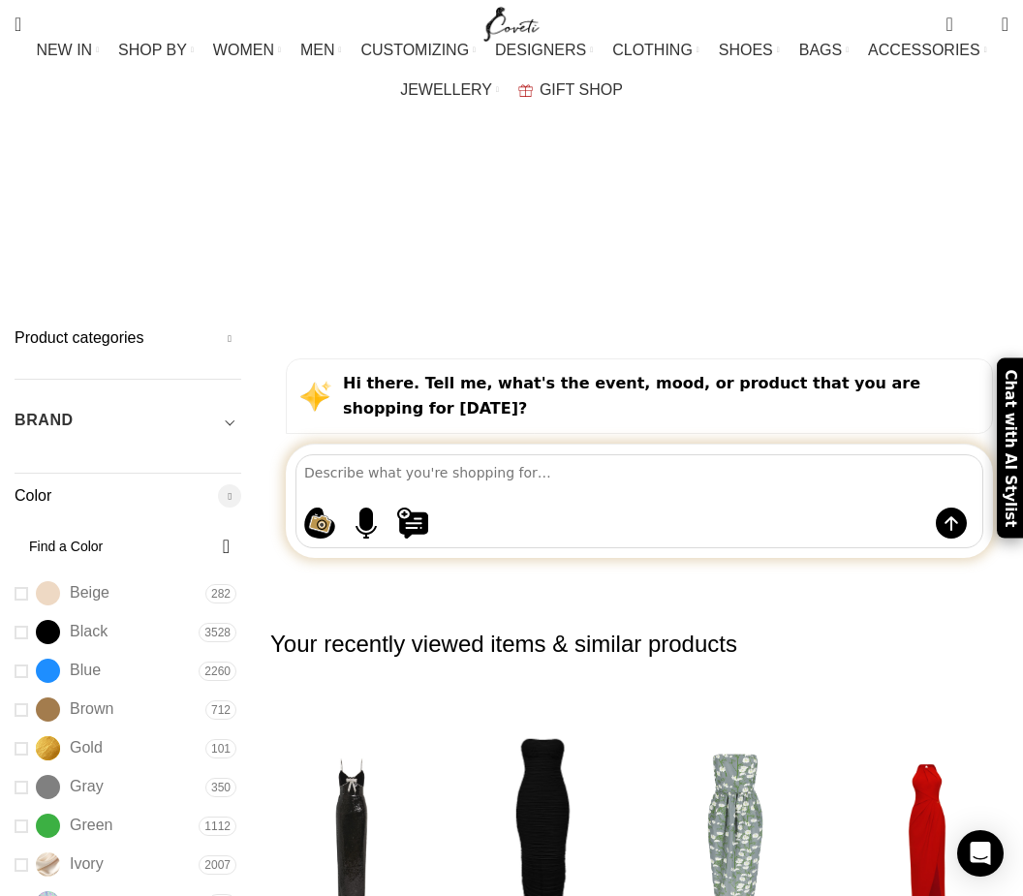
click at [134, 61] on link "SHOP BY" at bounding box center [156, 50] width 76 height 39
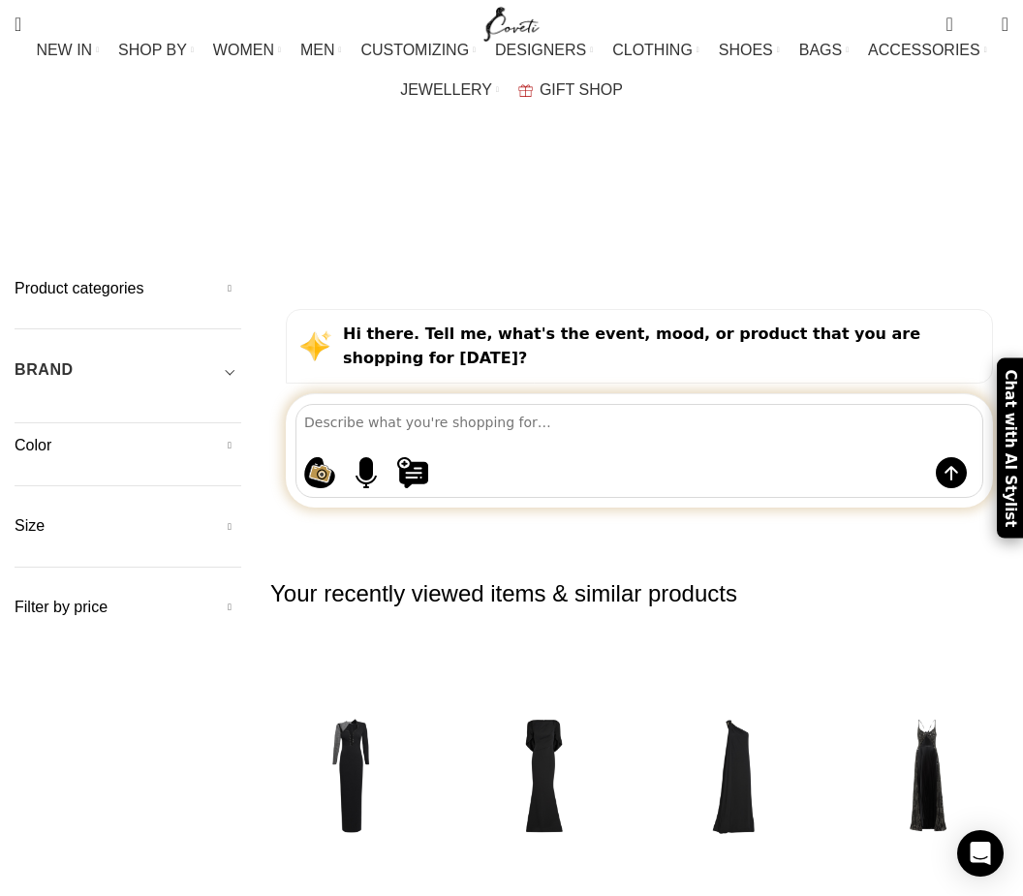
click at [164, 46] on link "SHOP BY" at bounding box center [156, 50] width 76 height 39
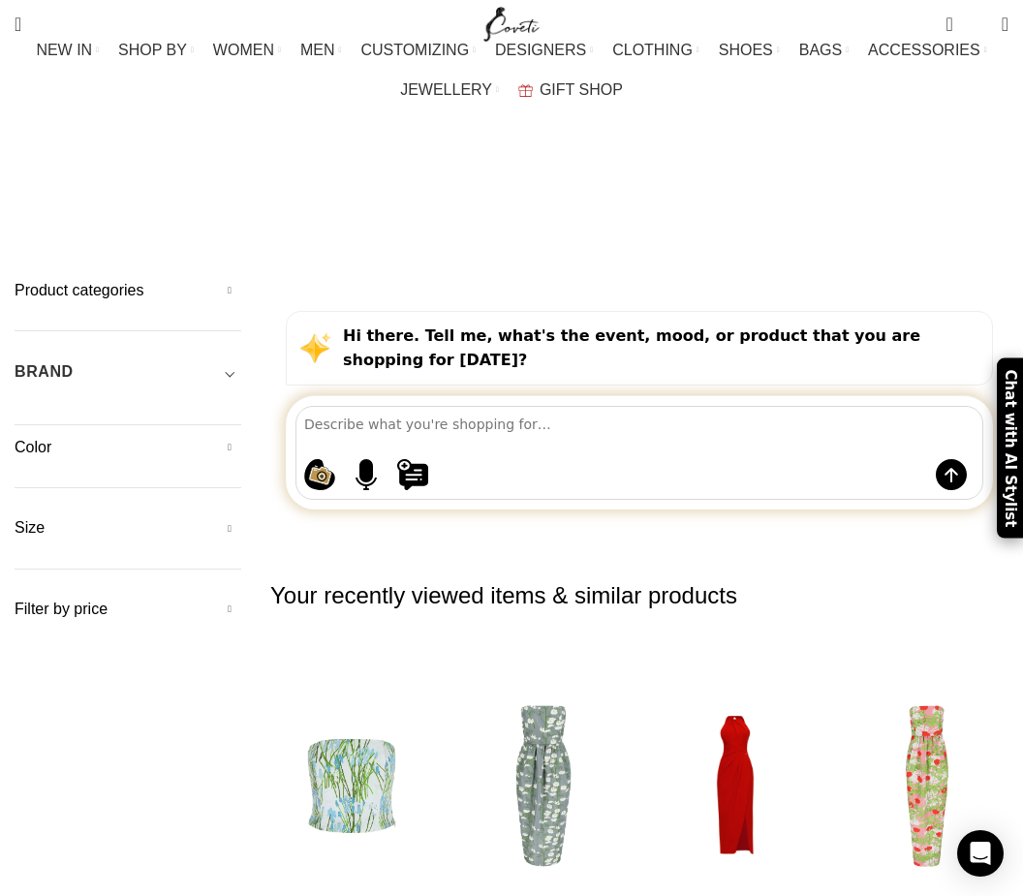
click at [125, 48] on span "SHOP BY" at bounding box center [152, 50] width 69 height 18
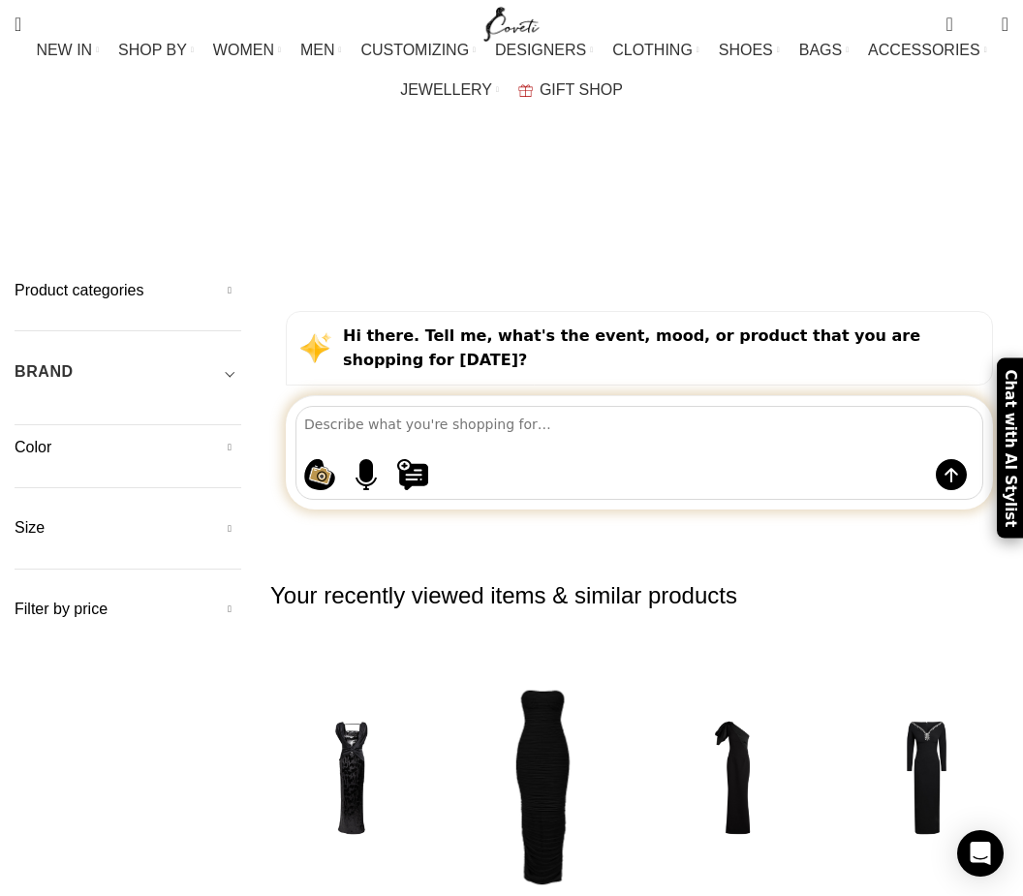
click at [52, 225] on link "Partywear" at bounding box center [113, 231] width 175 height 33
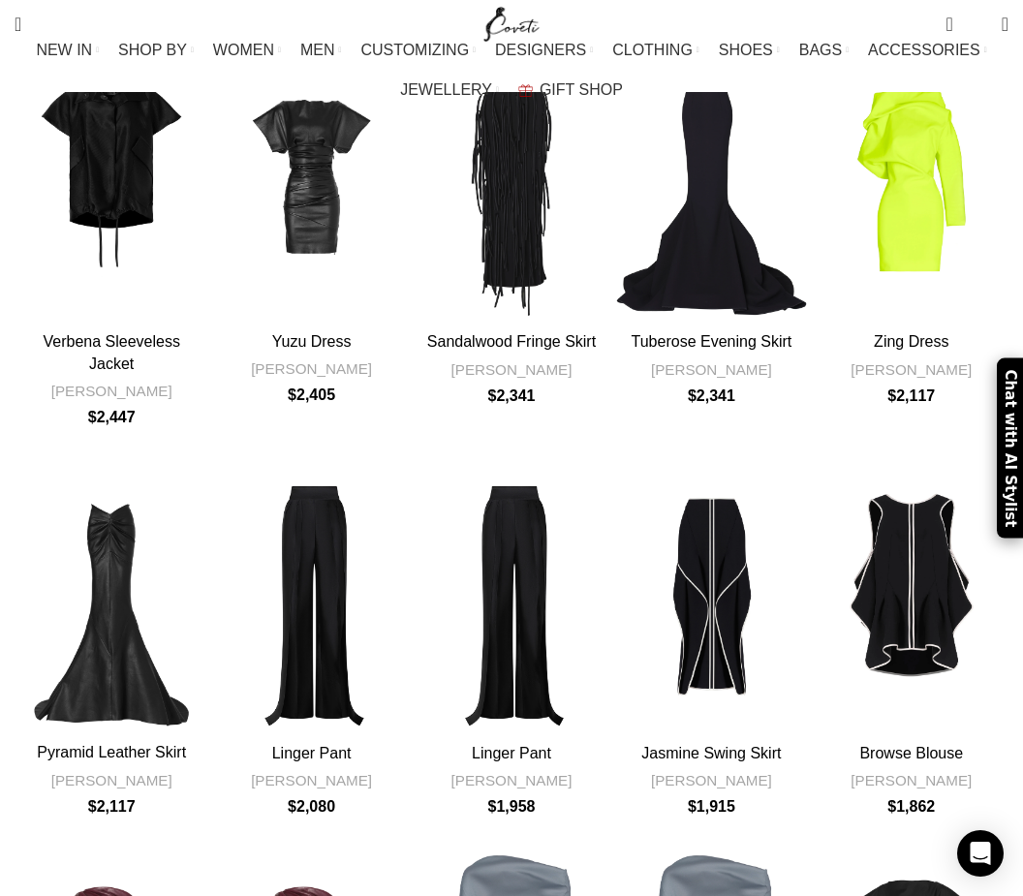
scroll to position [1721, 0]
